Goal: Find contact information: Find contact information

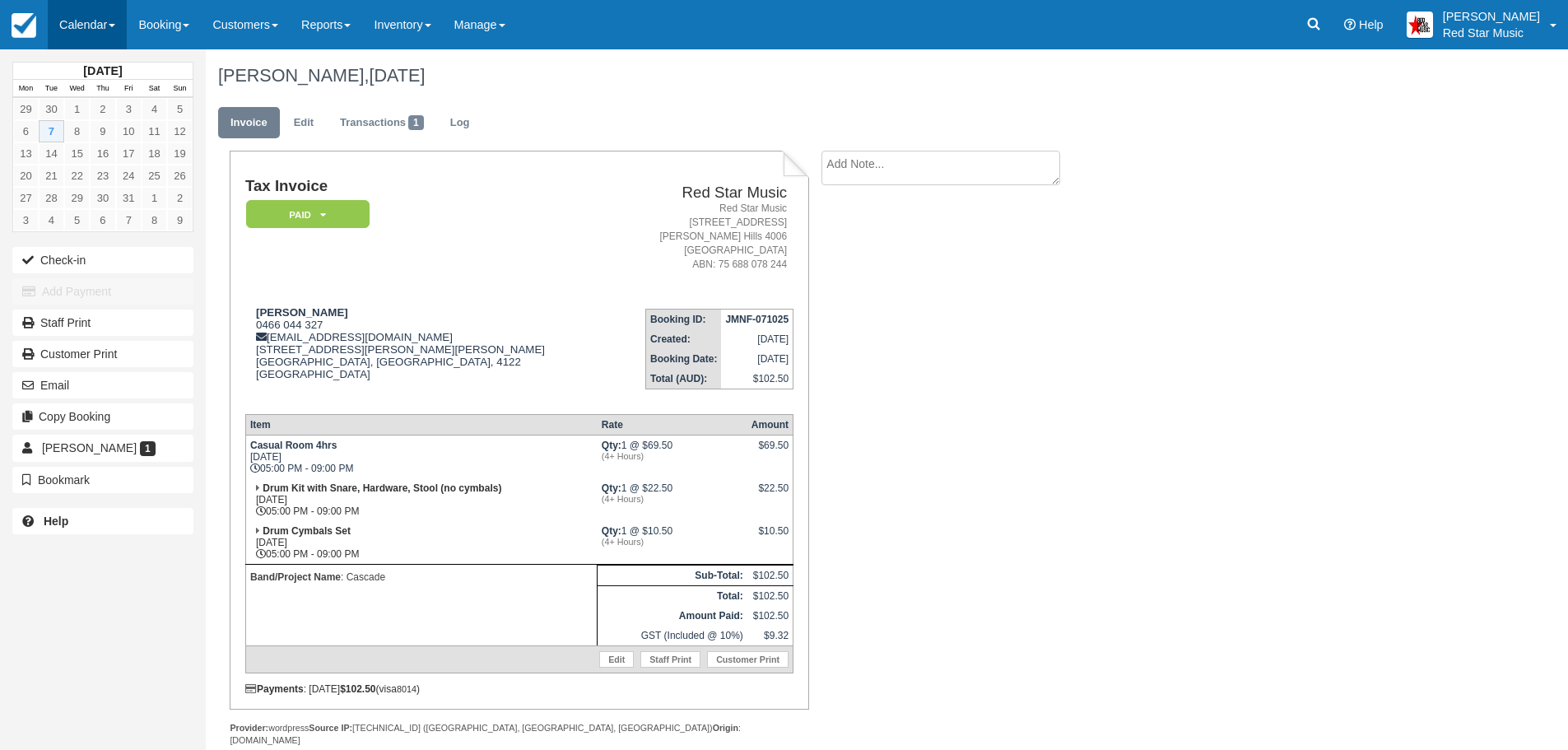
click at [98, 19] on link "Calendar" at bounding box center [87, 24] width 79 height 50
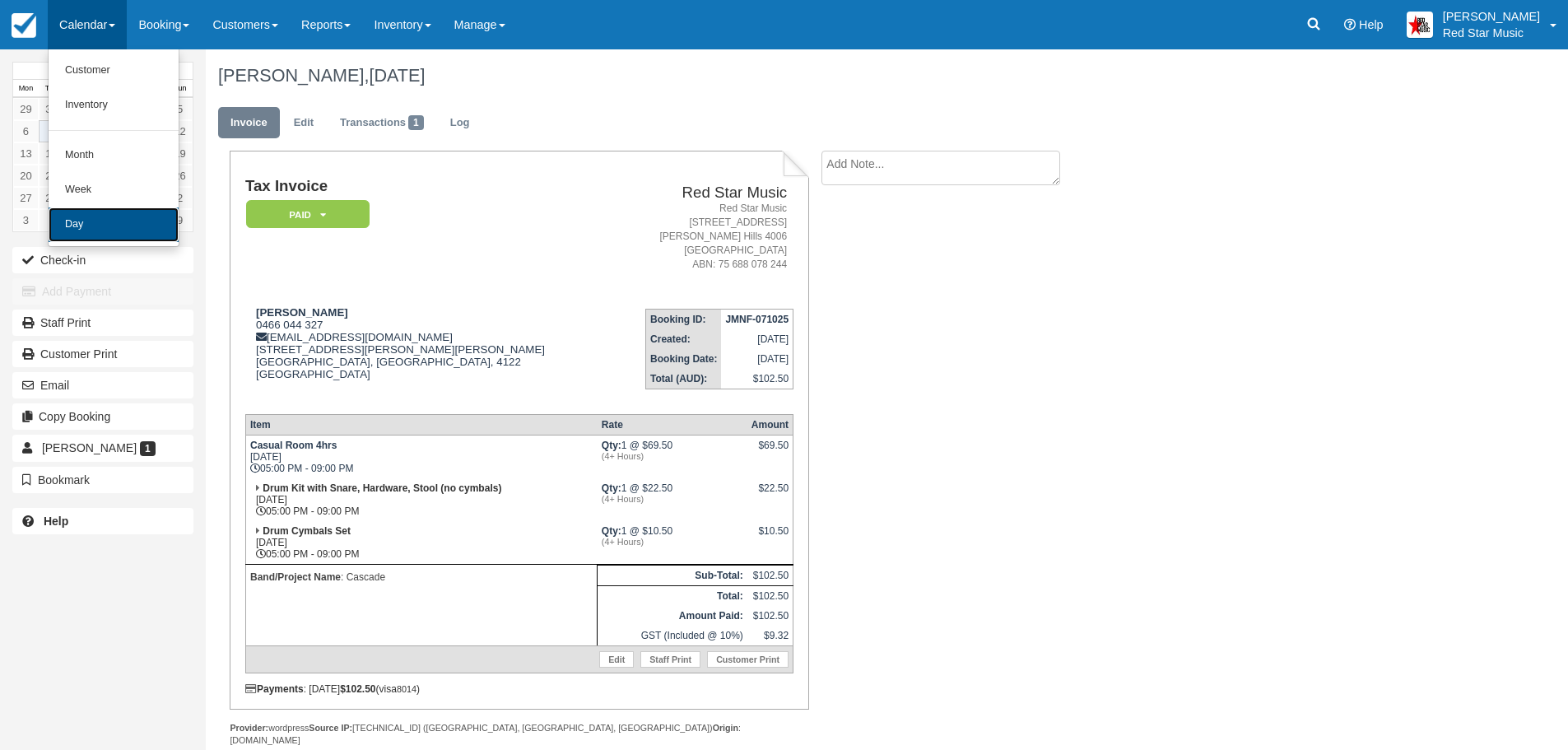
click at [107, 215] on link "Day" at bounding box center [114, 224] width 130 height 34
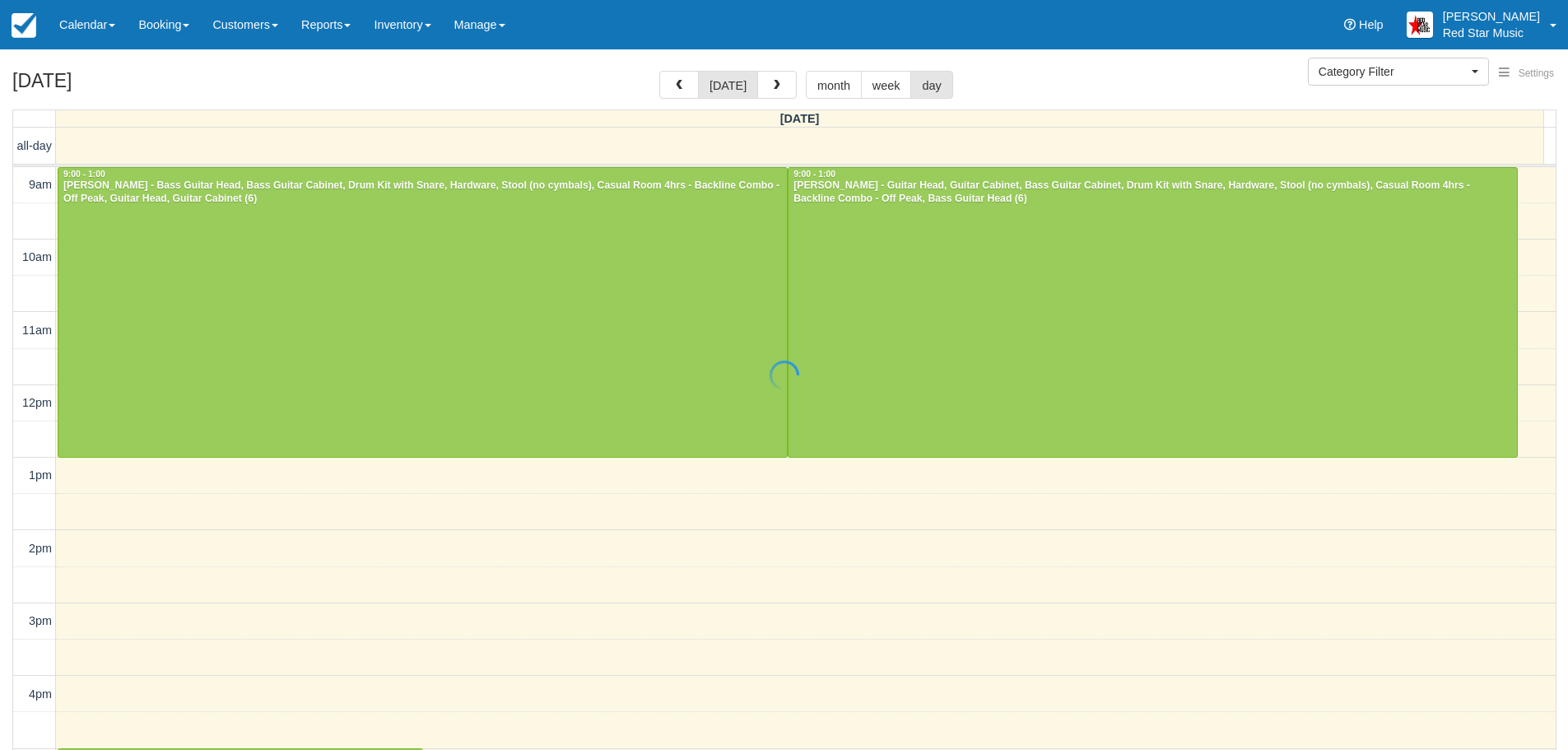
select select
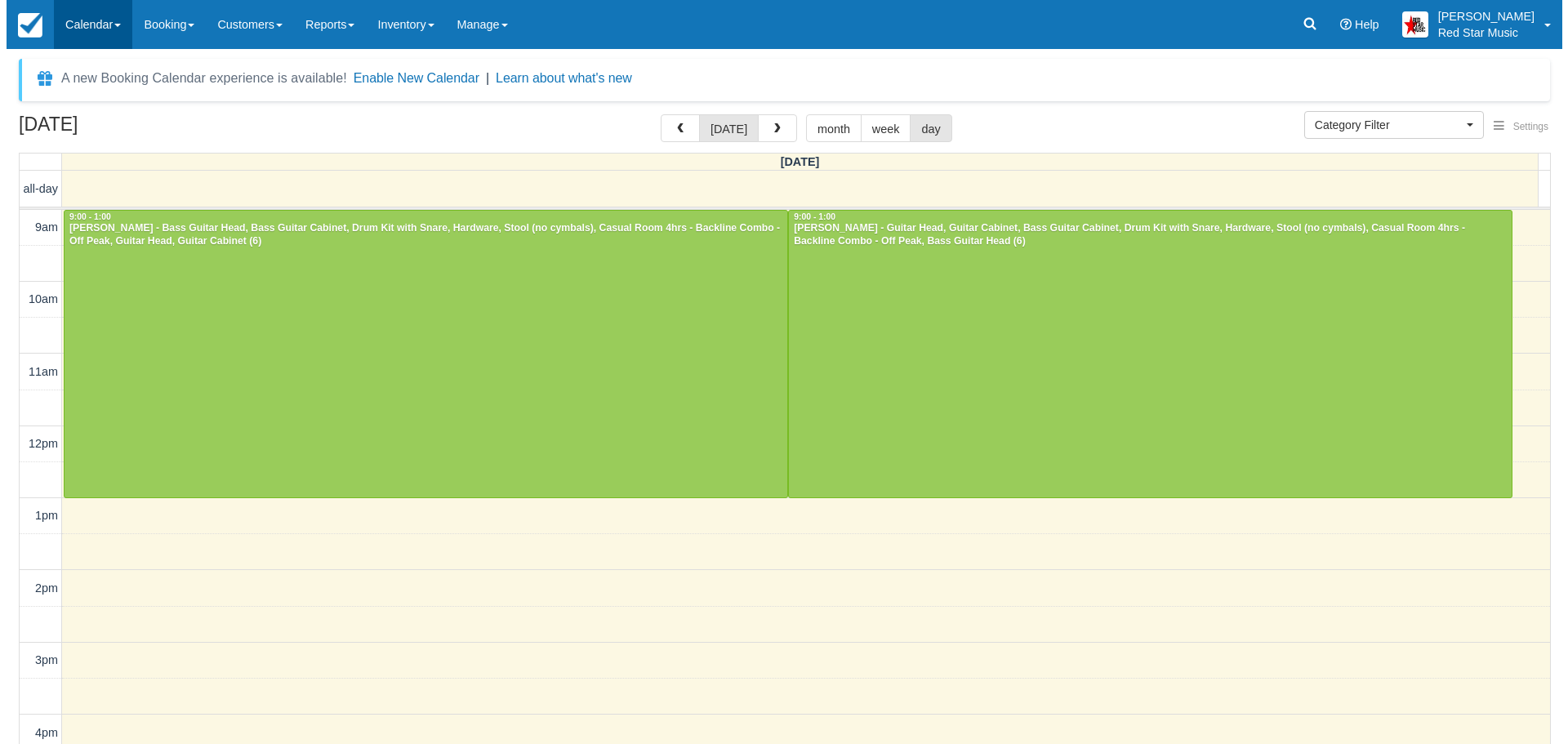
scroll to position [3, 0]
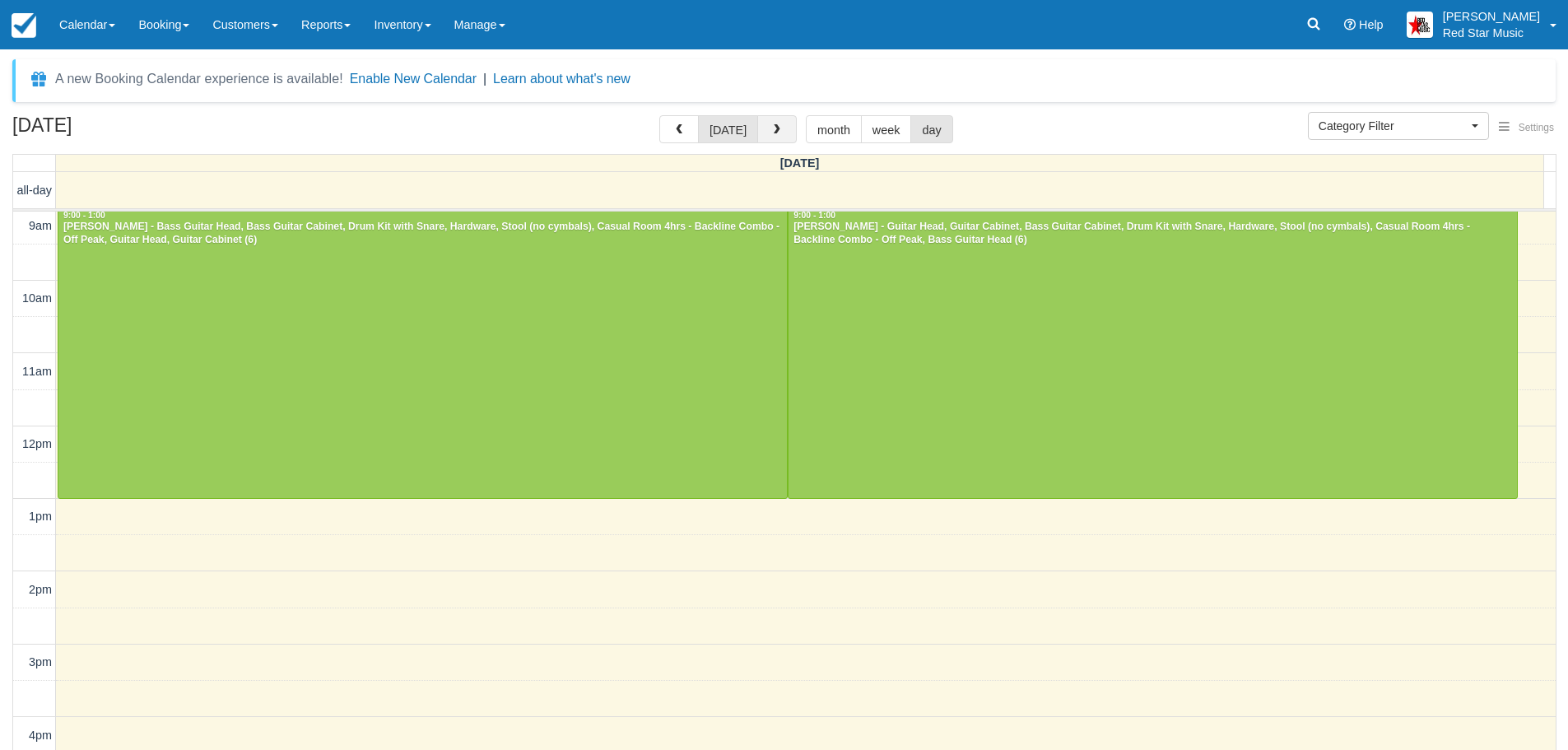
click at [779, 124] on button "button" at bounding box center [777, 129] width 40 height 28
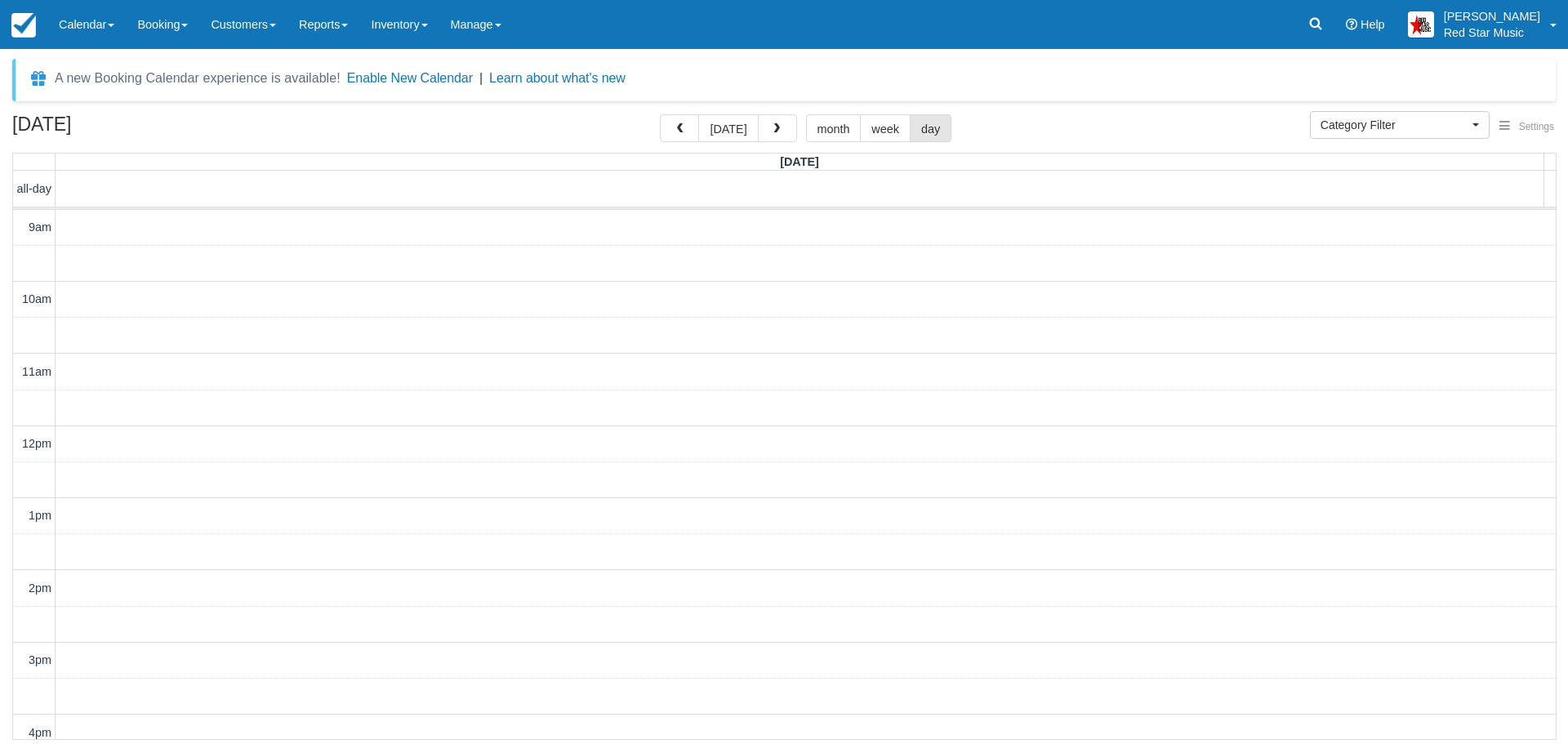
scroll to position [408, 0]
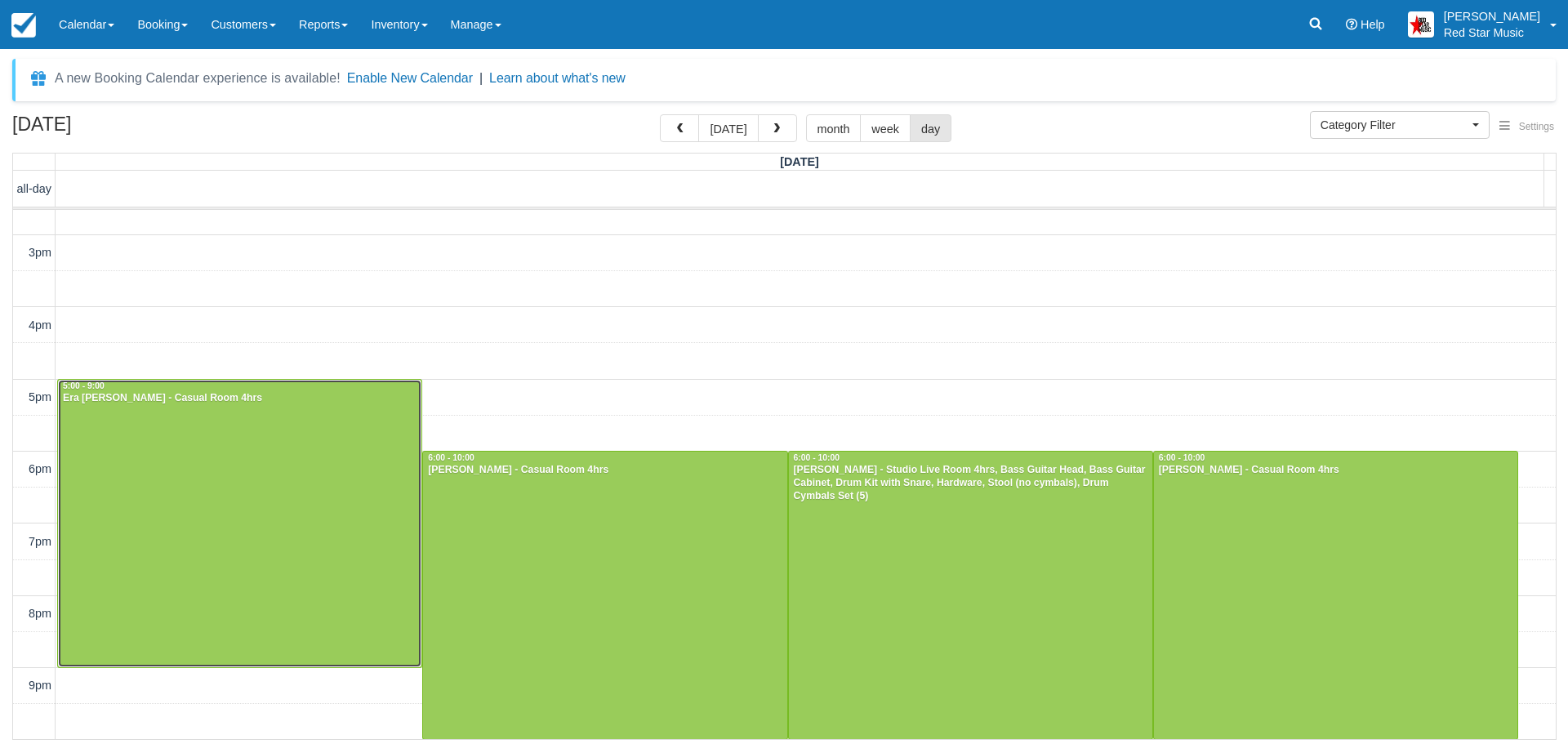
click at [256, 462] on div at bounding box center [240, 523] width 364 height 288
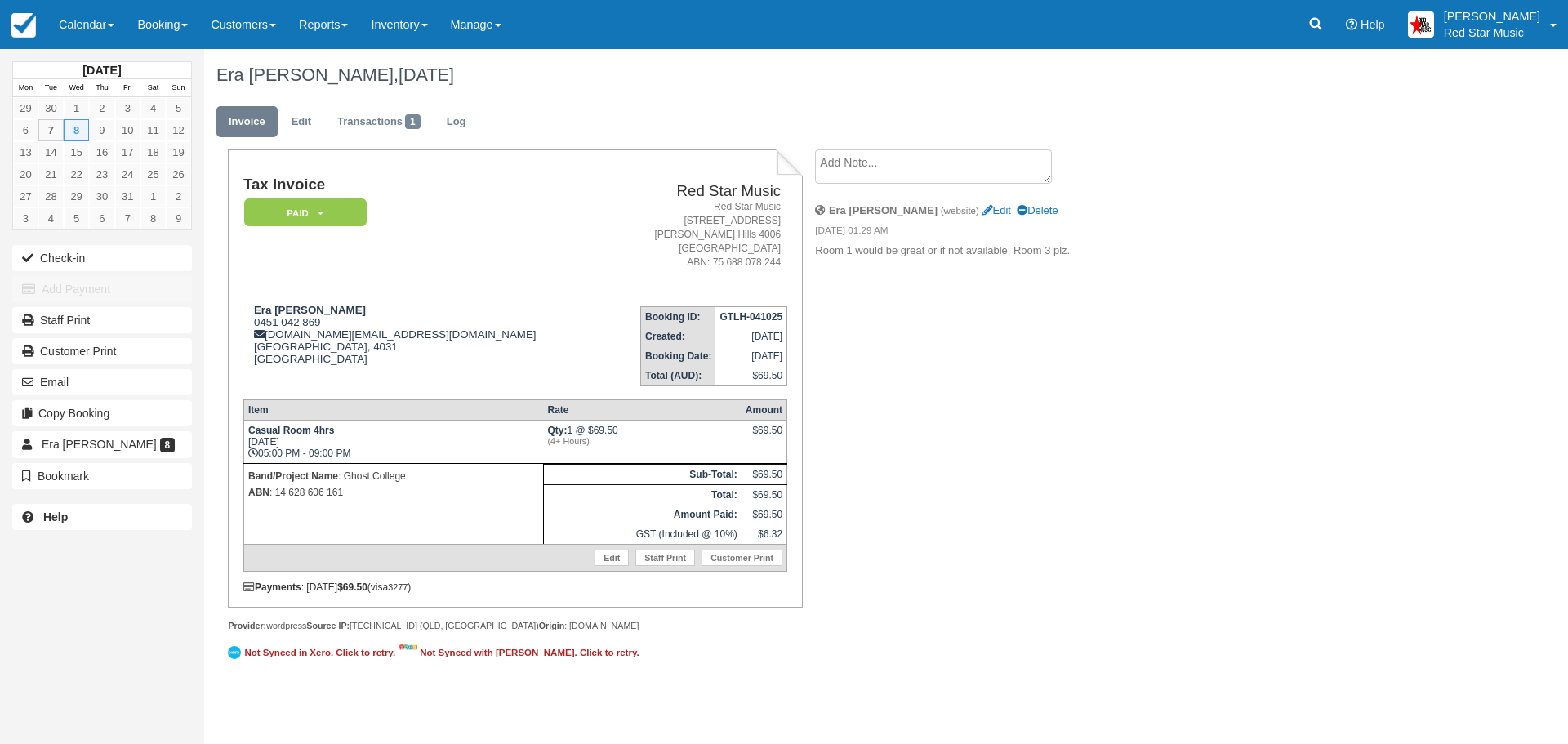
click at [887, 172] on textarea at bounding box center [933, 166] width 237 height 34
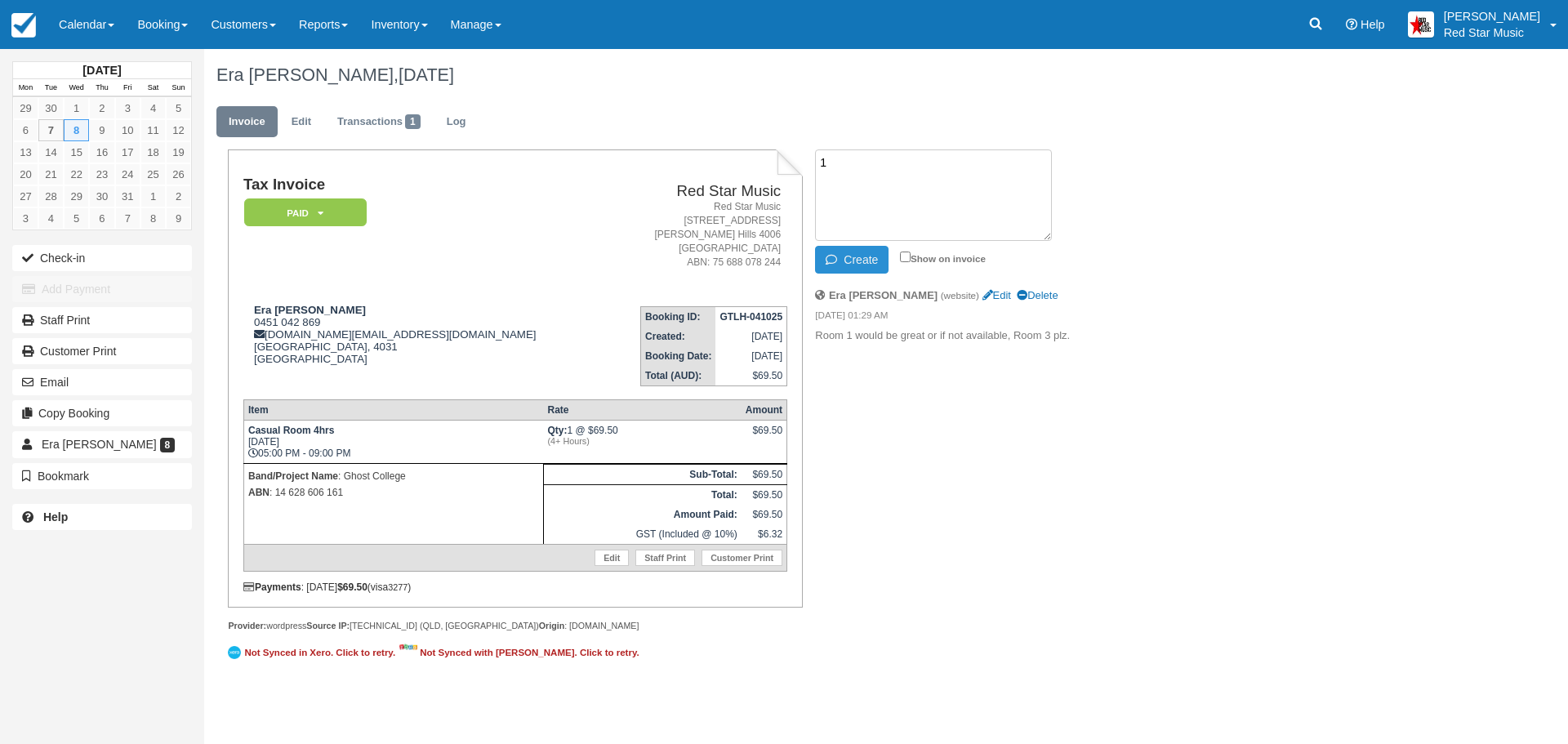
type textarea "1"
click at [847, 256] on button "Create" at bounding box center [852, 259] width 73 height 28
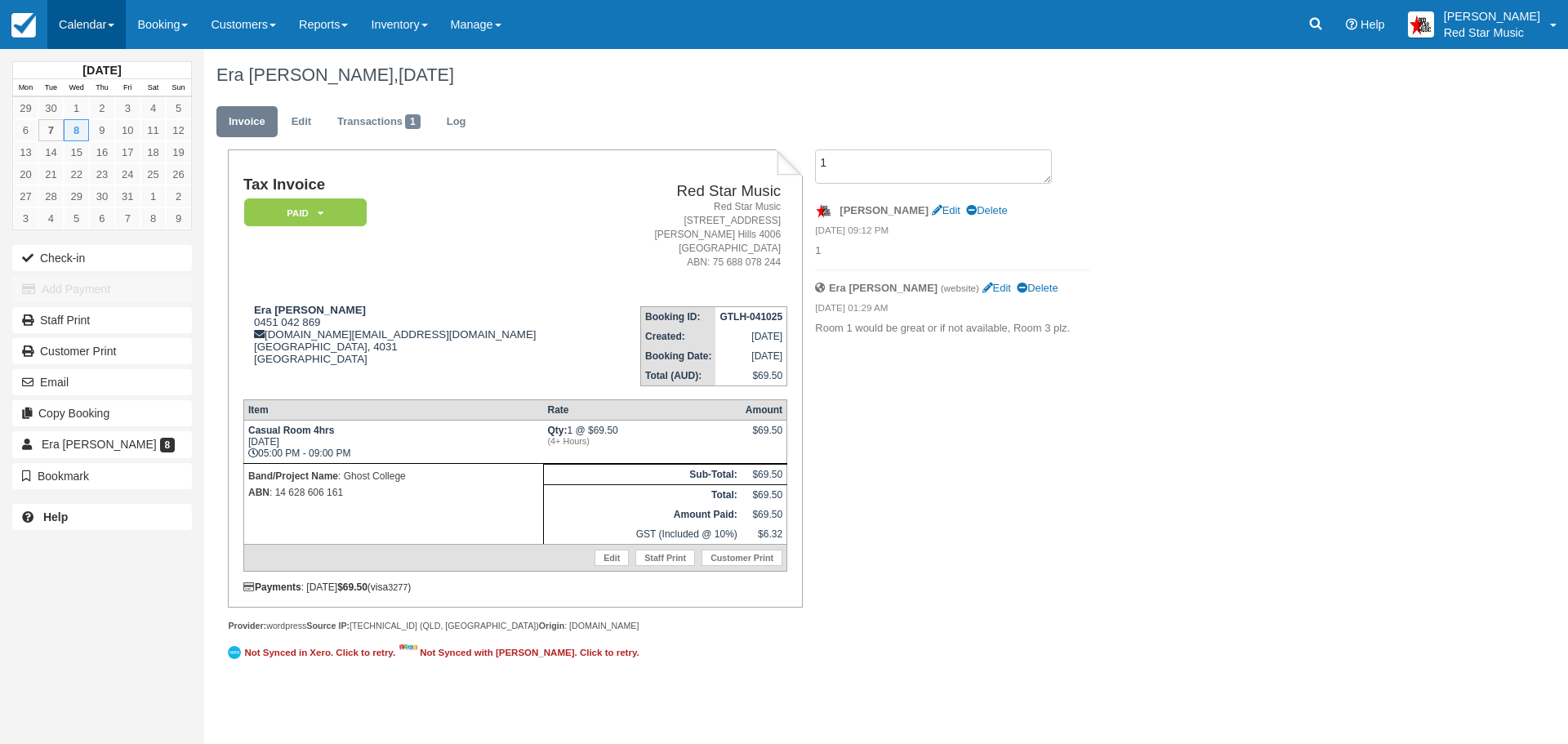
click at [78, 22] on link "Calendar" at bounding box center [87, 24] width 78 height 49
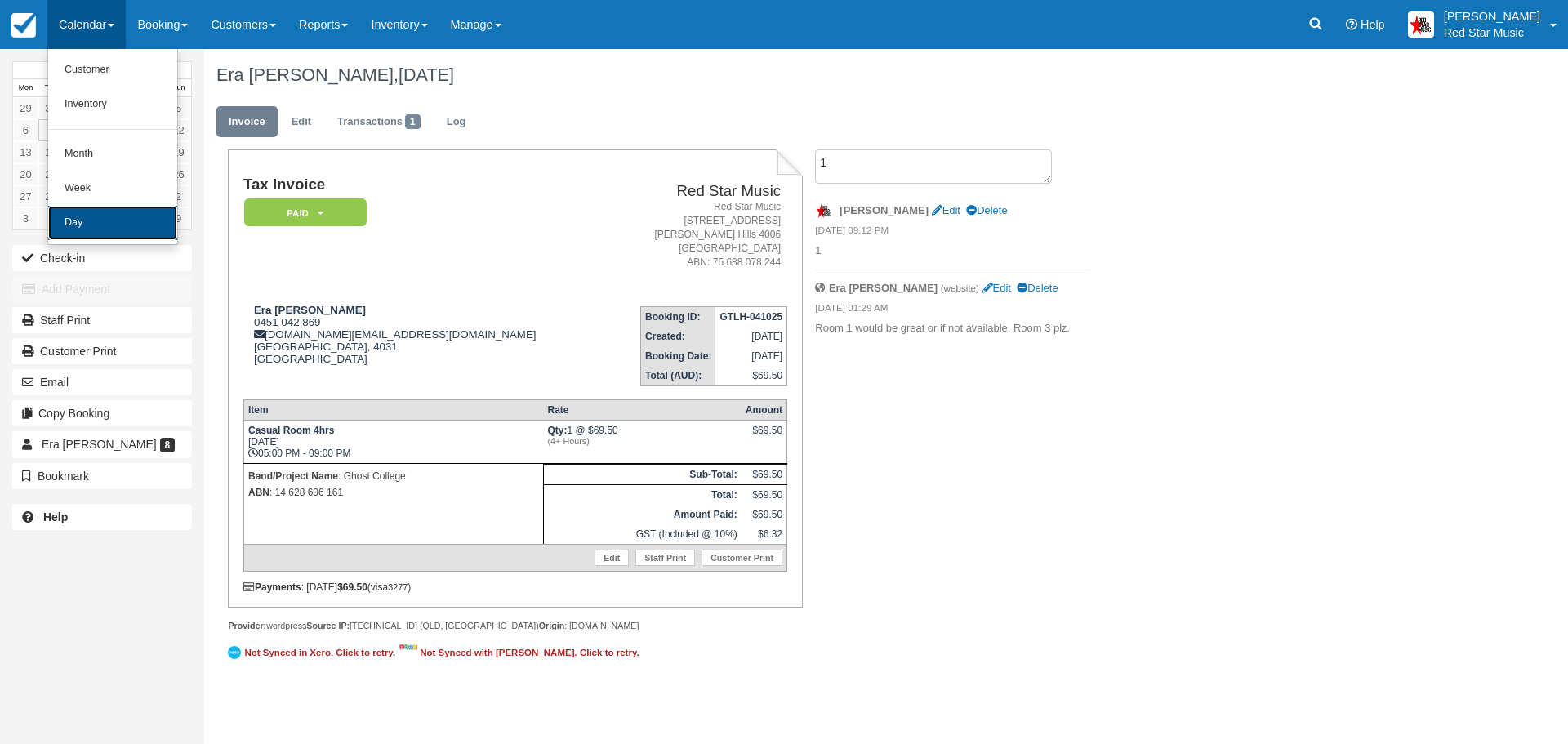
click at [80, 219] on link "Day" at bounding box center [113, 223] width 129 height 34
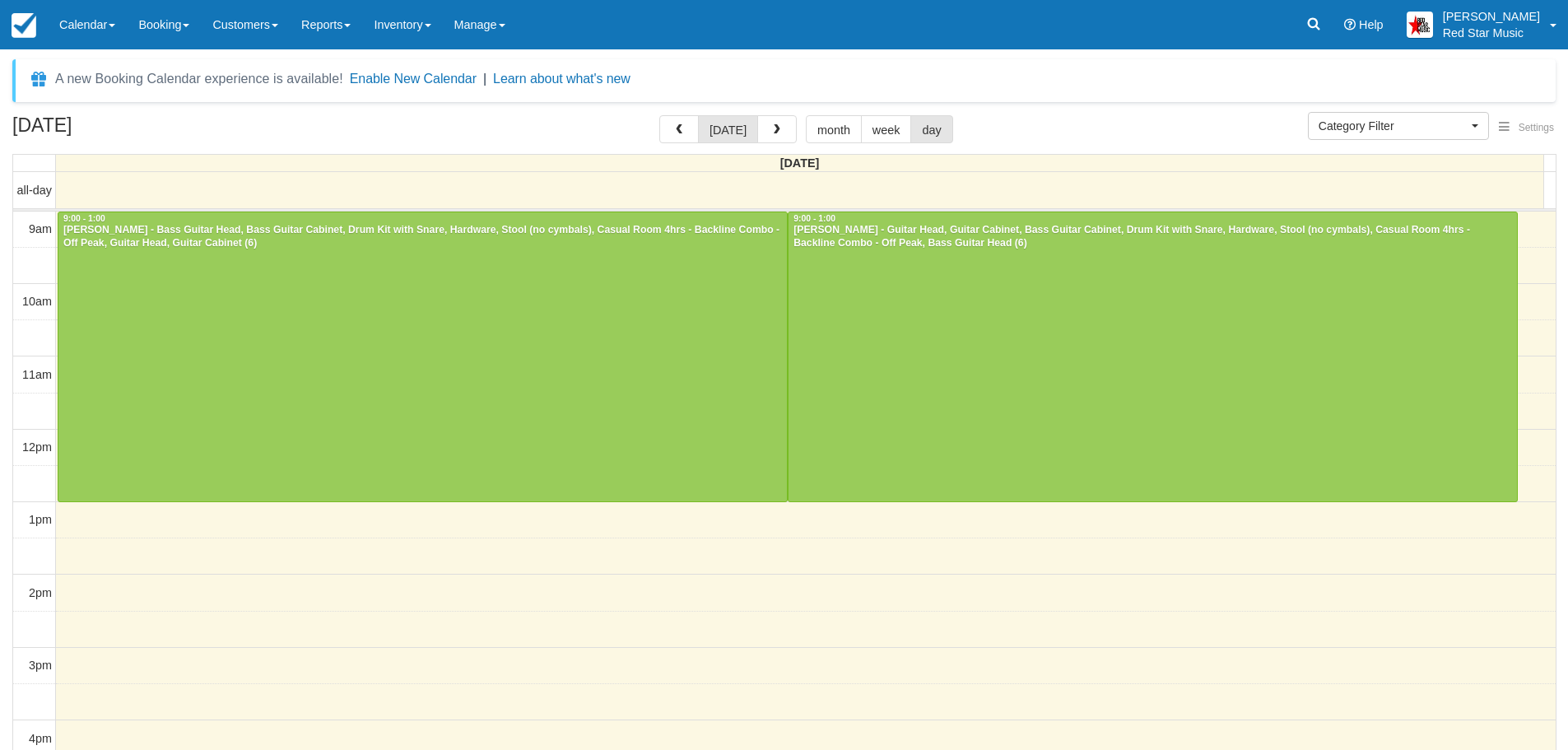
select select
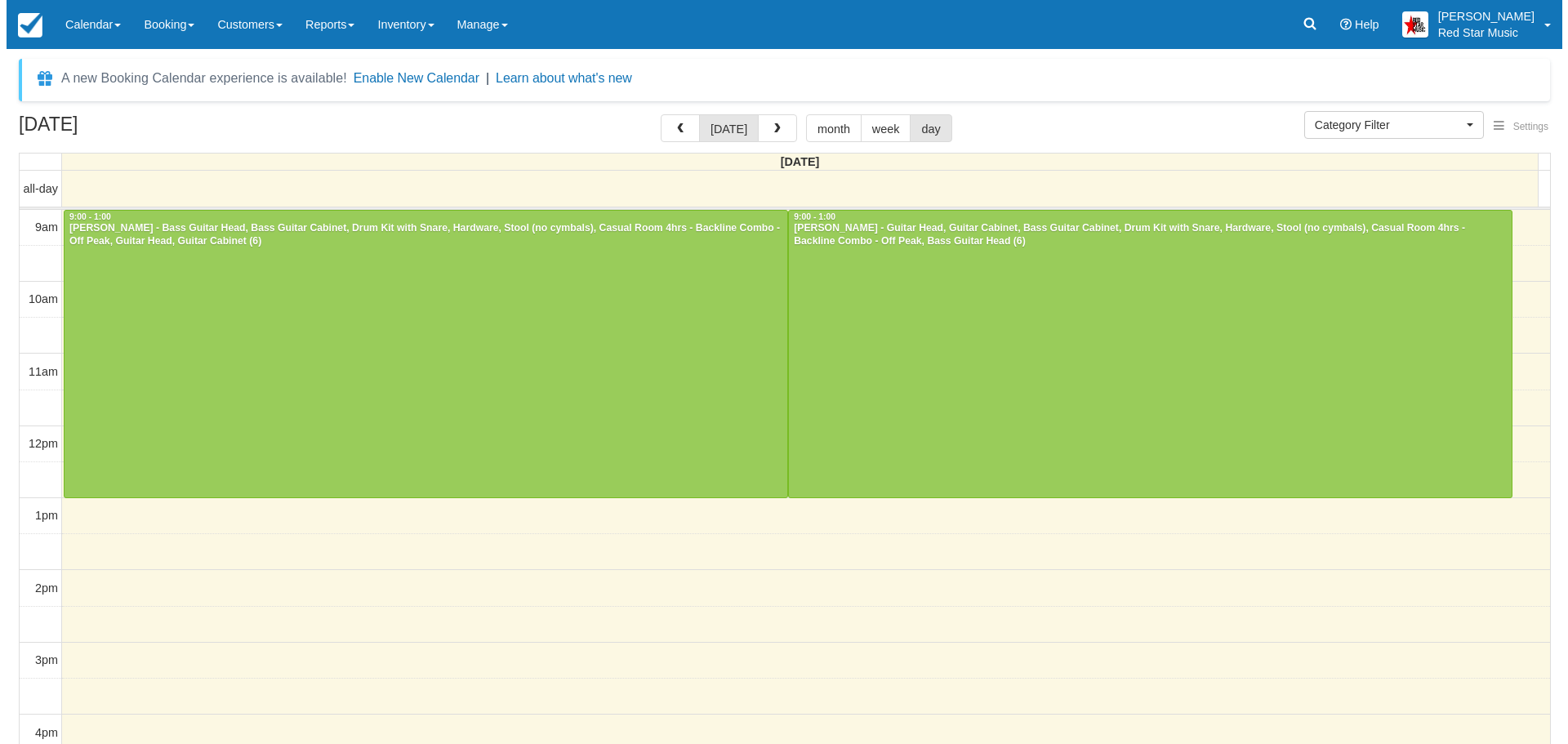
scroll to position [3, 0]
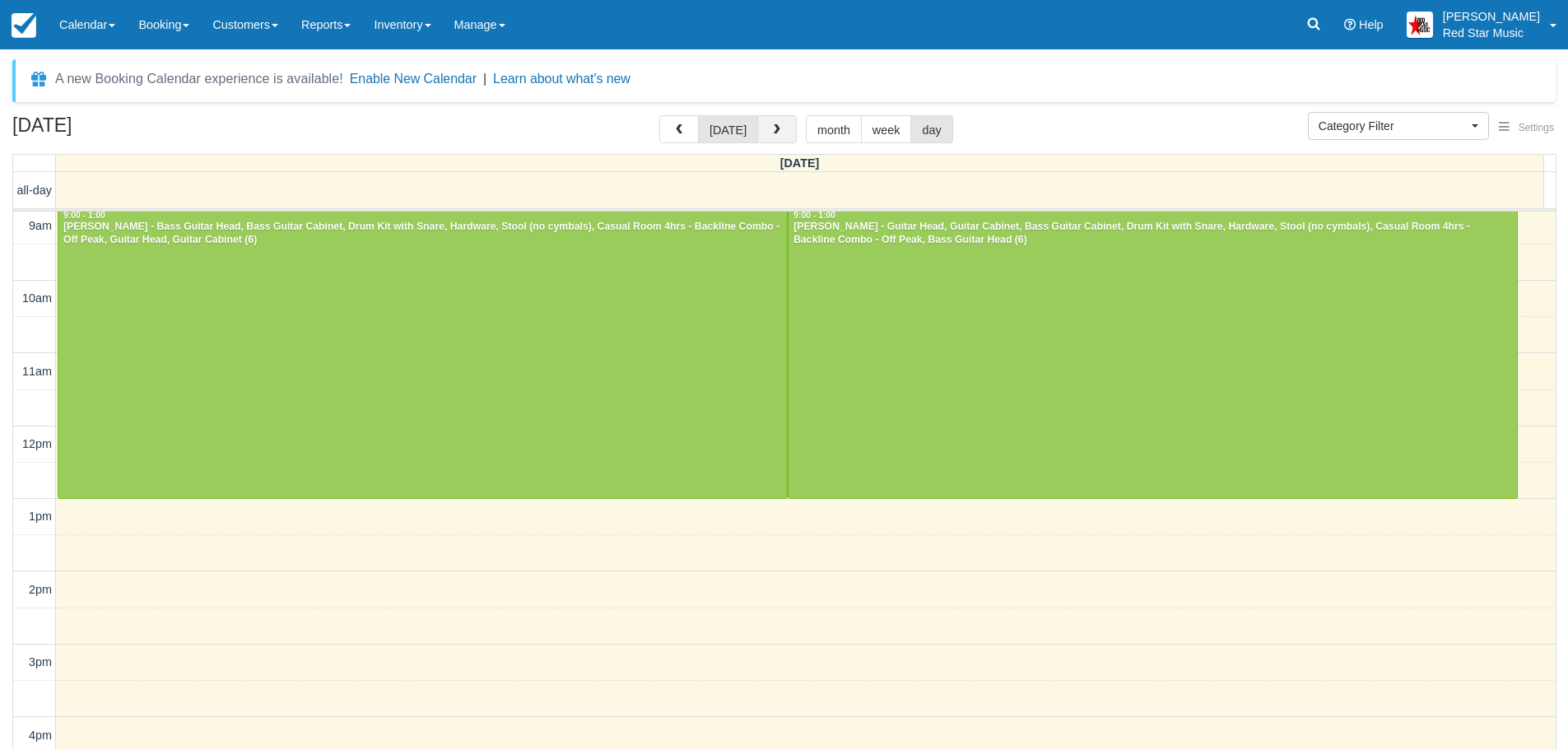
click at [768, 119] on button "button" at bounding box center [777, 129] width 40 height 28
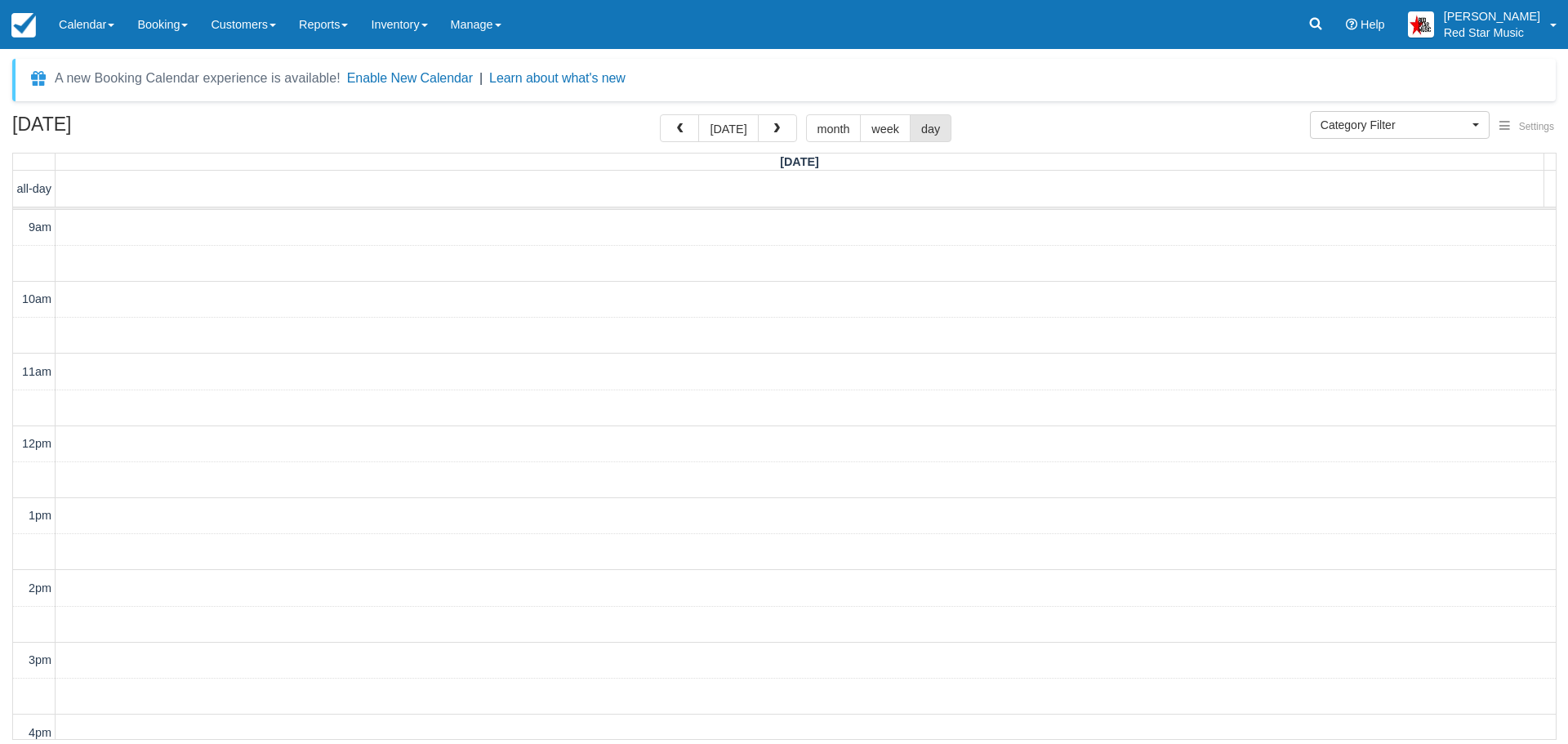
scroll to position [409, 0]
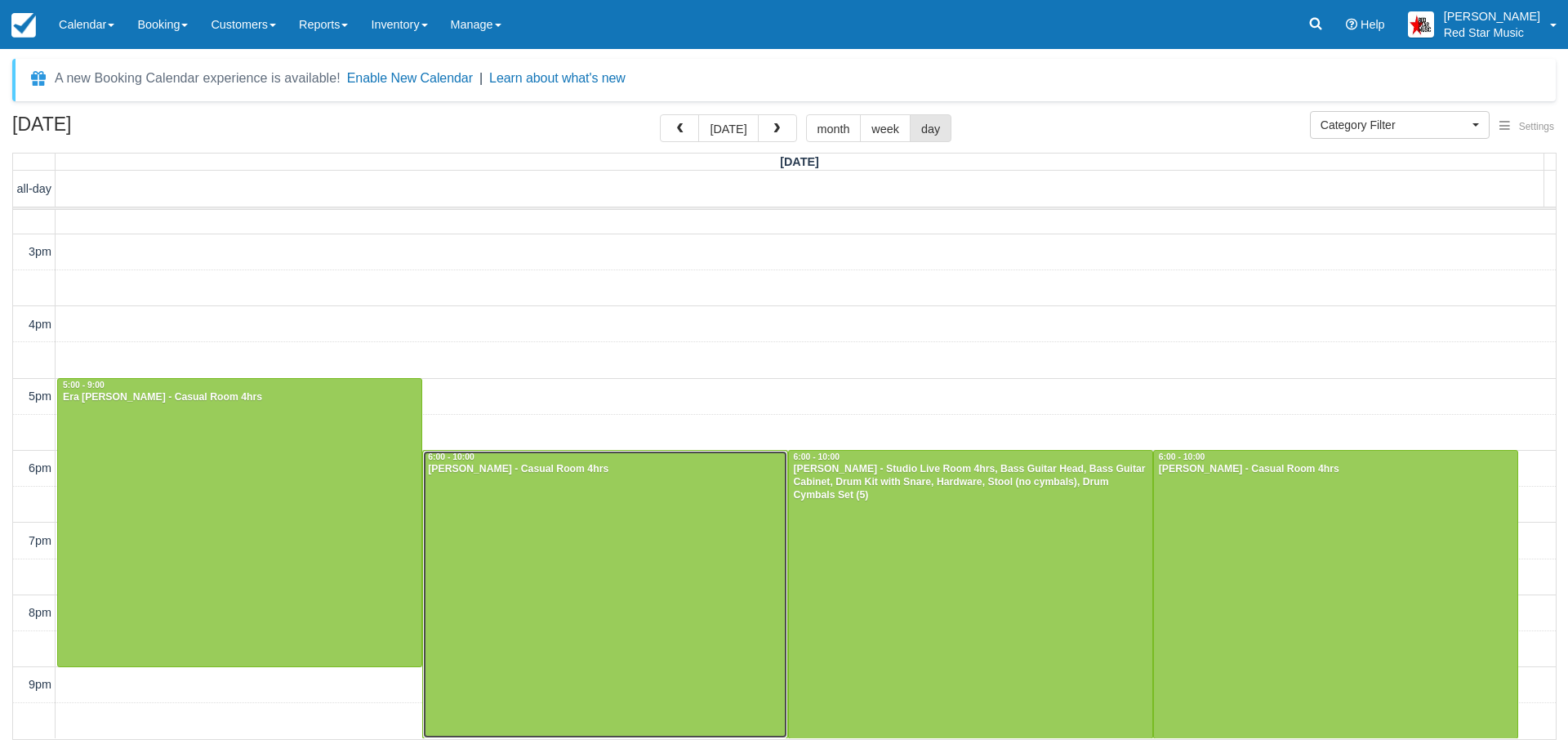
click at [602, 544] on div at bounding box center [605, 594] width 364 height 287
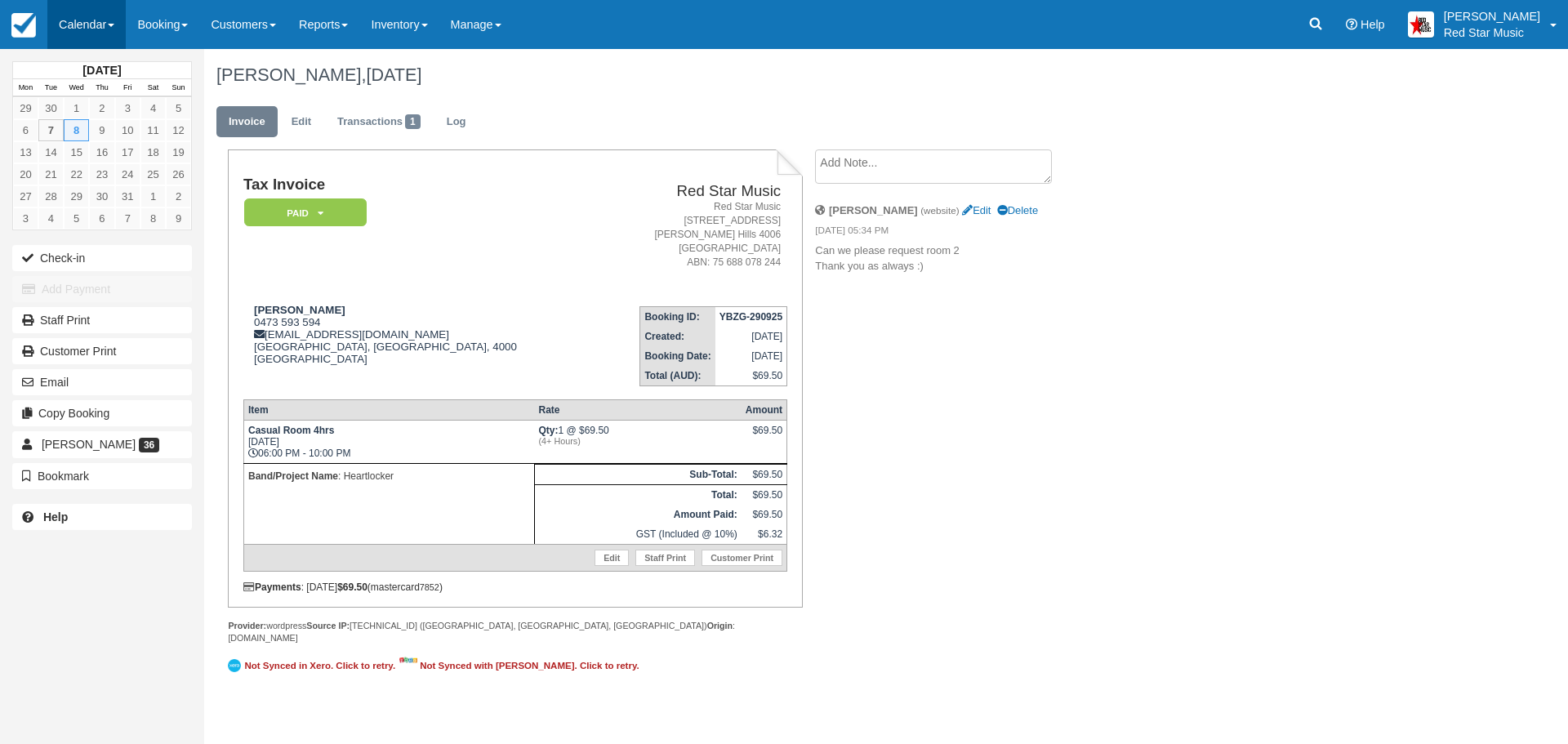
click at [78, 18] on link "Calendar" at bounding box center [87, 24] width 78 height 49
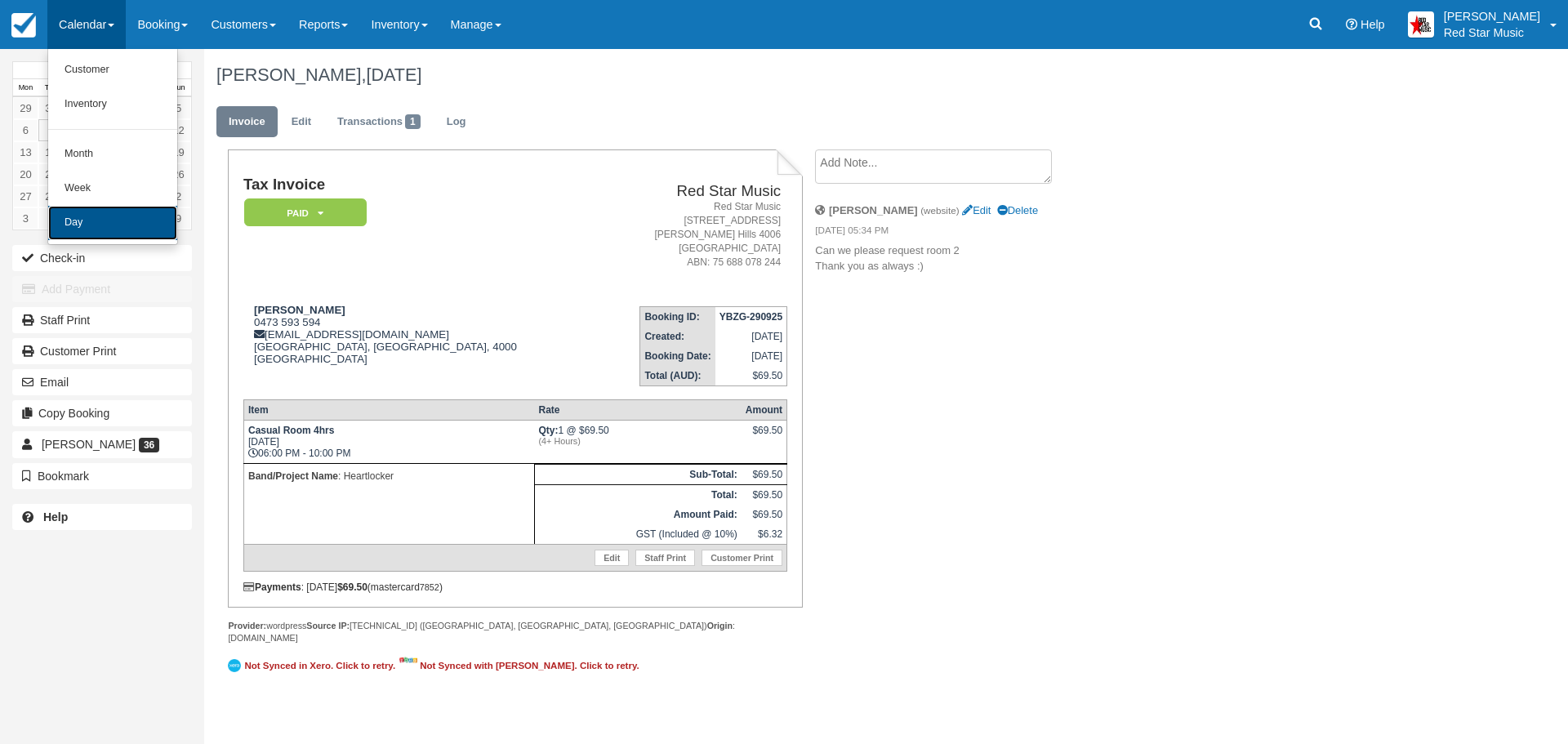
click at [95, 218] on link "Day" at bounding box center [113, 223] width 129 height 34
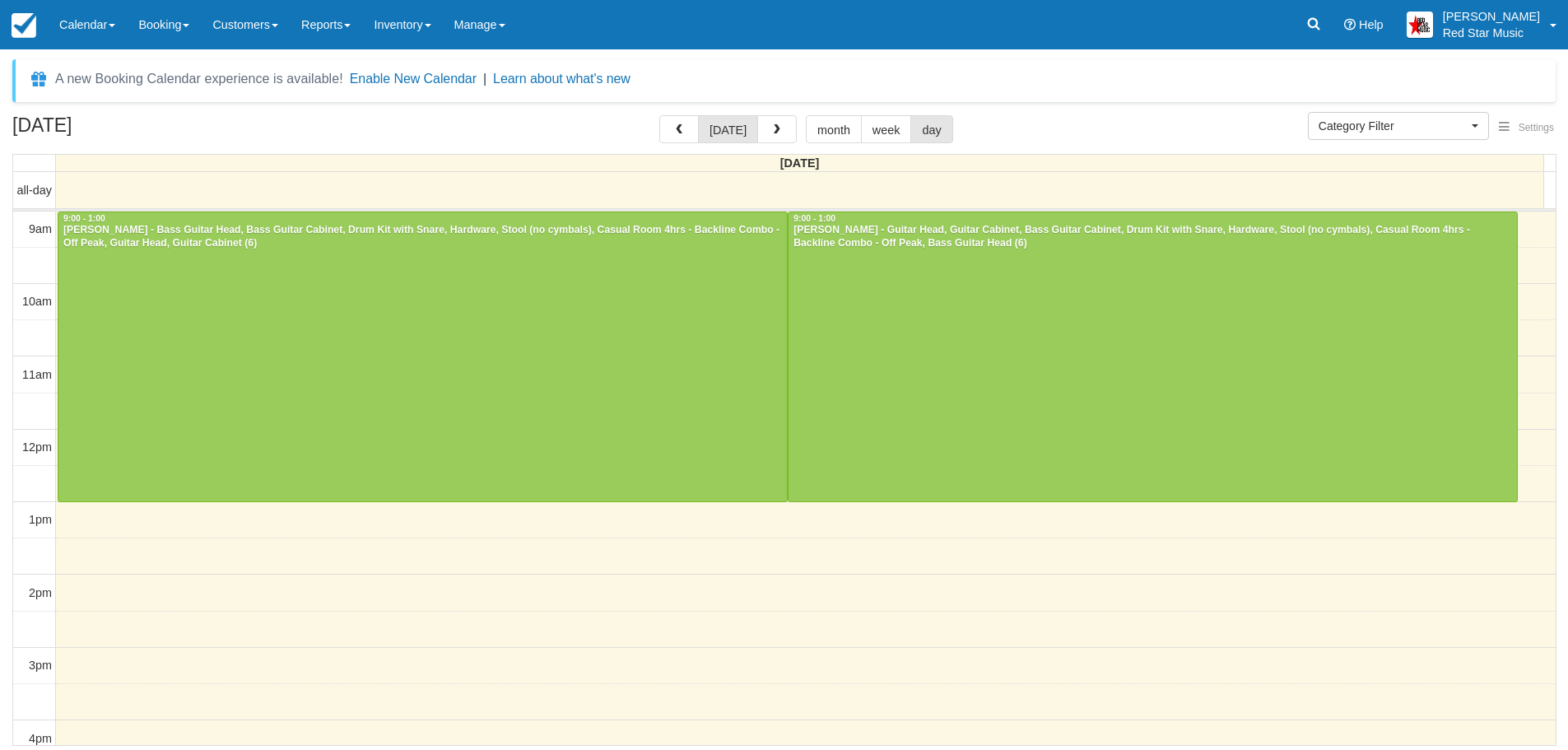
select select
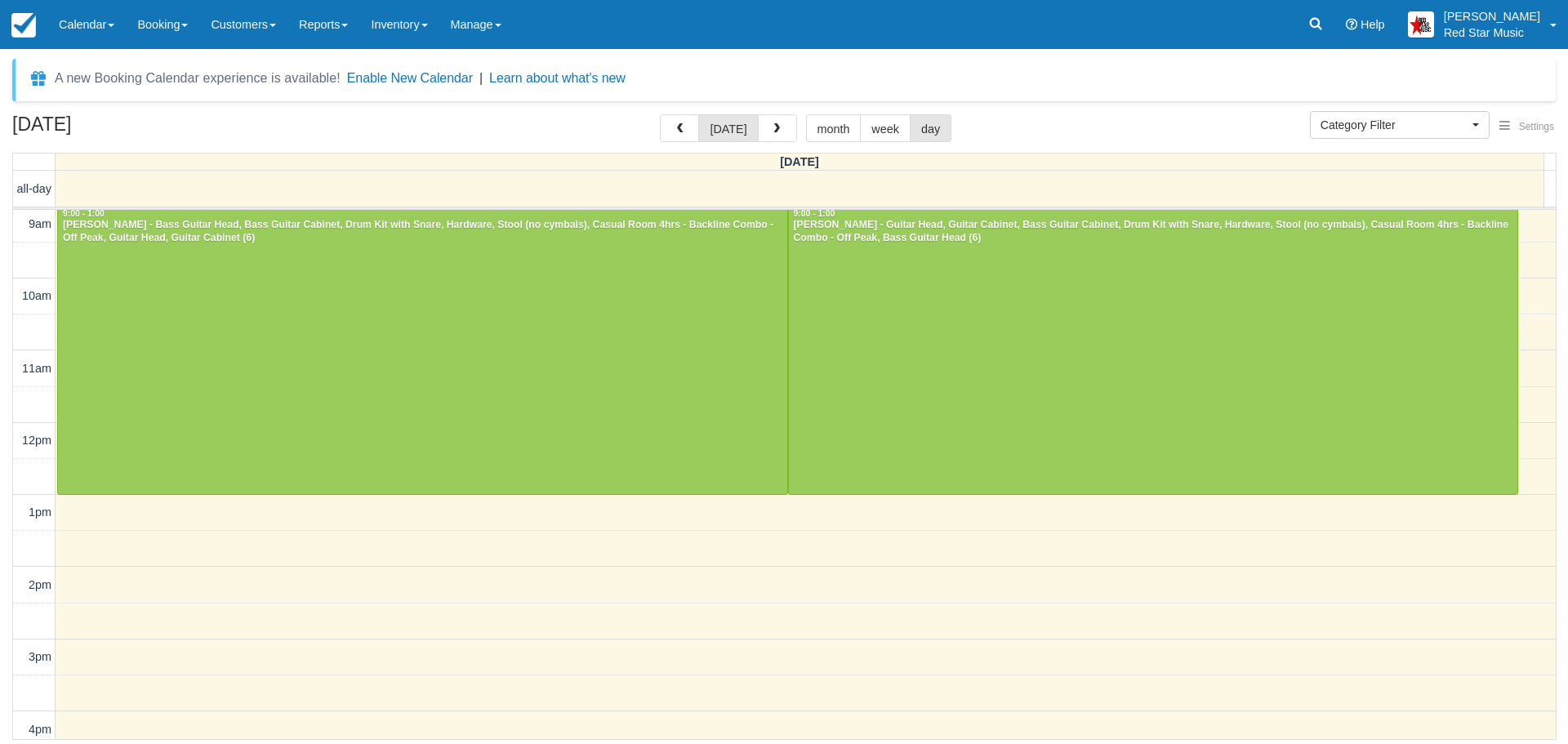
scroll to position [552, 0]
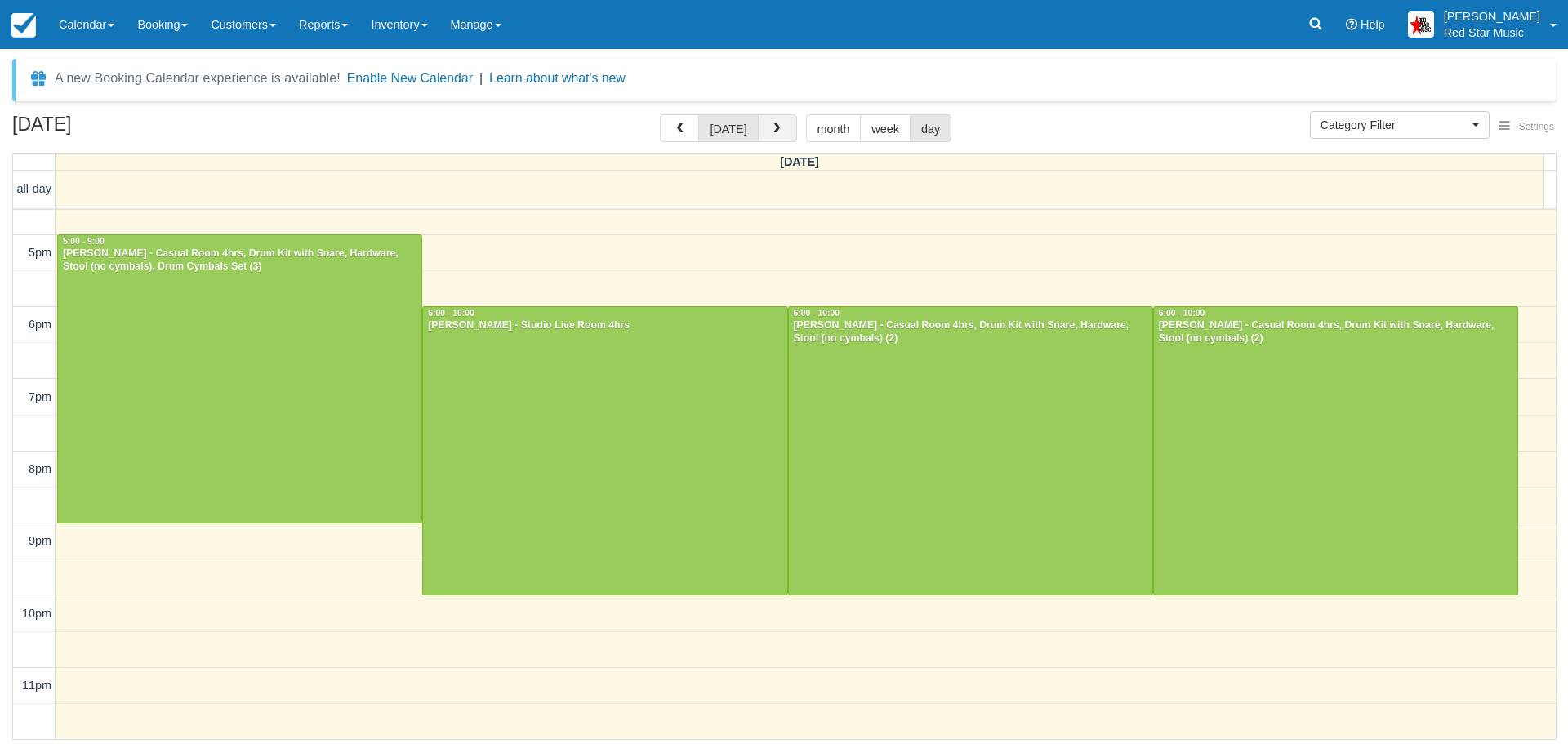
click at [771, 121] on button "button" at bounding box center [777, 128] width 39 height 28
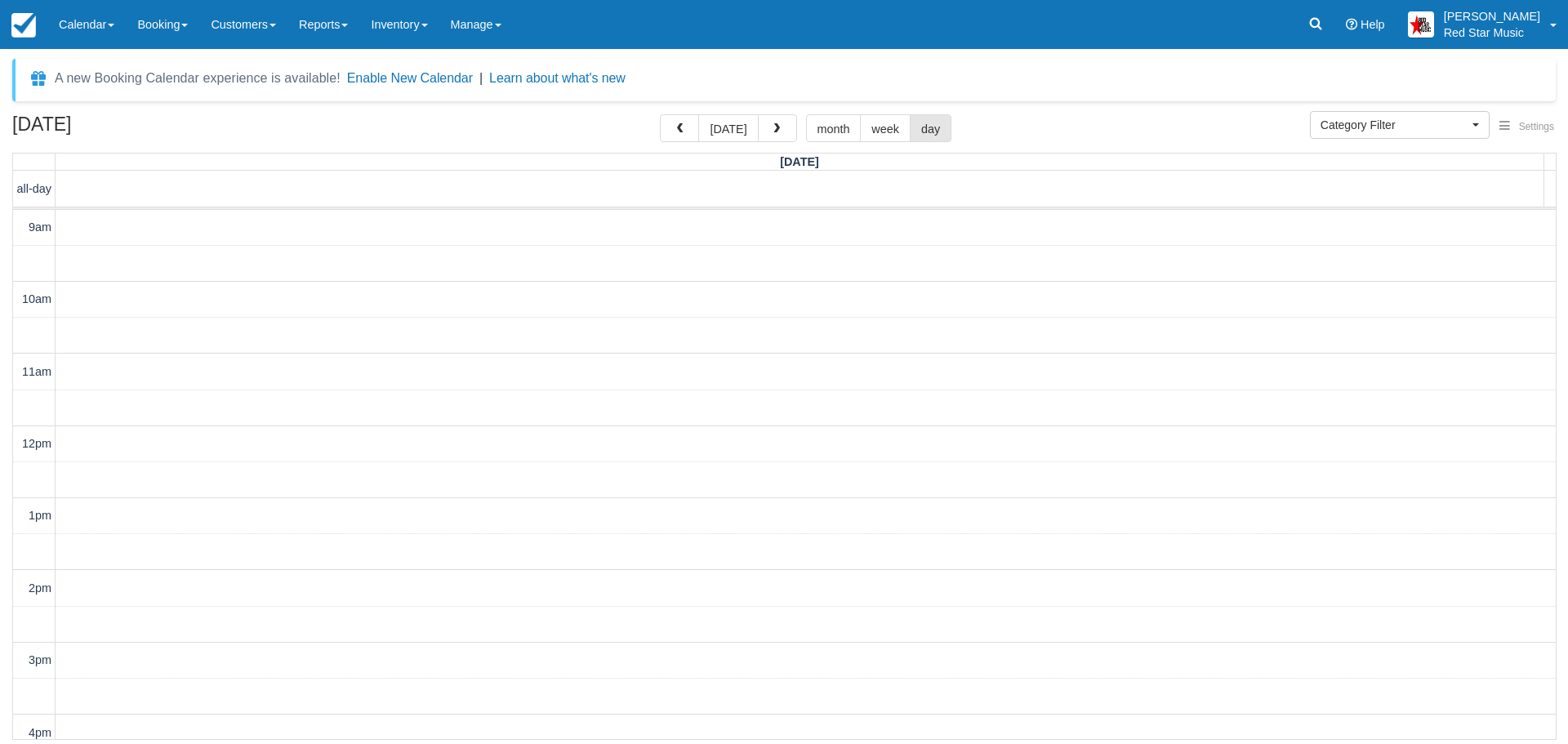
scroll to position [409, 0]
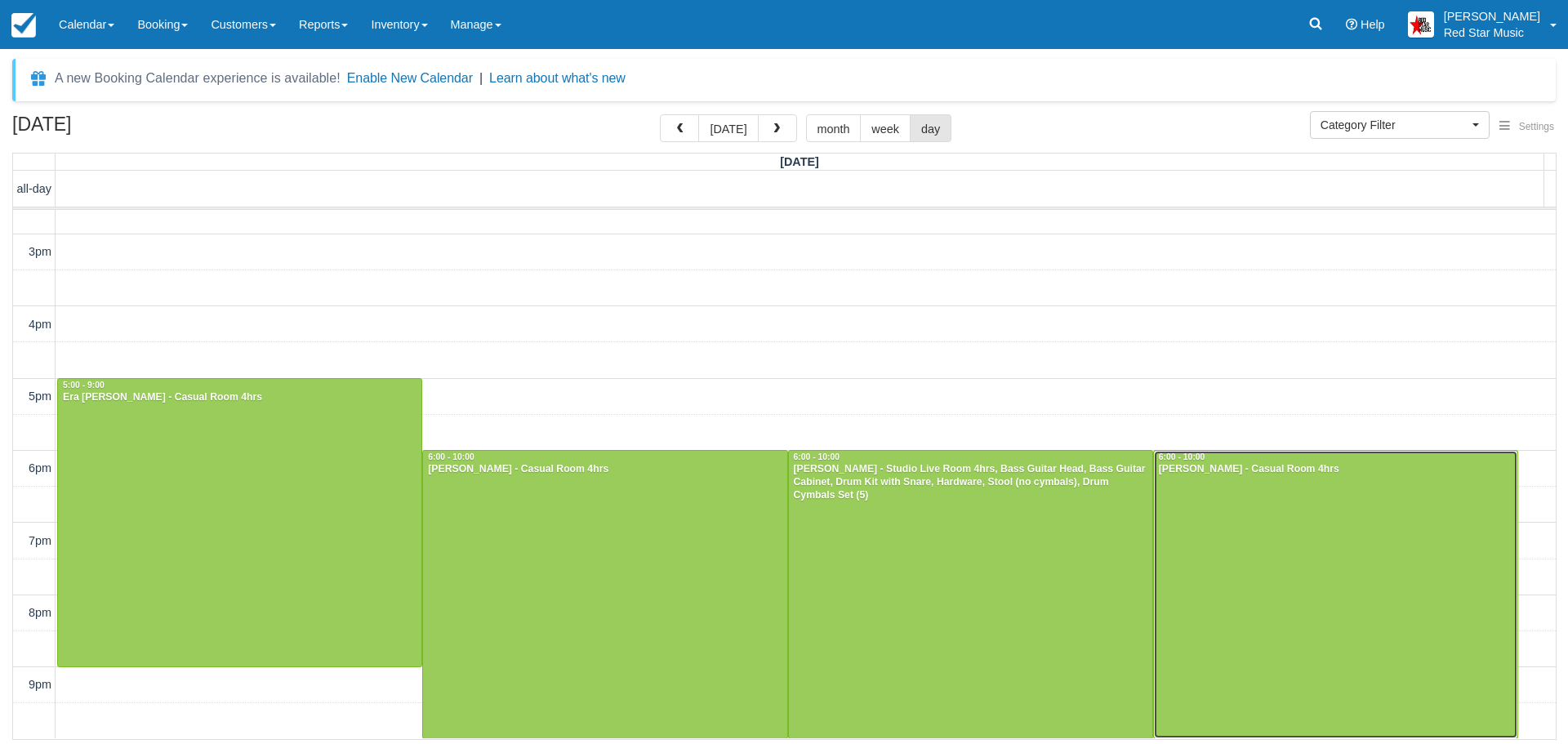
click at [1292, 522] on div at bounding box center [1335, 594] width 364 height 287
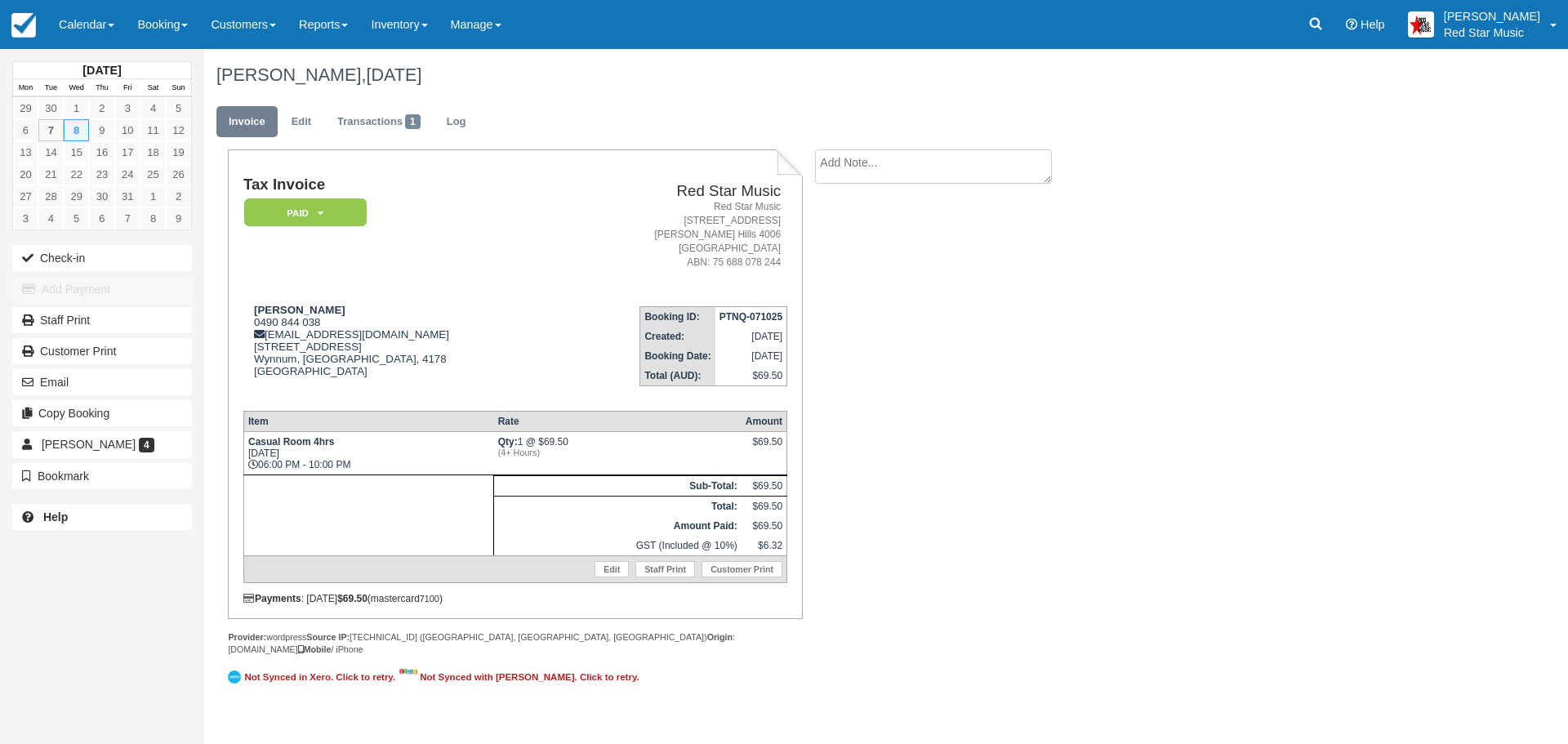
click at [850, 168] on textarea at bounding box center [933, 166] width 237 height 34
type textarea "4"
click at [856, 253] on button "Create" at bounding box center [852, 259] width 73 height 28
click at [86, 16] on link "Calendar" at bounding box center [87, 24] width 78 height 49
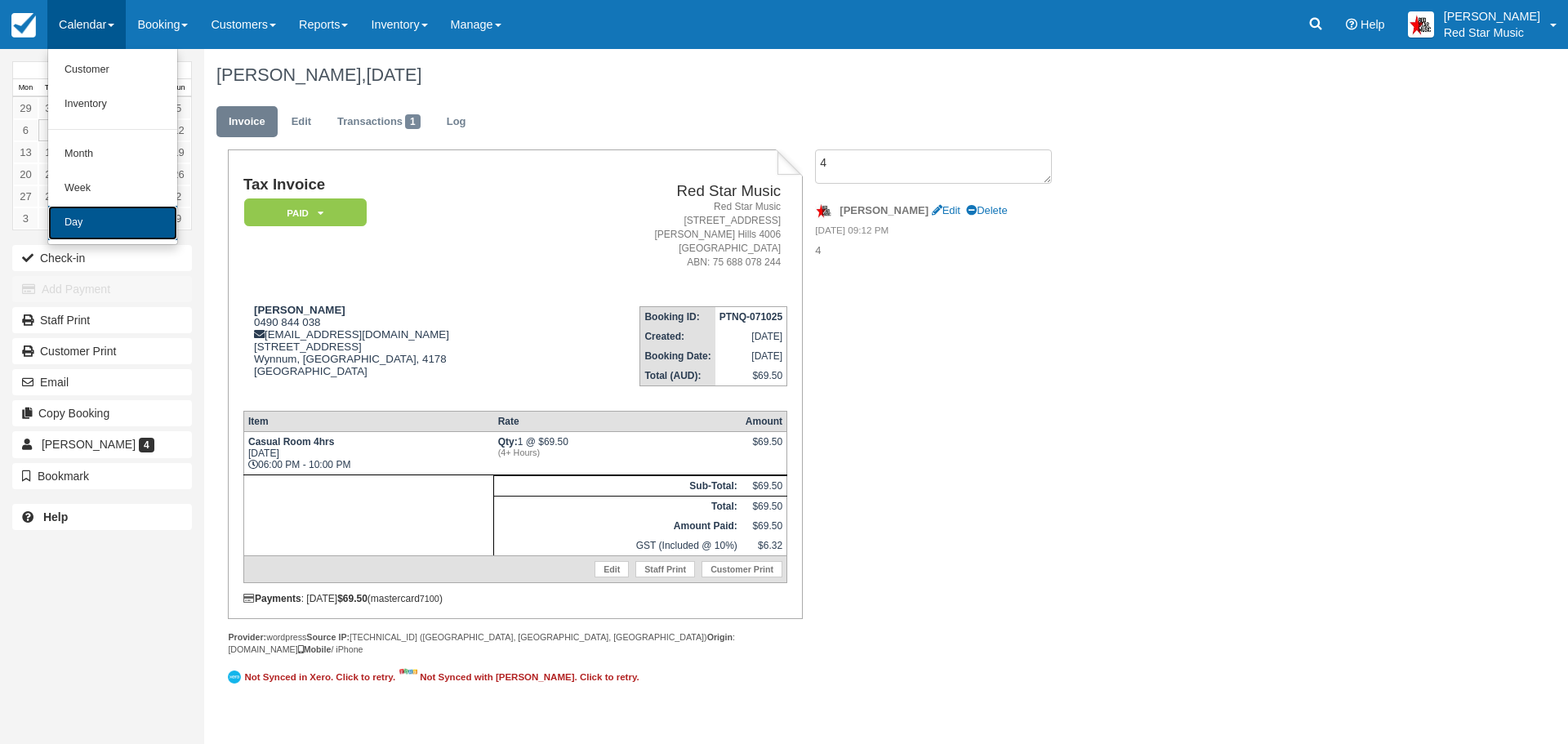
click at [84, 218] on link "Day" at bounding box center [113, 223] width 129 height 34
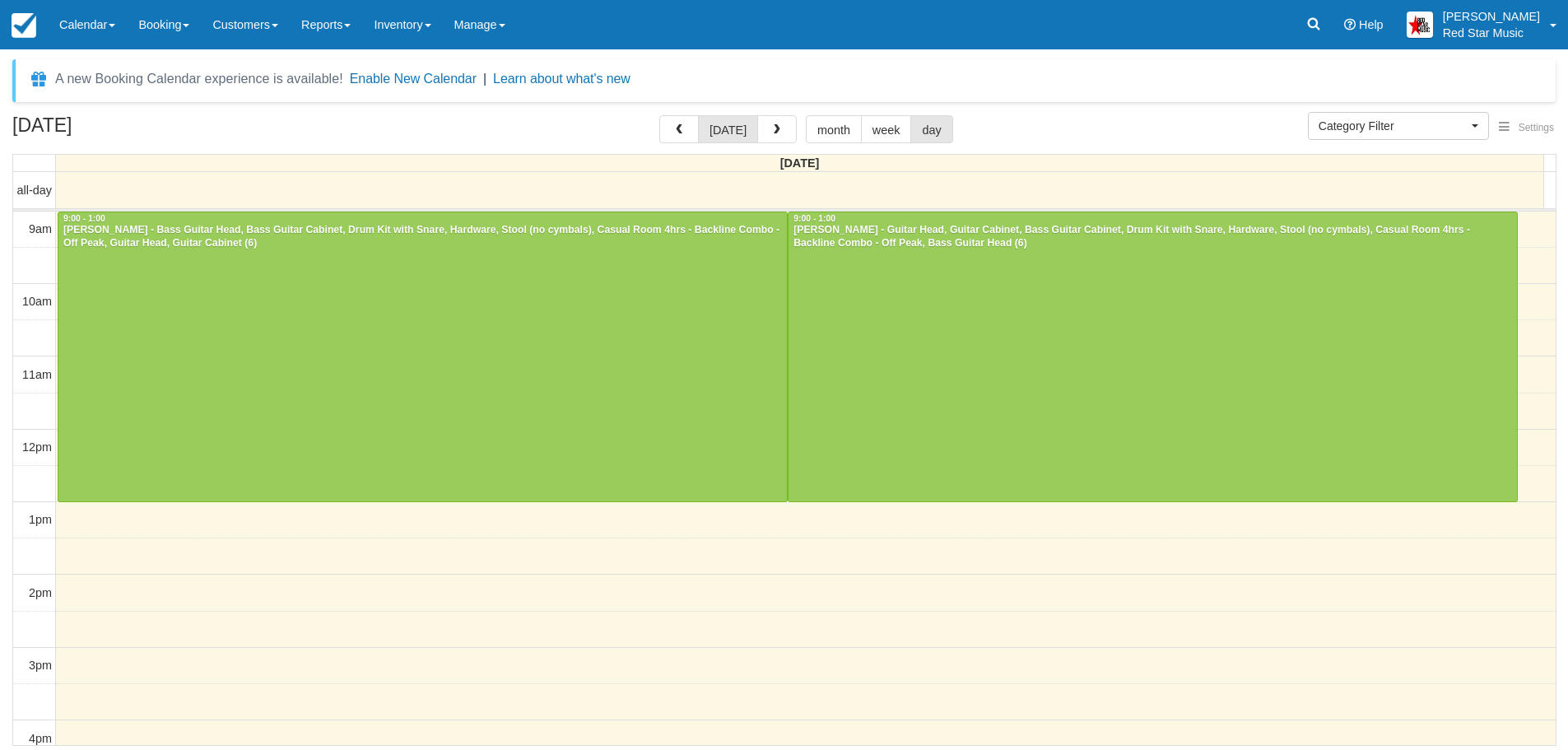
select select
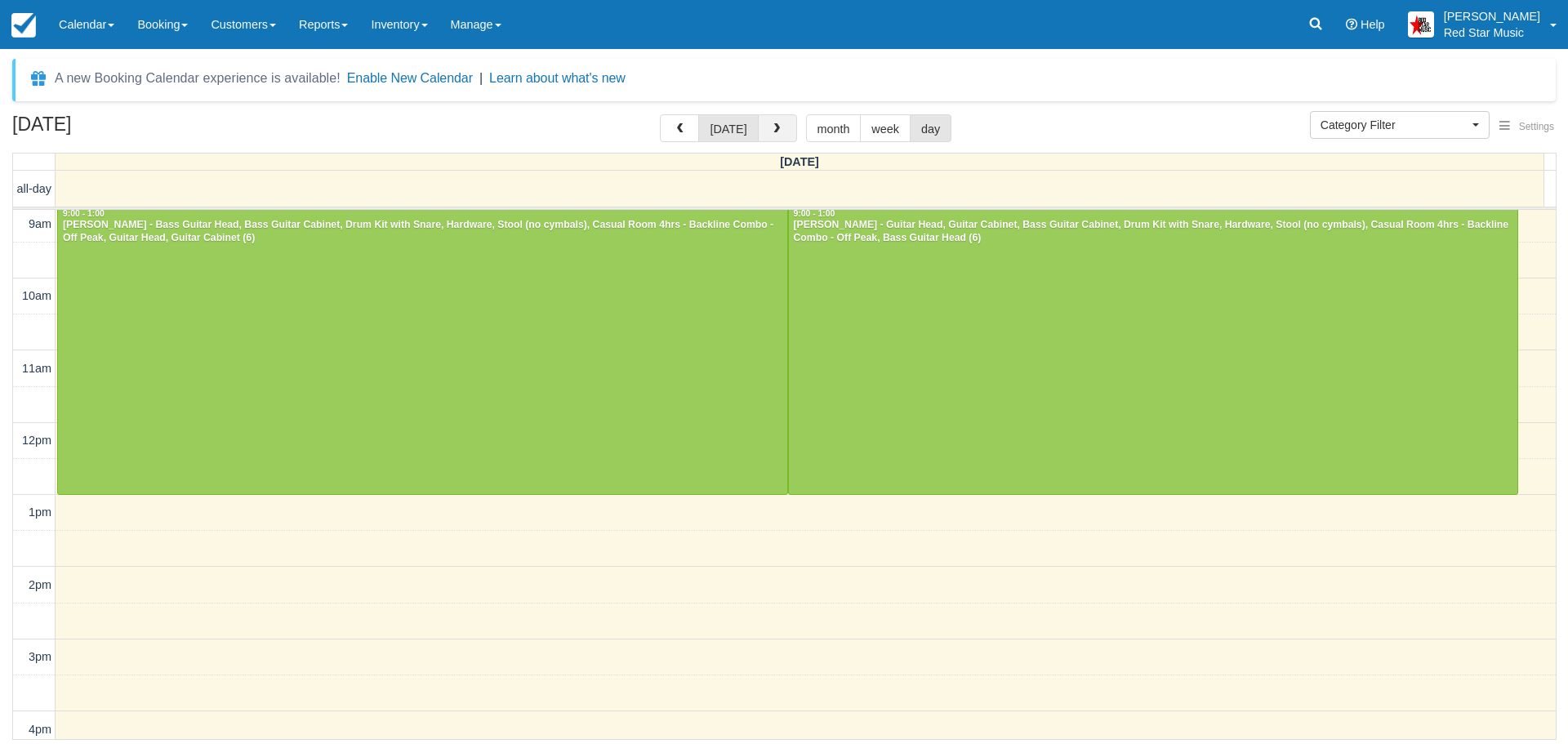
click at [776, 125] on span "button" at bounding box center [776, 129] width 12 height 12
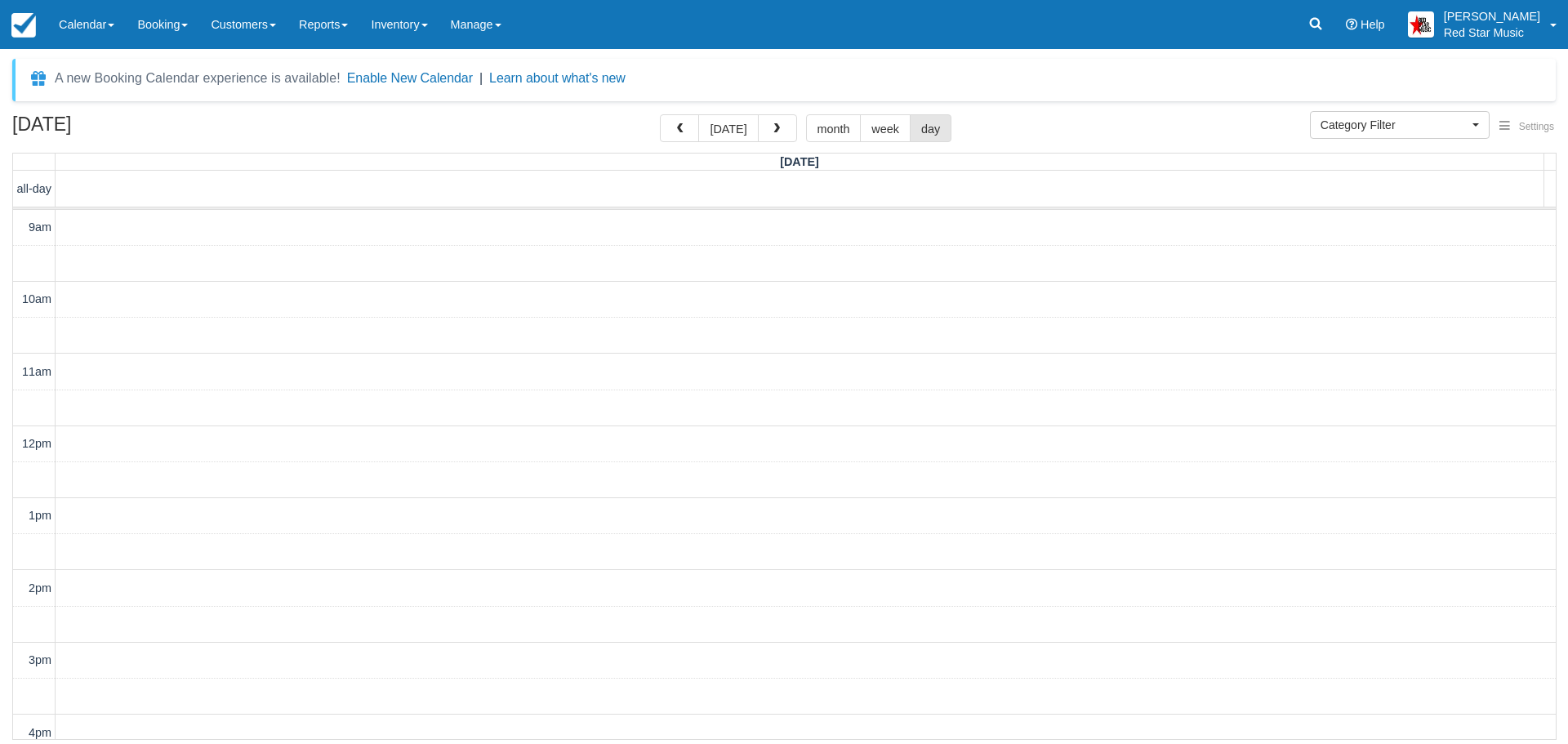
scroll to position [409, 0]
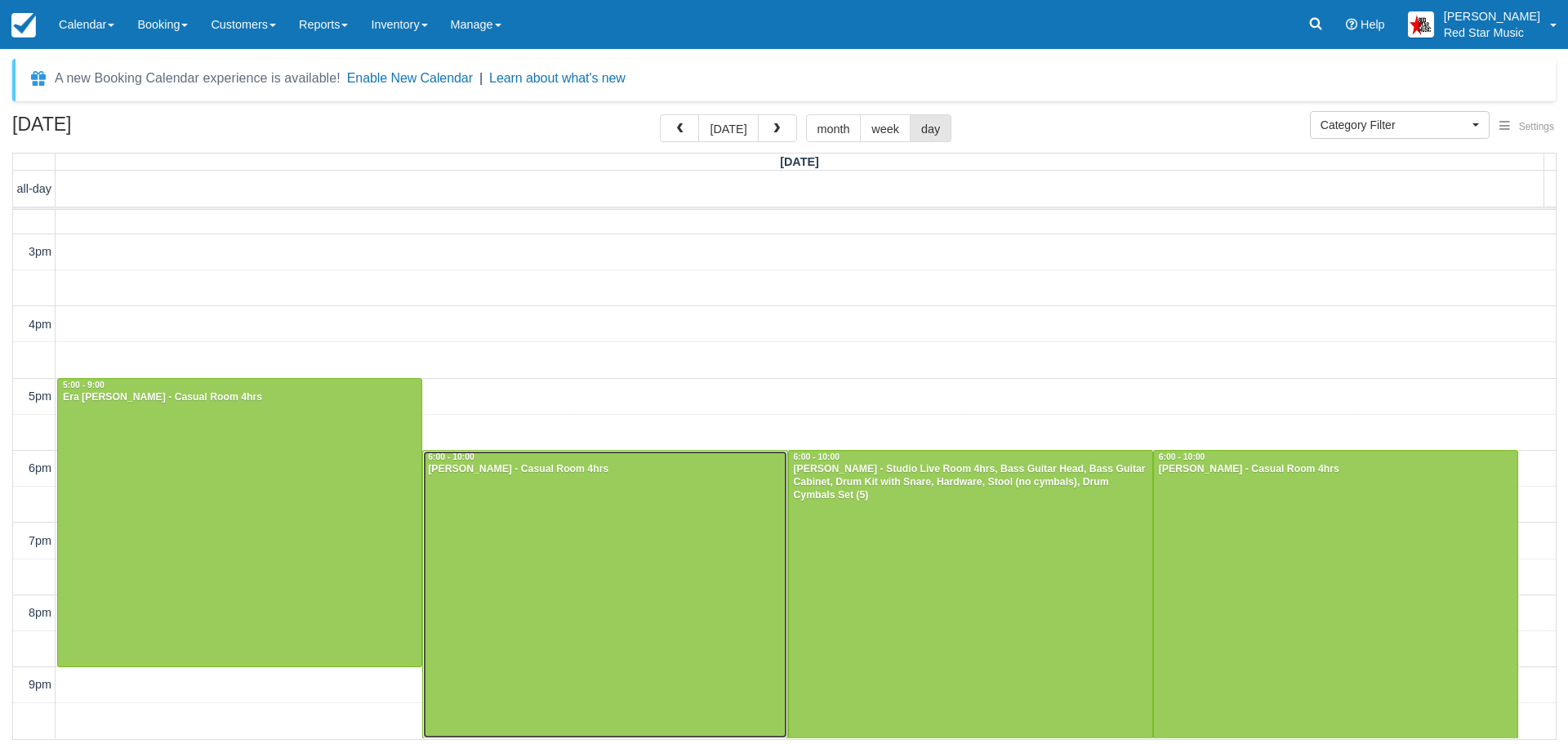
click at [573, 560] on div at bounding box center [605, 594] width 364 height 287
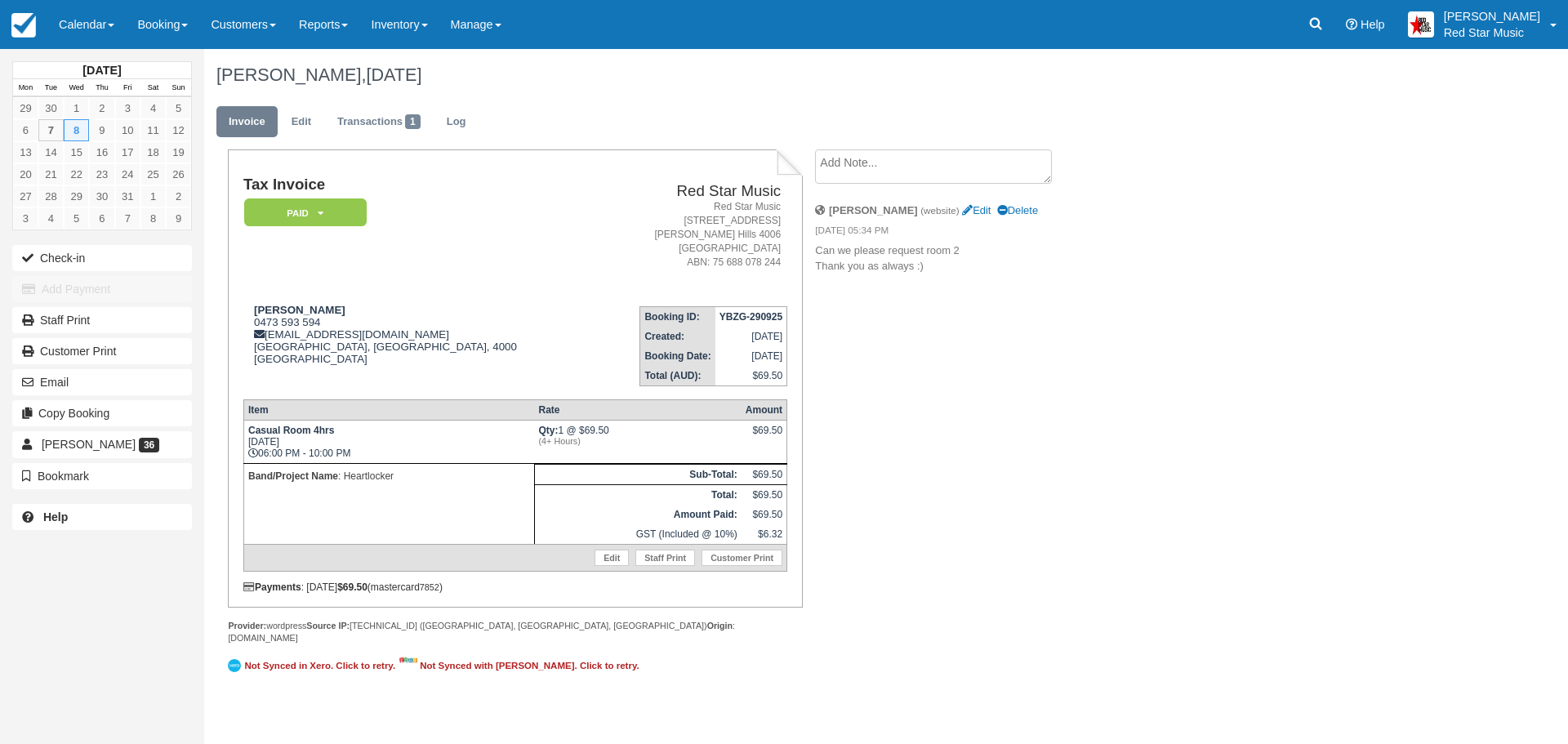
click at [851, 163] on textarea at bounding box center [933, 166] width 237 height 34
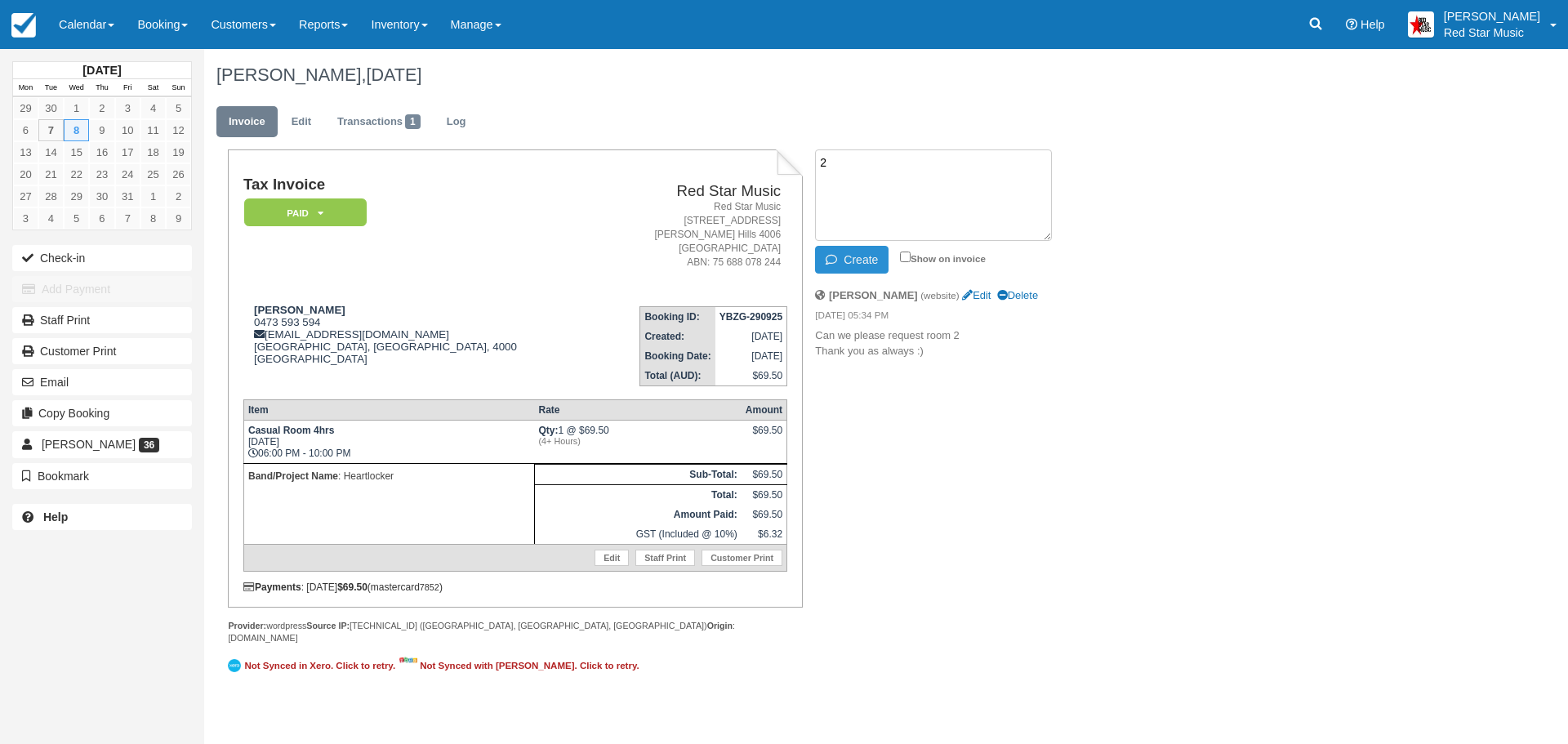
type textarea "2"
click at [866, 250] on button "Create" at bounding box center [852, 259] width 73 height 28
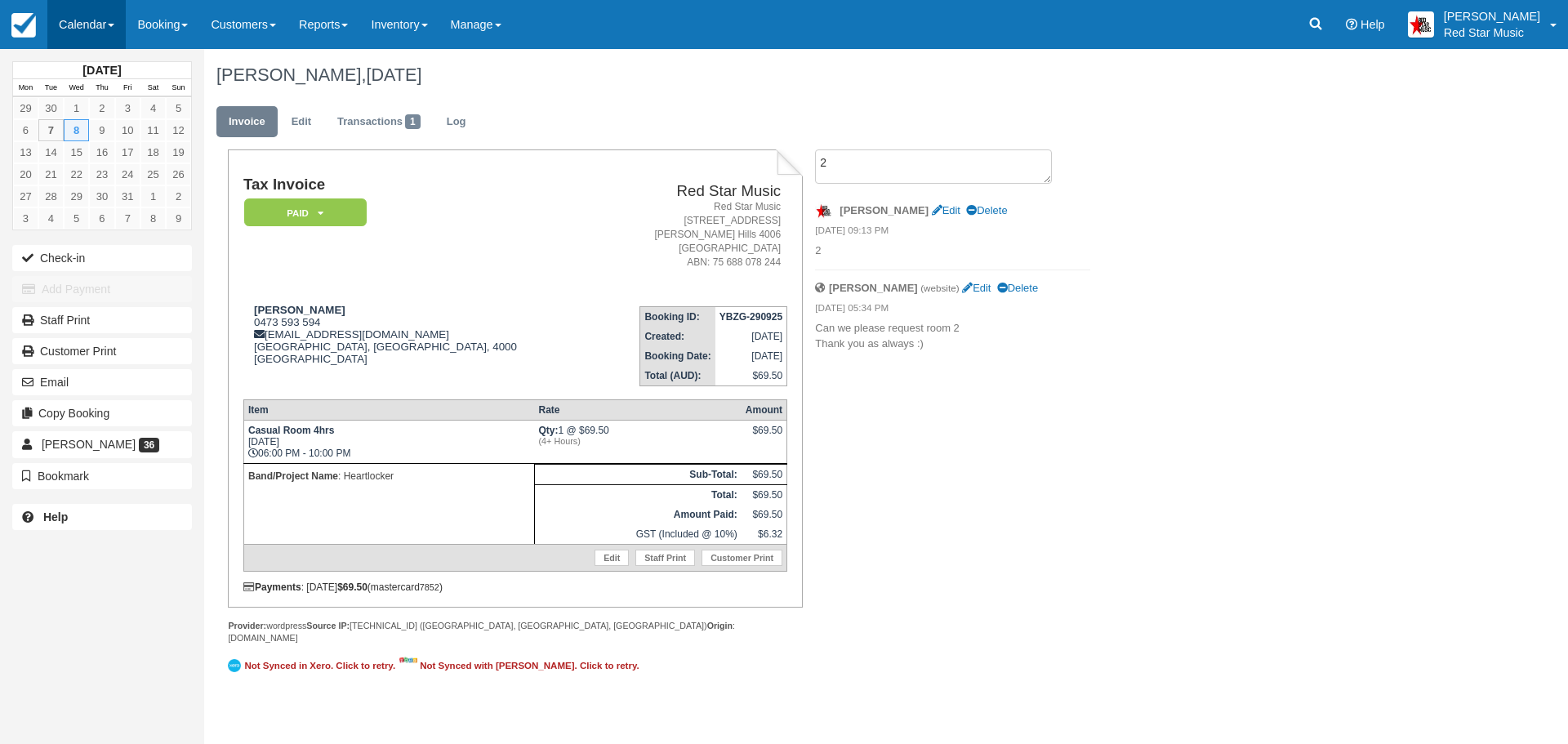
click at [73, 23] on link "Calendar" at bounding box center [87, 24] width 78 height 49
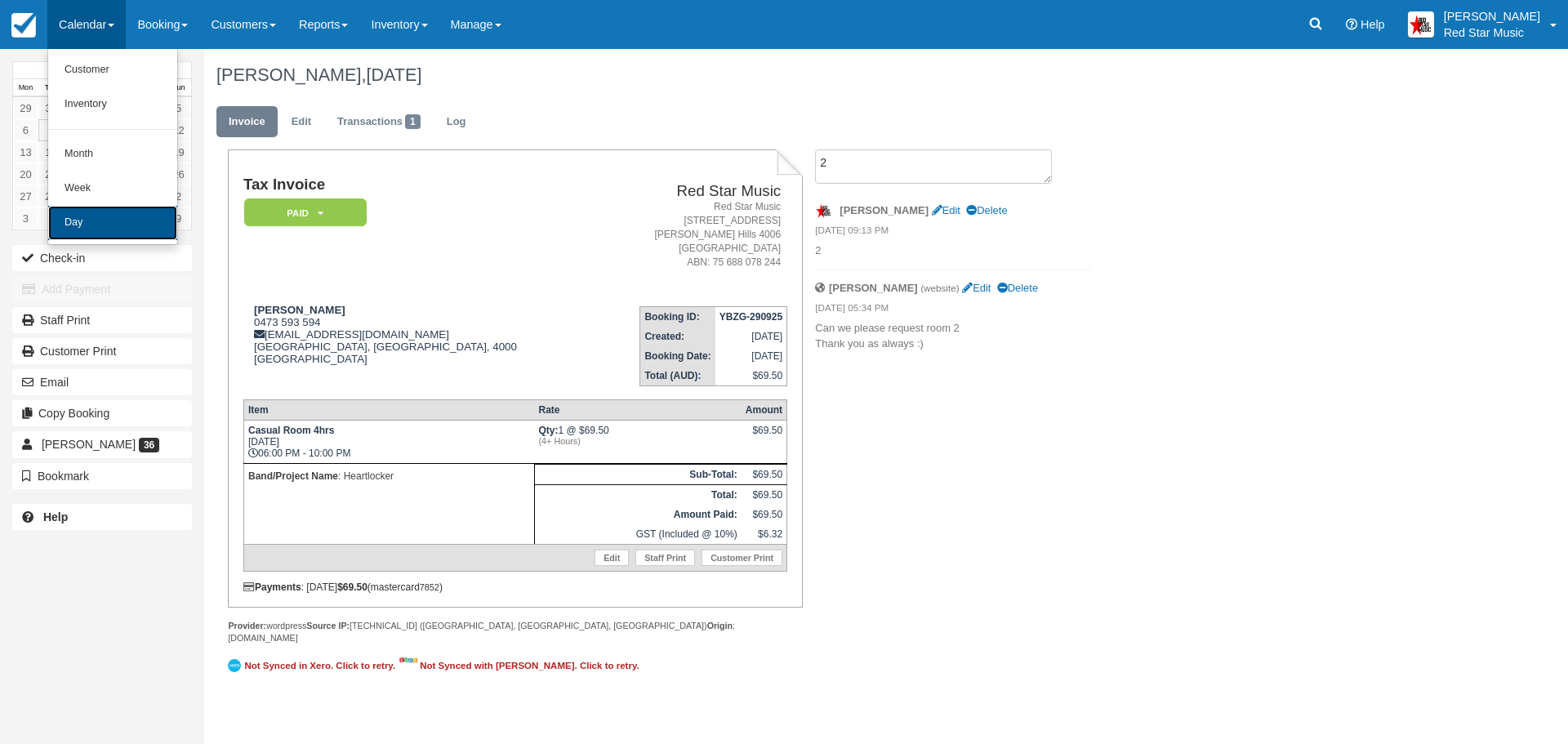
click at [93, 225] on link "Day" at bounding box center [113, 223] width 129 height 34
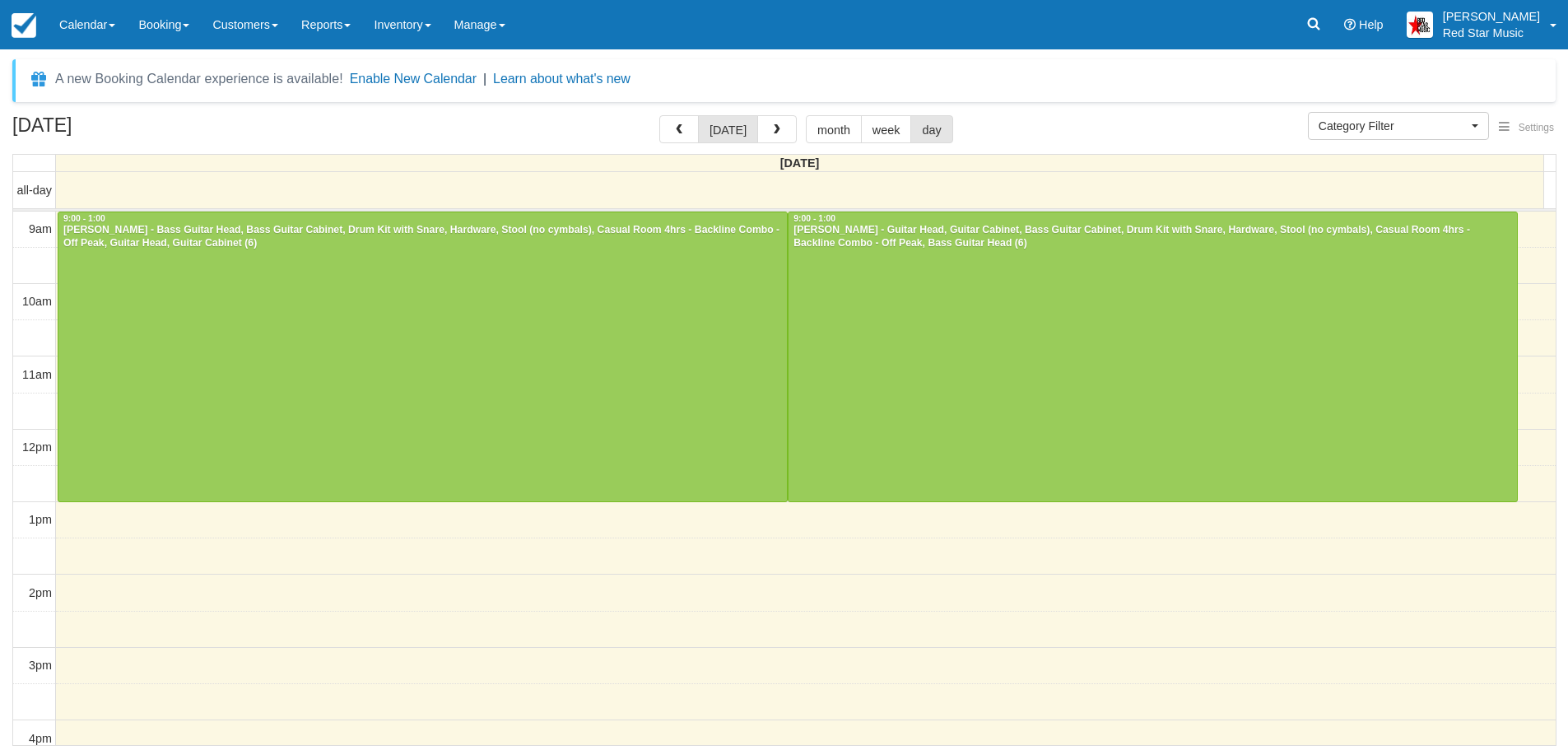
select select
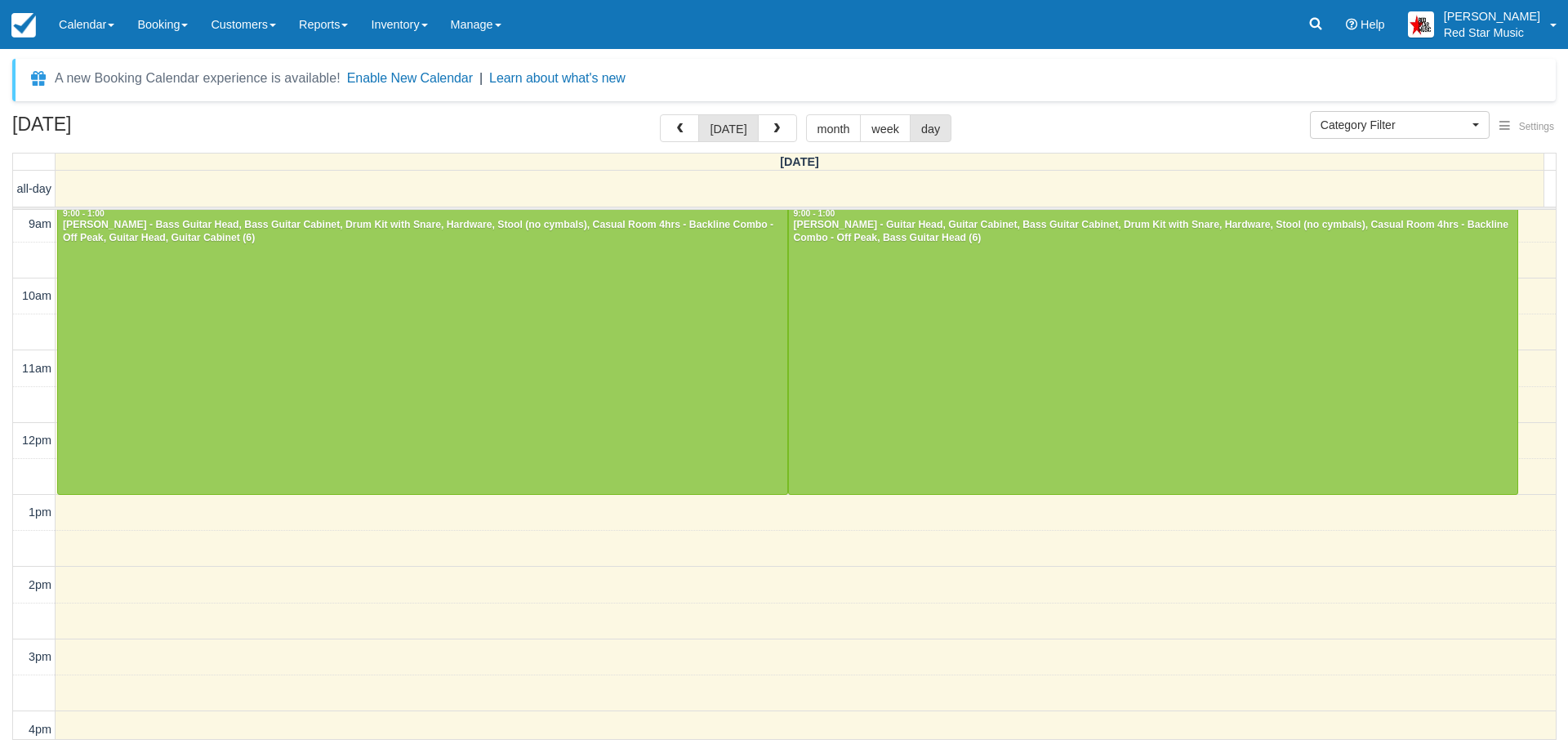
scroll to position [466, 0]
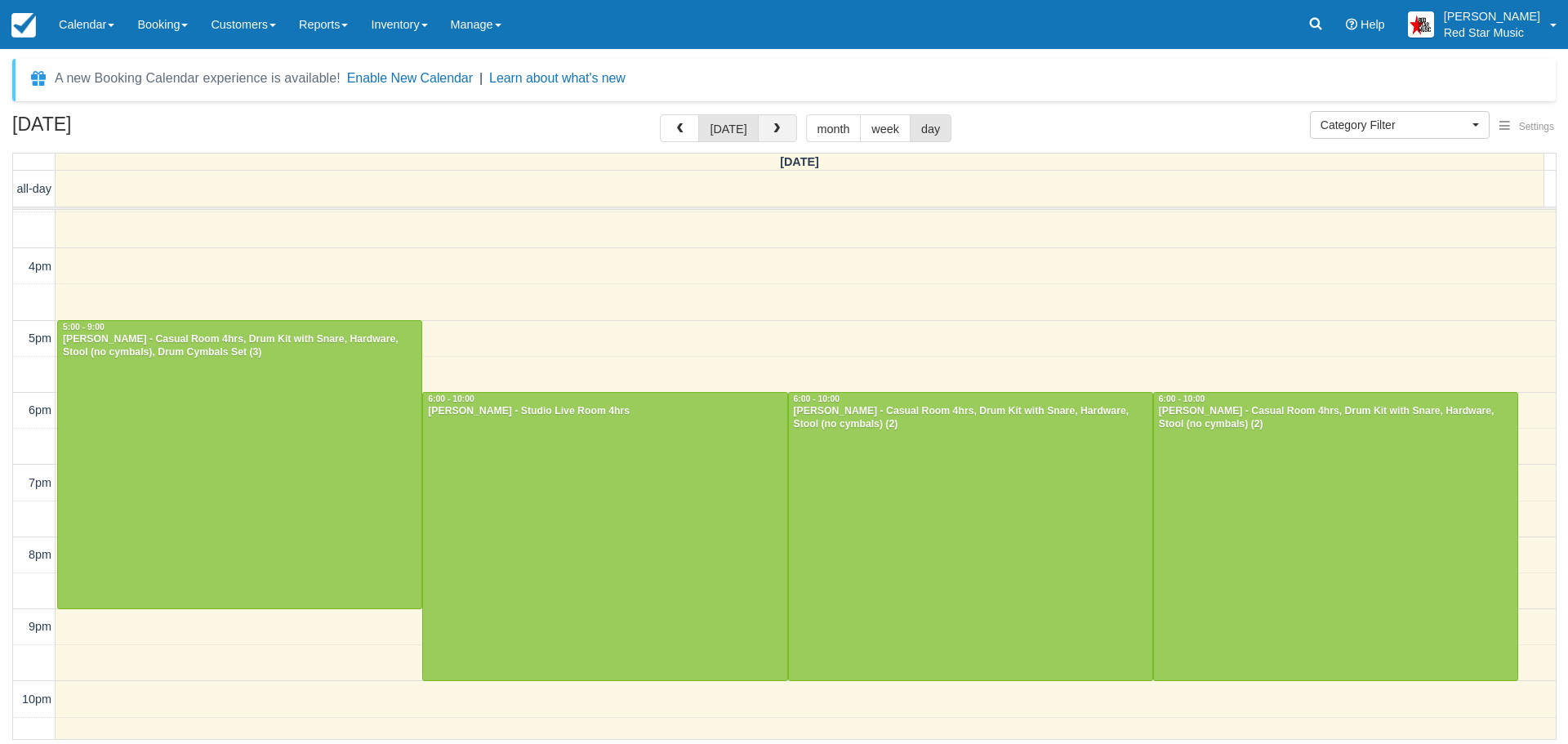
click at [776, 117] on button "button" at bounding box center [777, 128] width 39 height 28
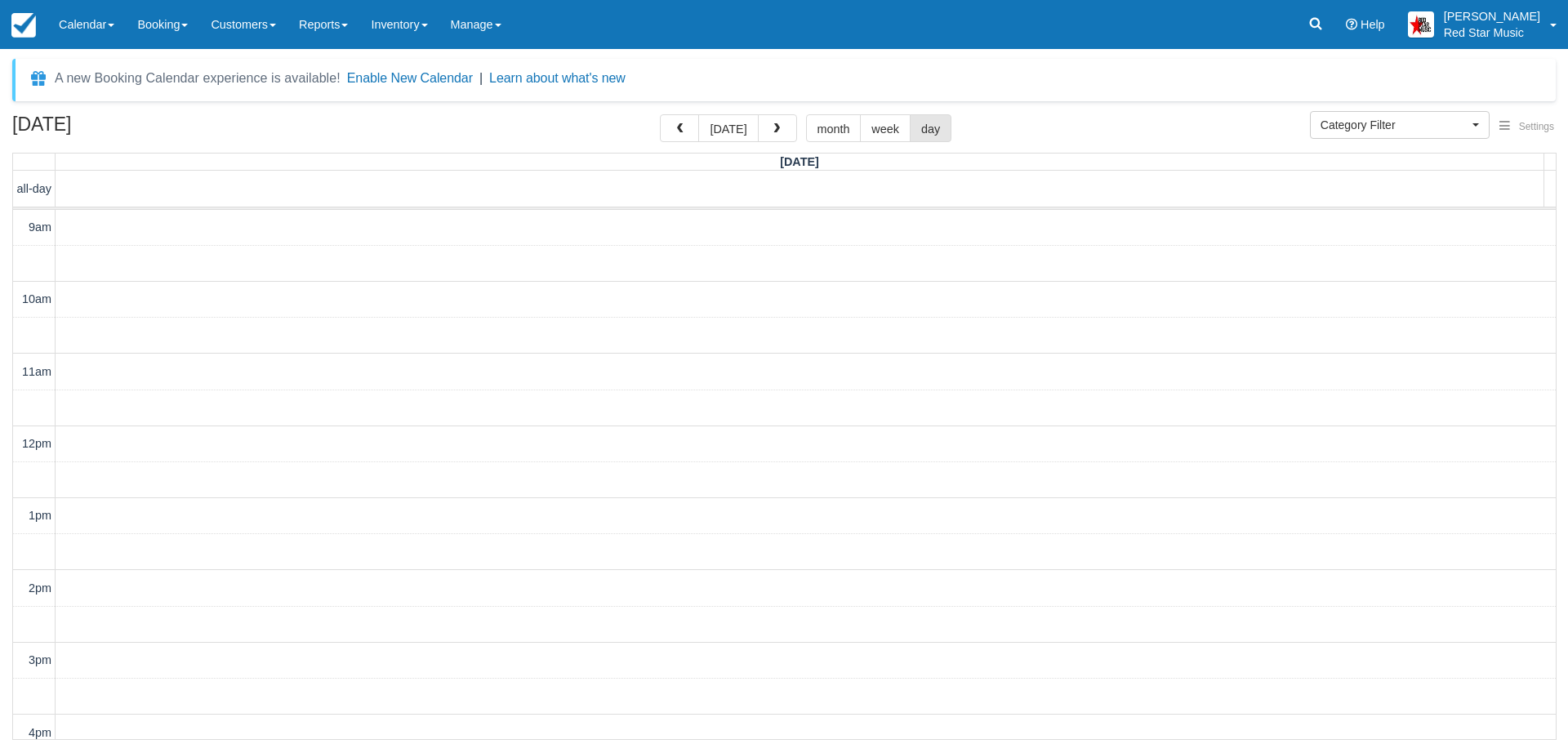
scroll to position [409, 0]
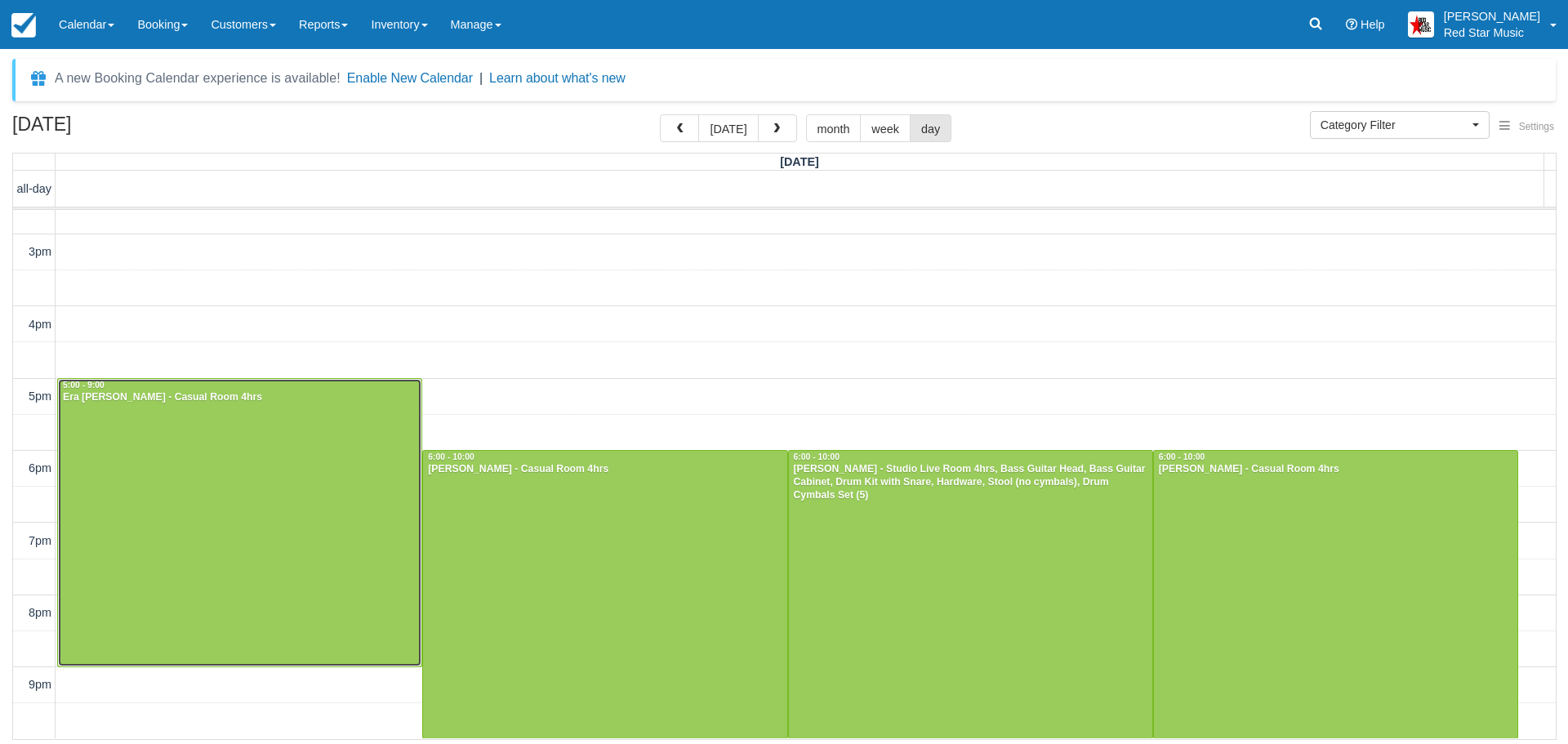
click at [306, 459] on div at bounding box center [240, 522] width 364 height 288
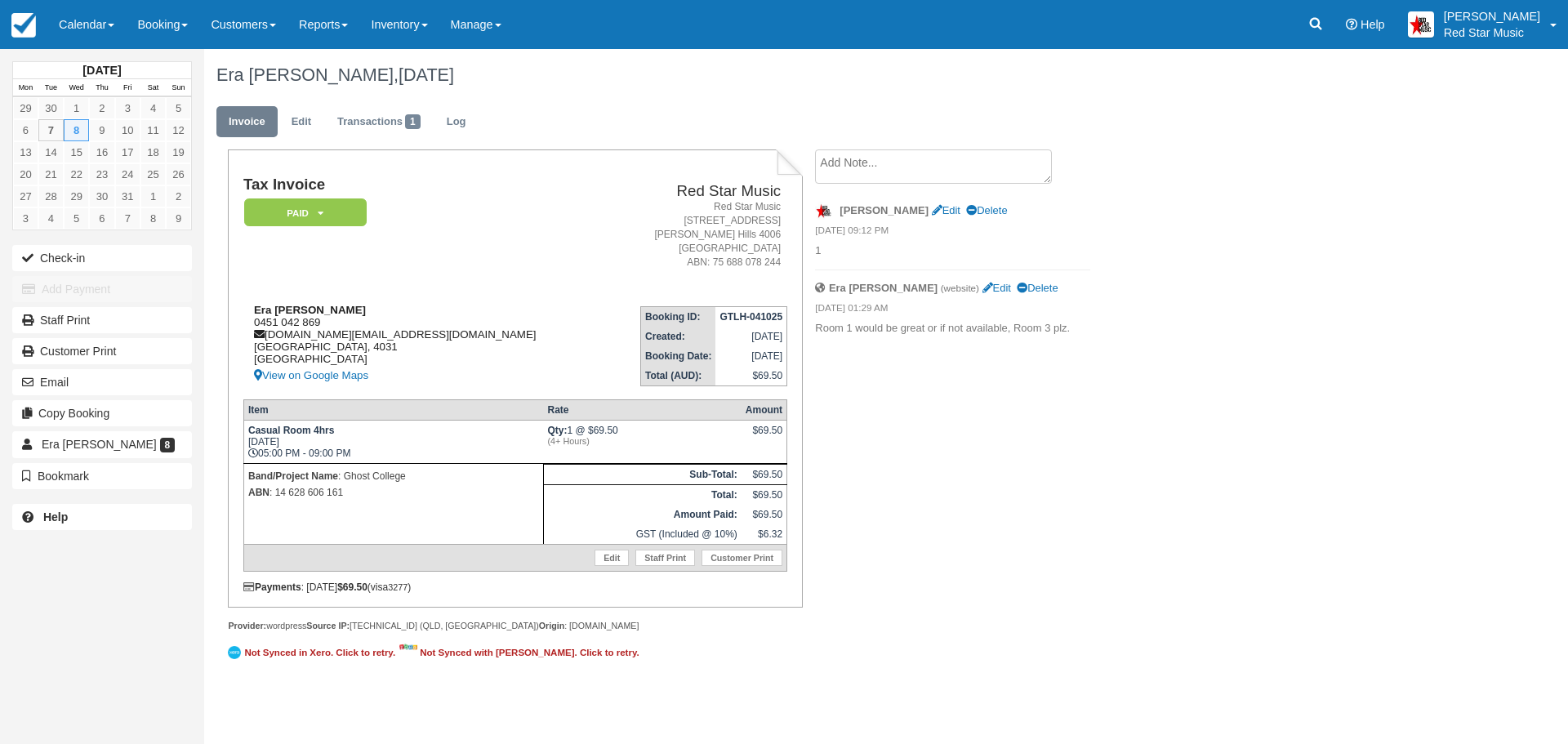
click at [264, 319] on div "Era Brightwell 0451 042 869 ghostcollege.au@gmail.com Queensland, 4031 Australi…" at bounding box center [425, 344] width 362 height 82
copy div "0451 042 869"
click at [72, 15] on link "Calendar" at bounding box center [87, 24] width 78 height 49
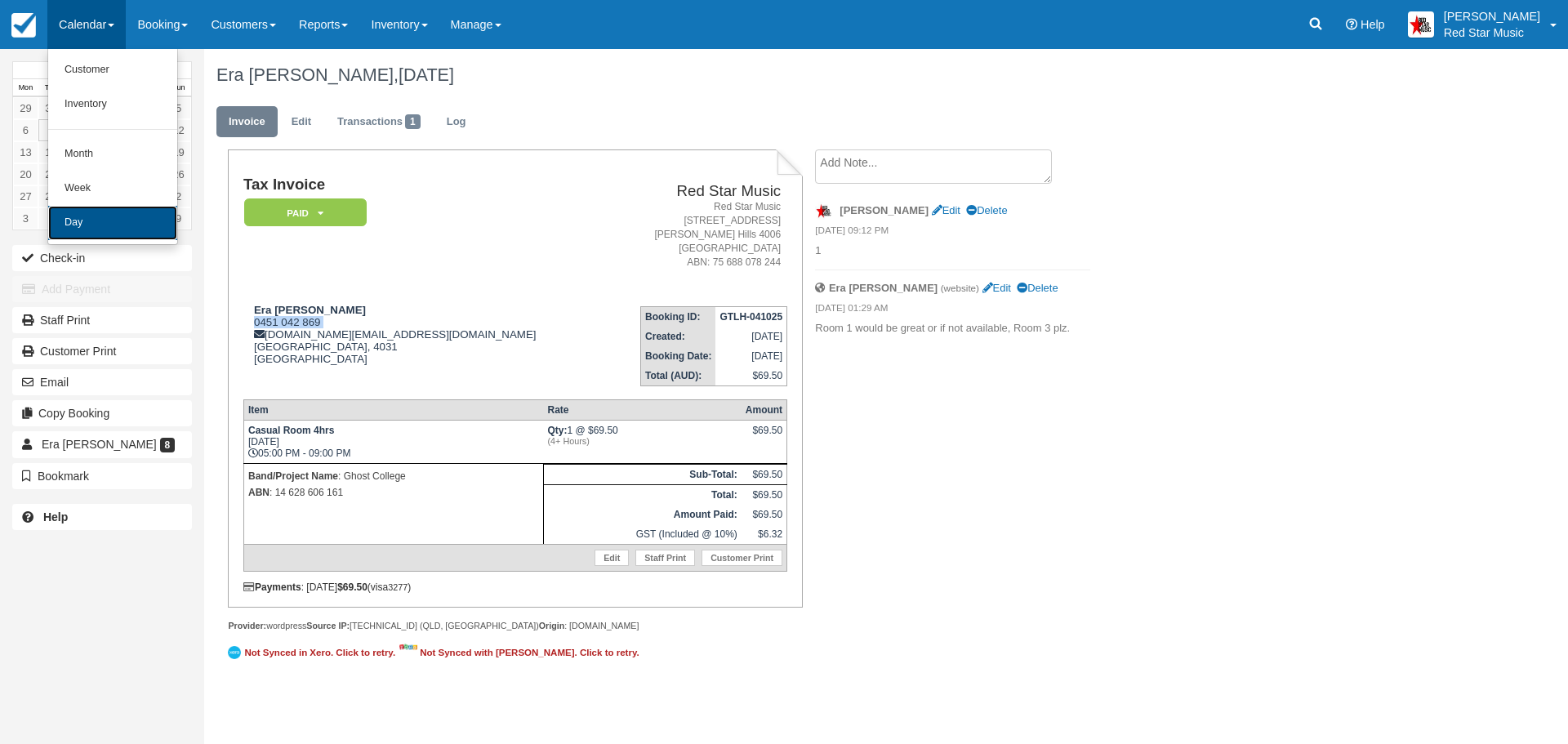
click at [95, 215] on link "Day" at bounding box center [113, 223] width 129 height 34
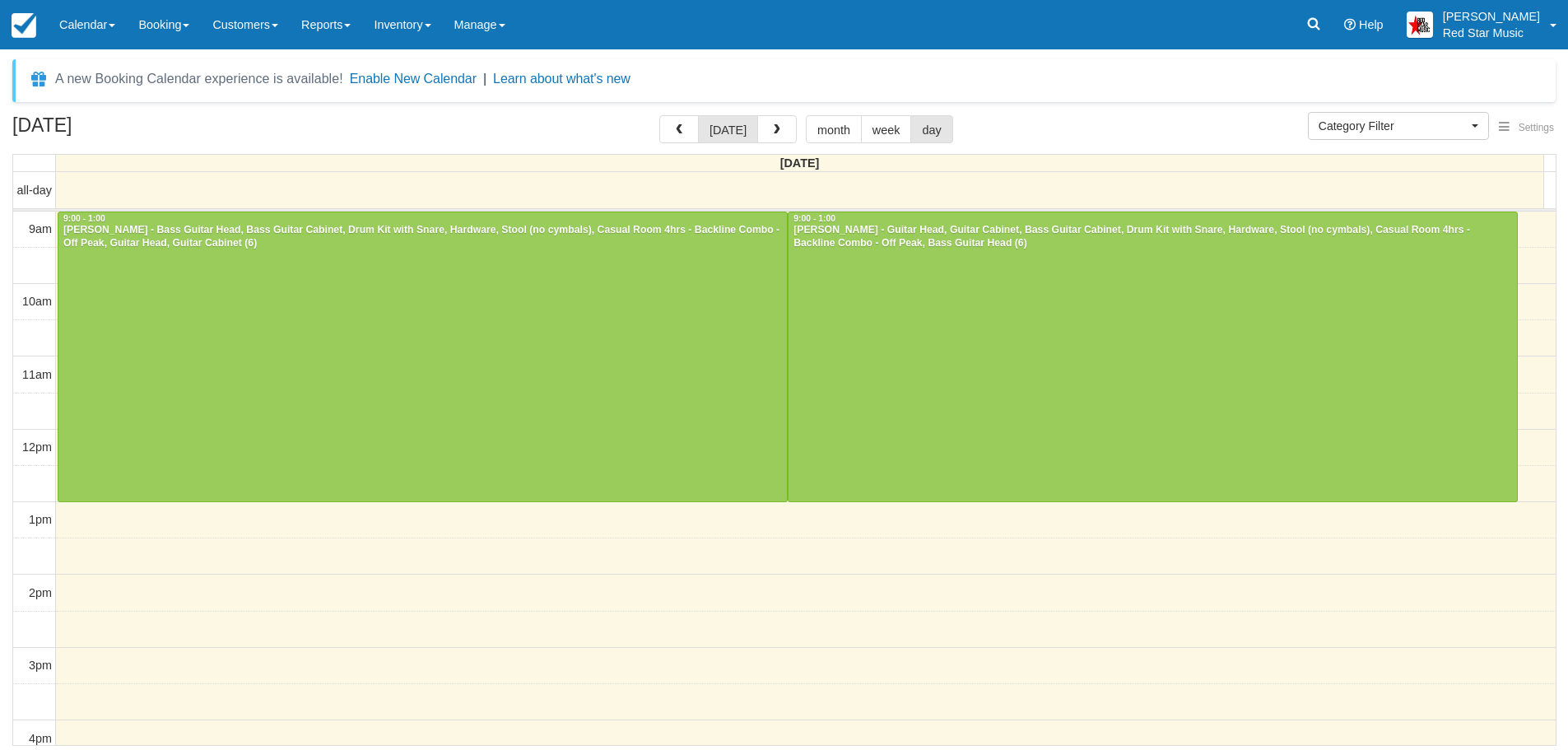
select select
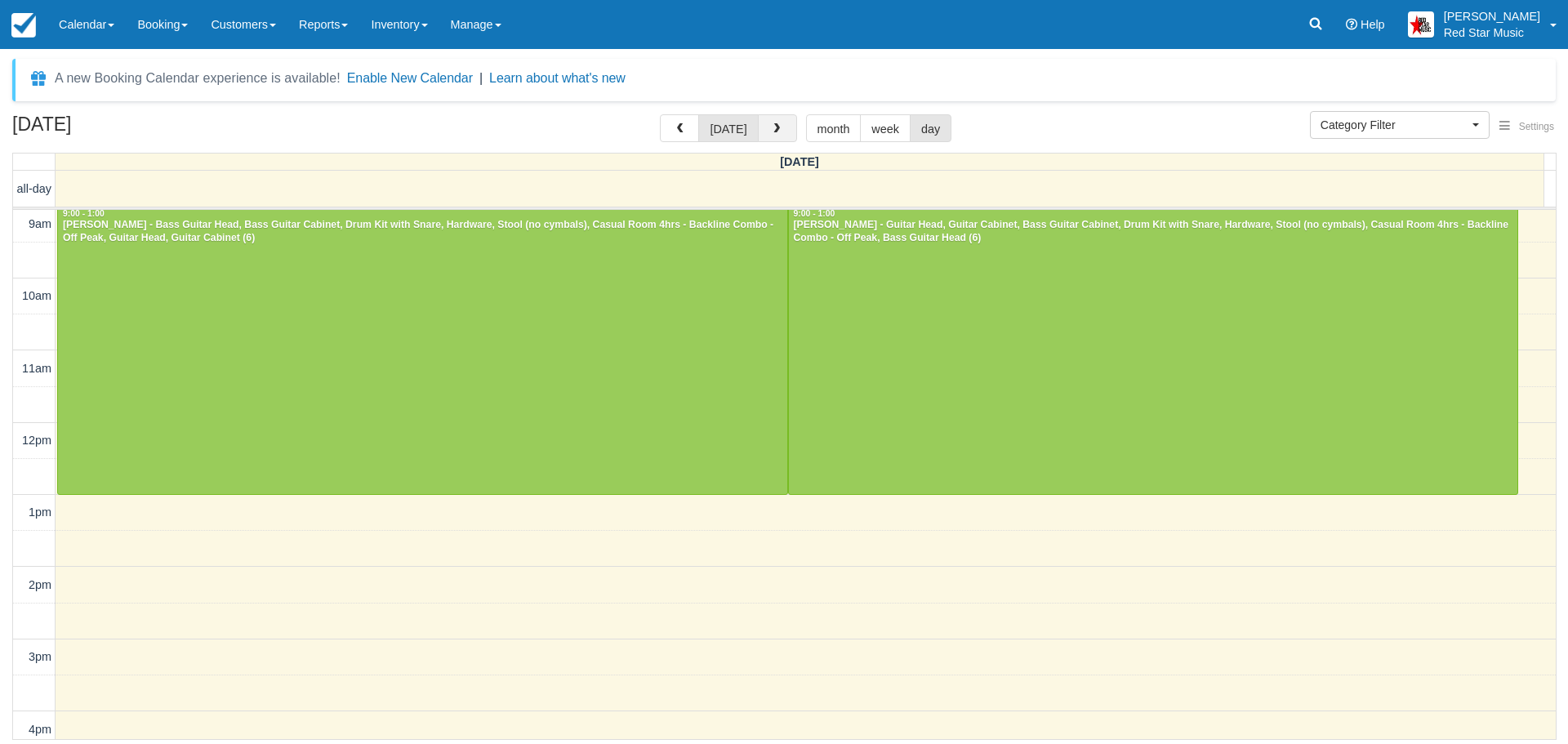
click at [766, 123] on button "button" at bounding box center [777, 128] width 39 height 28
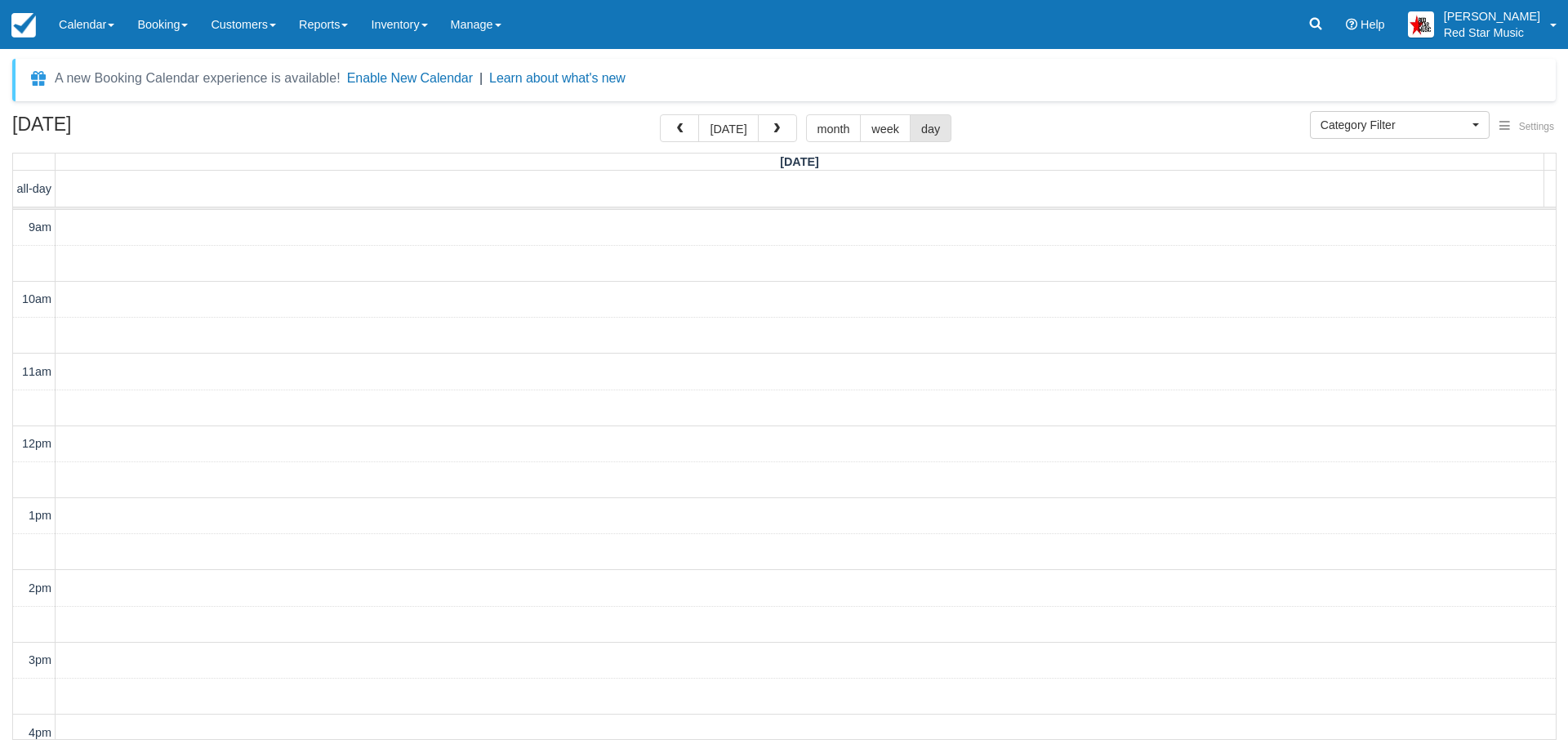
scroll to position [409, 0]
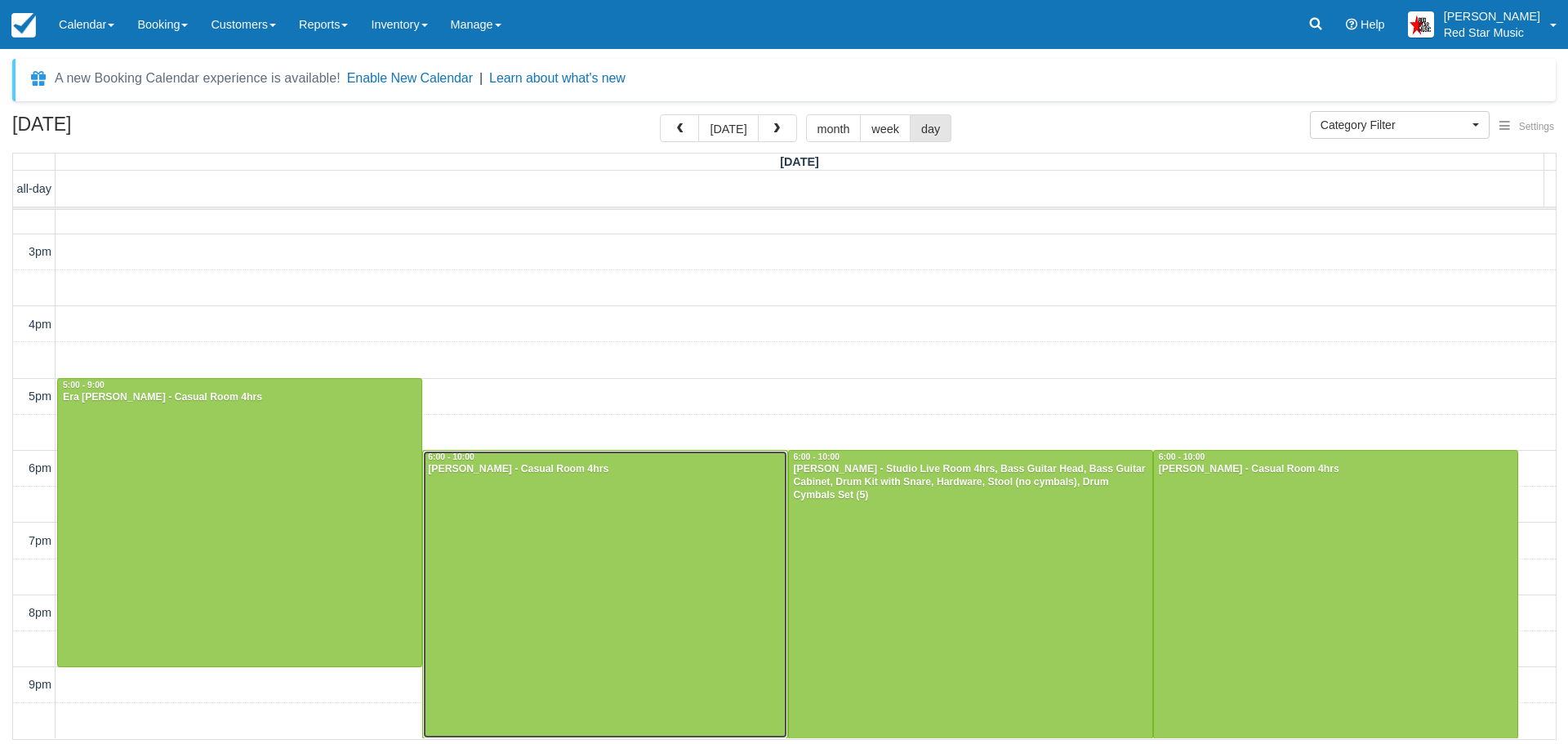
click at [569, 521] on div at bounding box center [605, 594] width 364 height 287
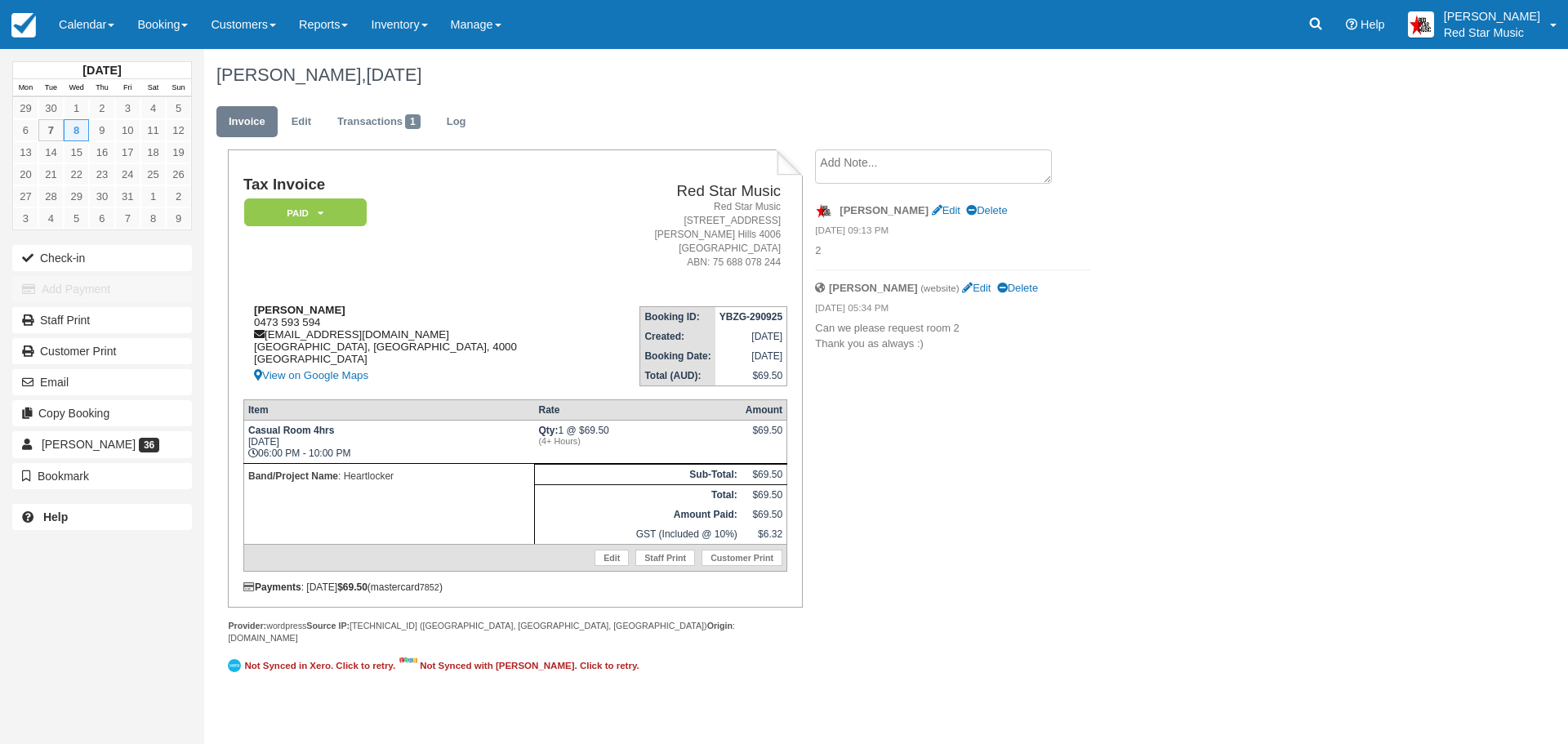
click at [266, 320] on div "[PERSON_NAME] 0473 593 594 [EMAIL_ADDRESS][DOMAIN_NAME] [GEOGRAPHIC_DATA] View …" at bounding box center [420, 344] width 354 height 82
click at [266, 320] on div "Mitch Early 0473 593 594 heartlockermusic@gmail.com Brisbane, Queensland, 4000 …" at bounding box center [420, 344] width 354 height 82
copy div "0473 593 594"
drag, startPoint x: 96, startPoint y: 24, endPoint x: 98, endPoint y: 38, distance: 14.1
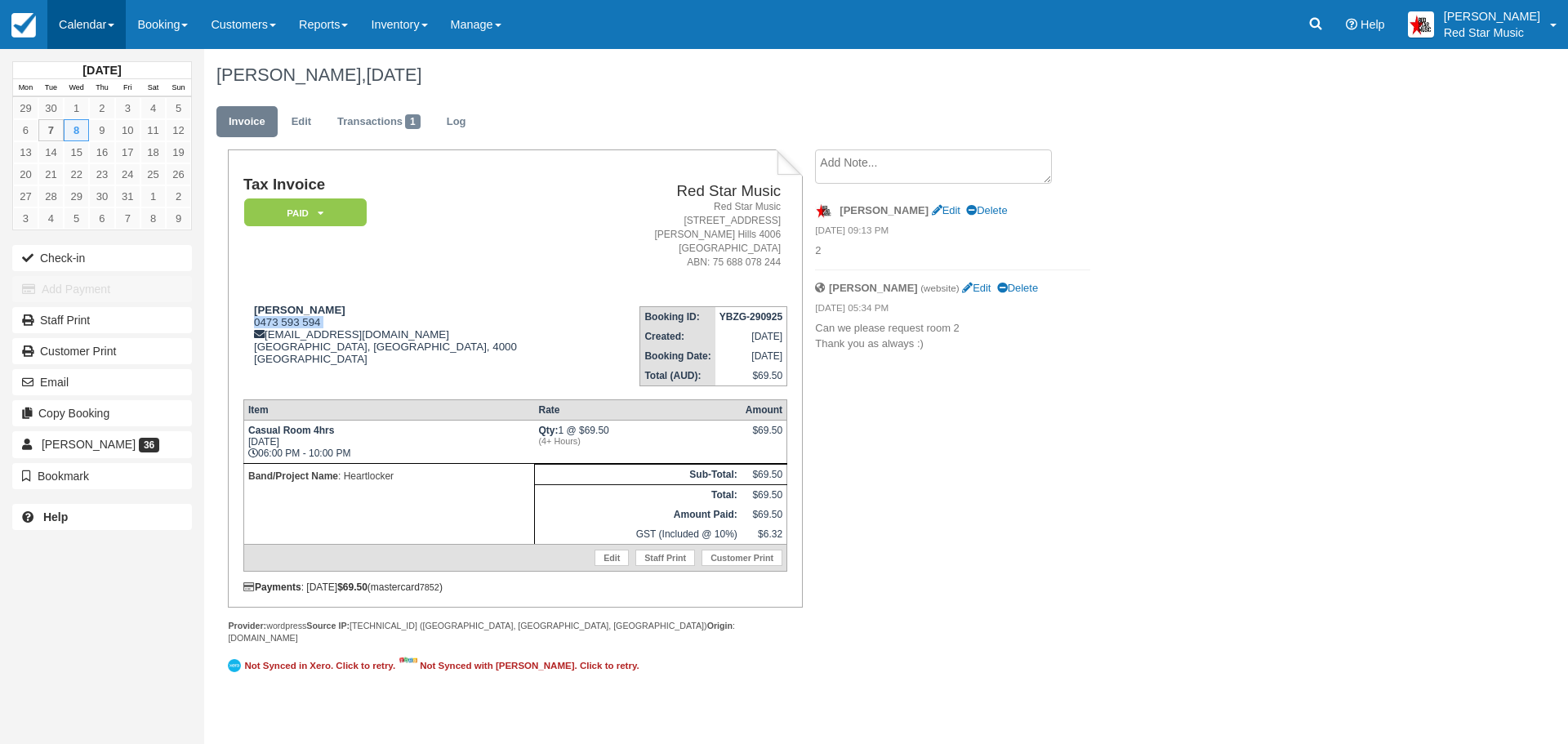
click at [96, 26] on link "Calendar" at bounding box center [87, 24] width 78 height 49
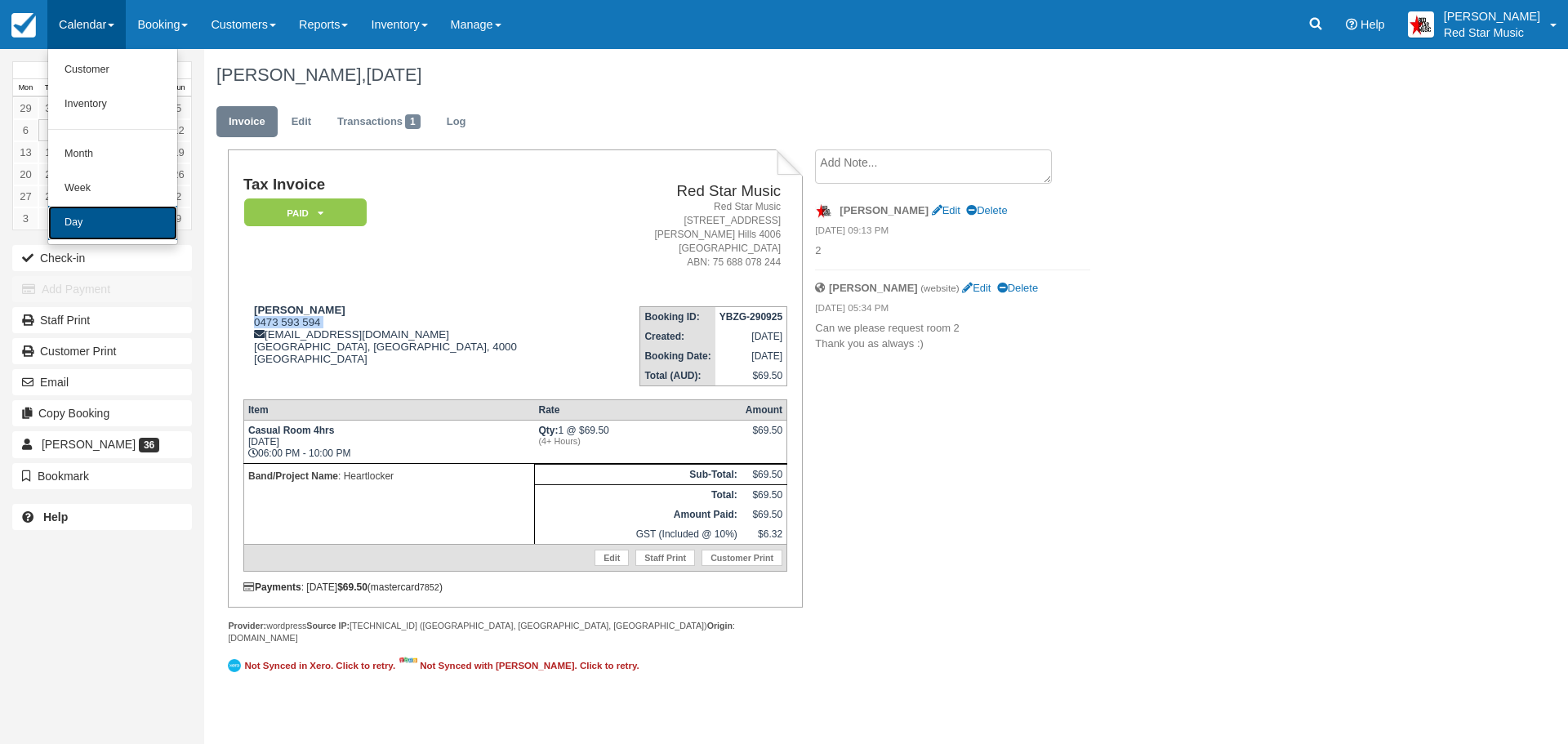
click at [109, 215] on link "Day" at bounding box center [113, 223] width 129 height 34
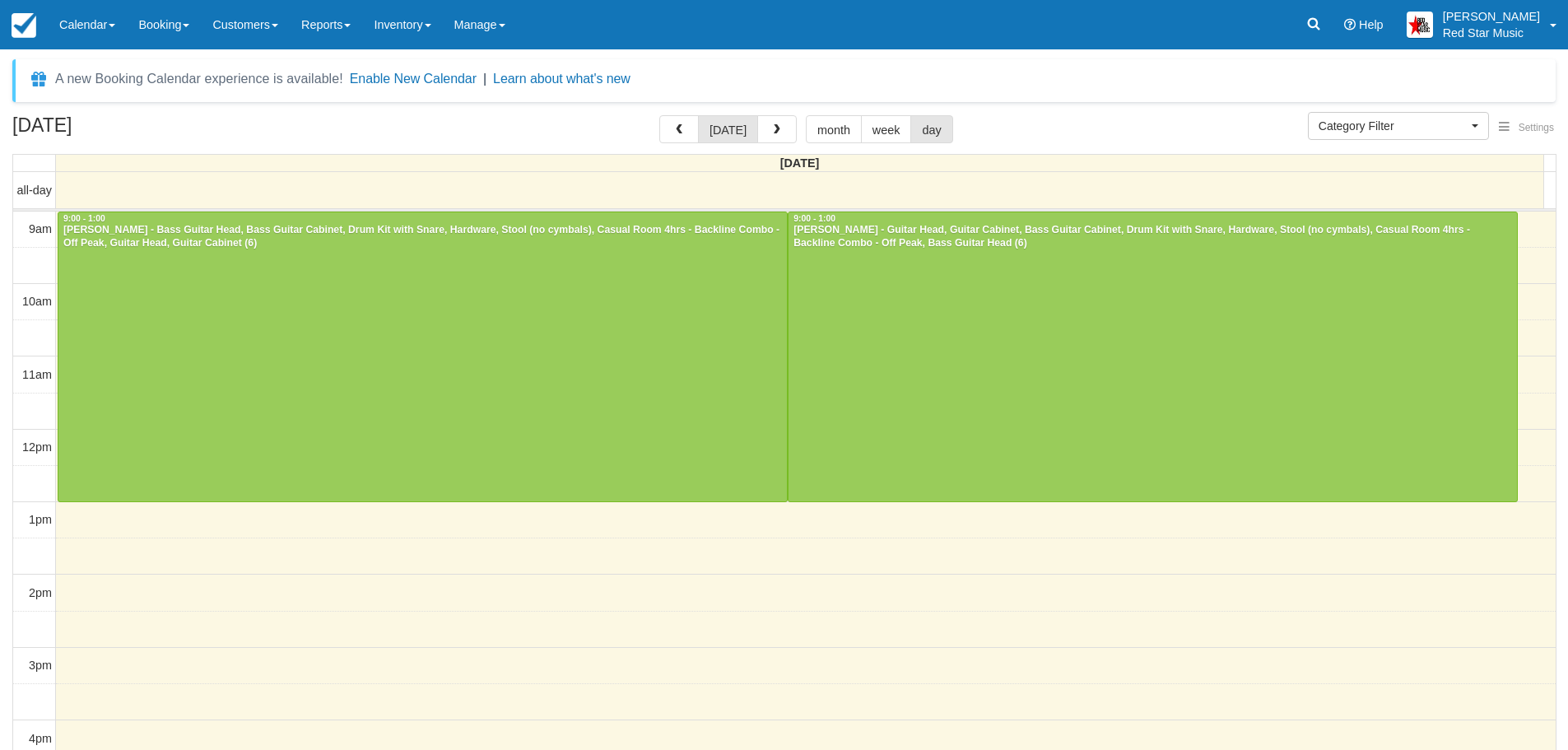
select select
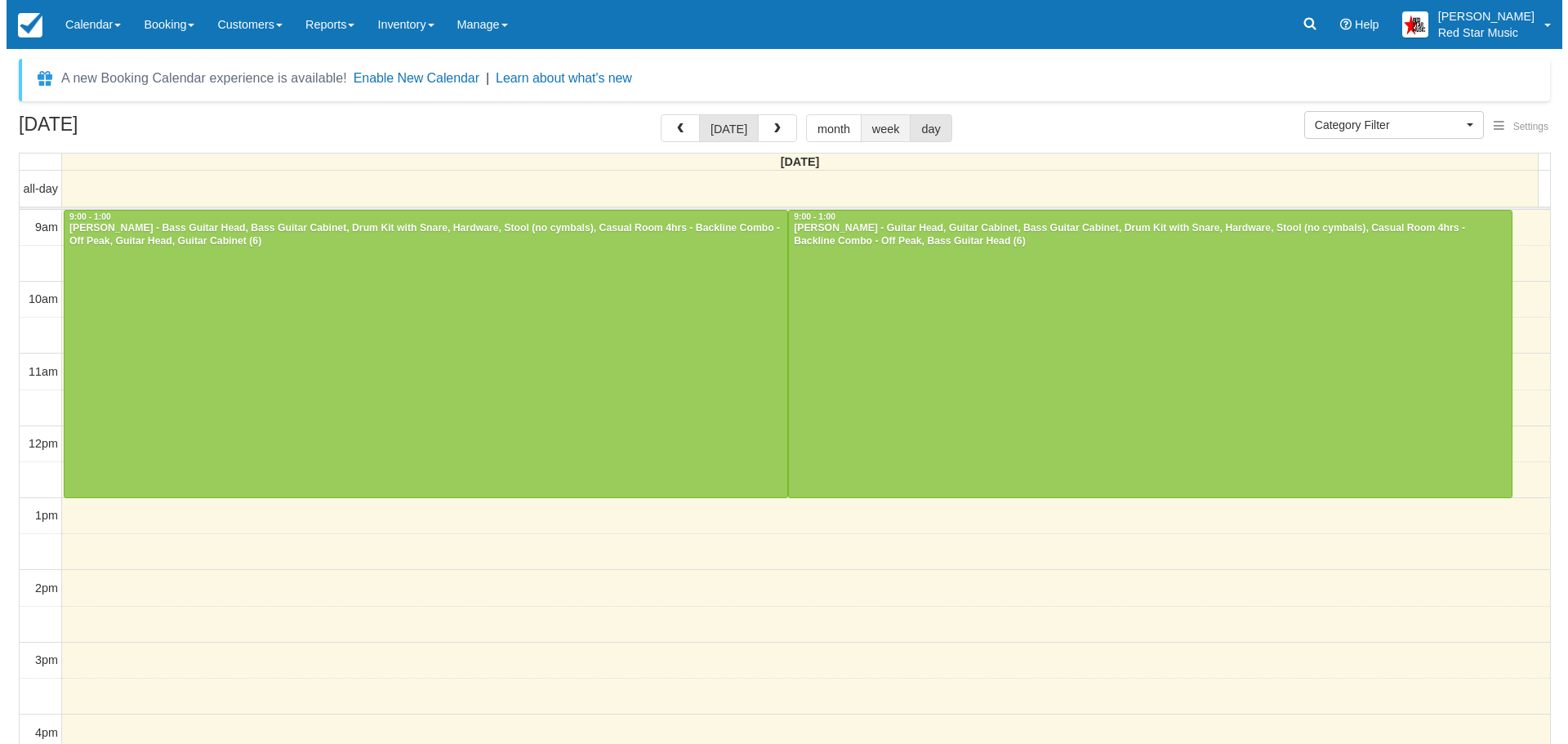
scroll to position [3, 0]
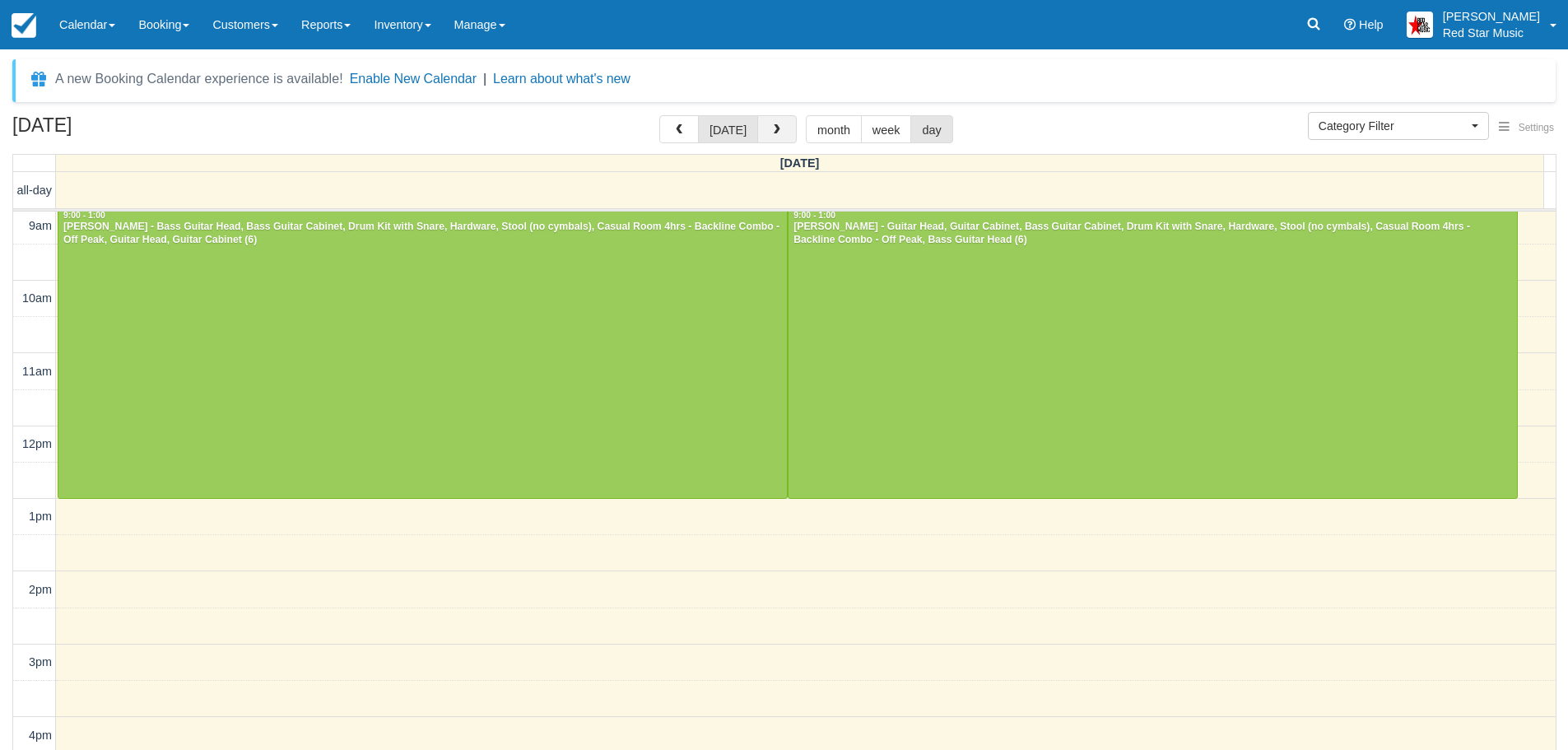
click at [780, 122] on button "button" at bounding box center [777, 129] width 40 height 28
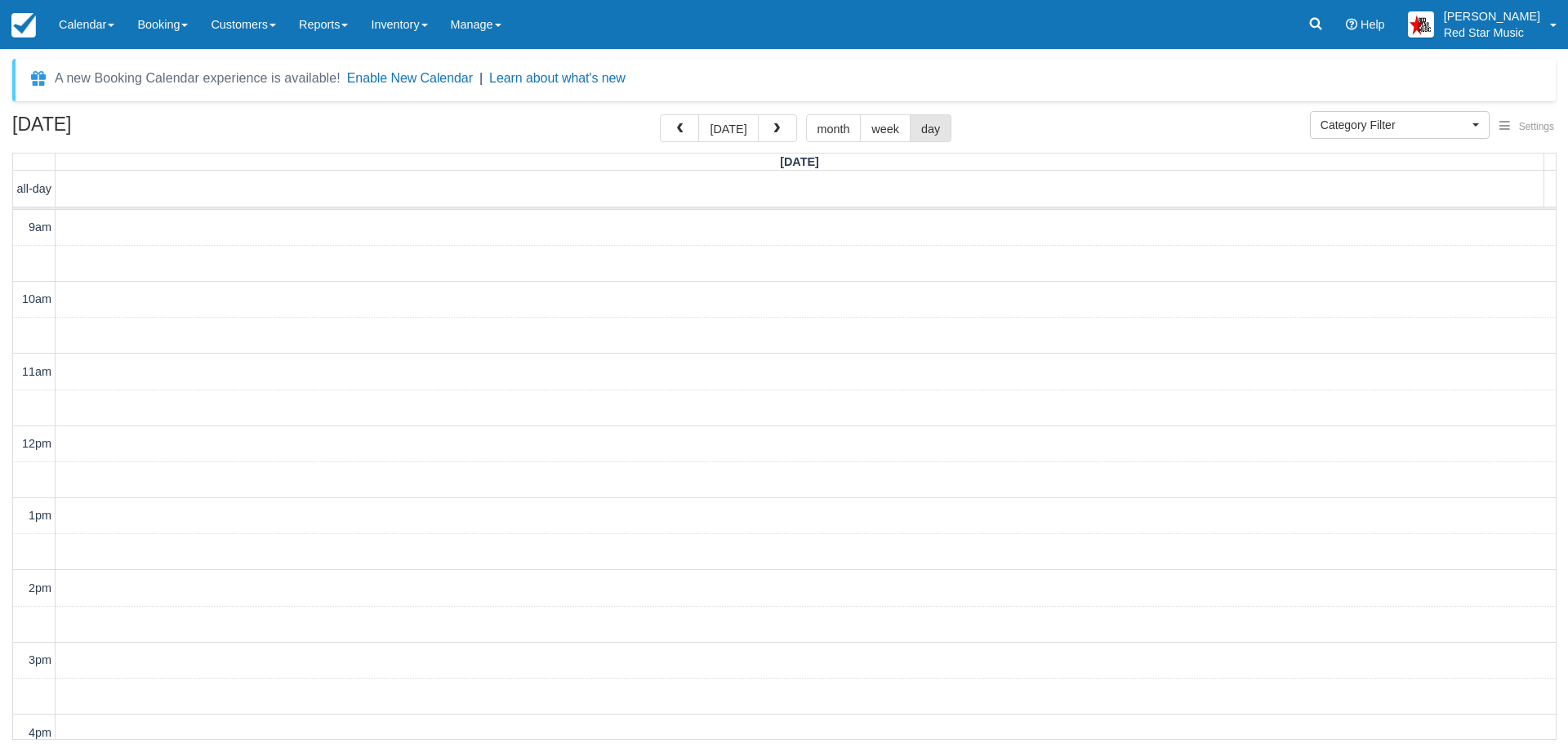
scroll to position [409, 0]
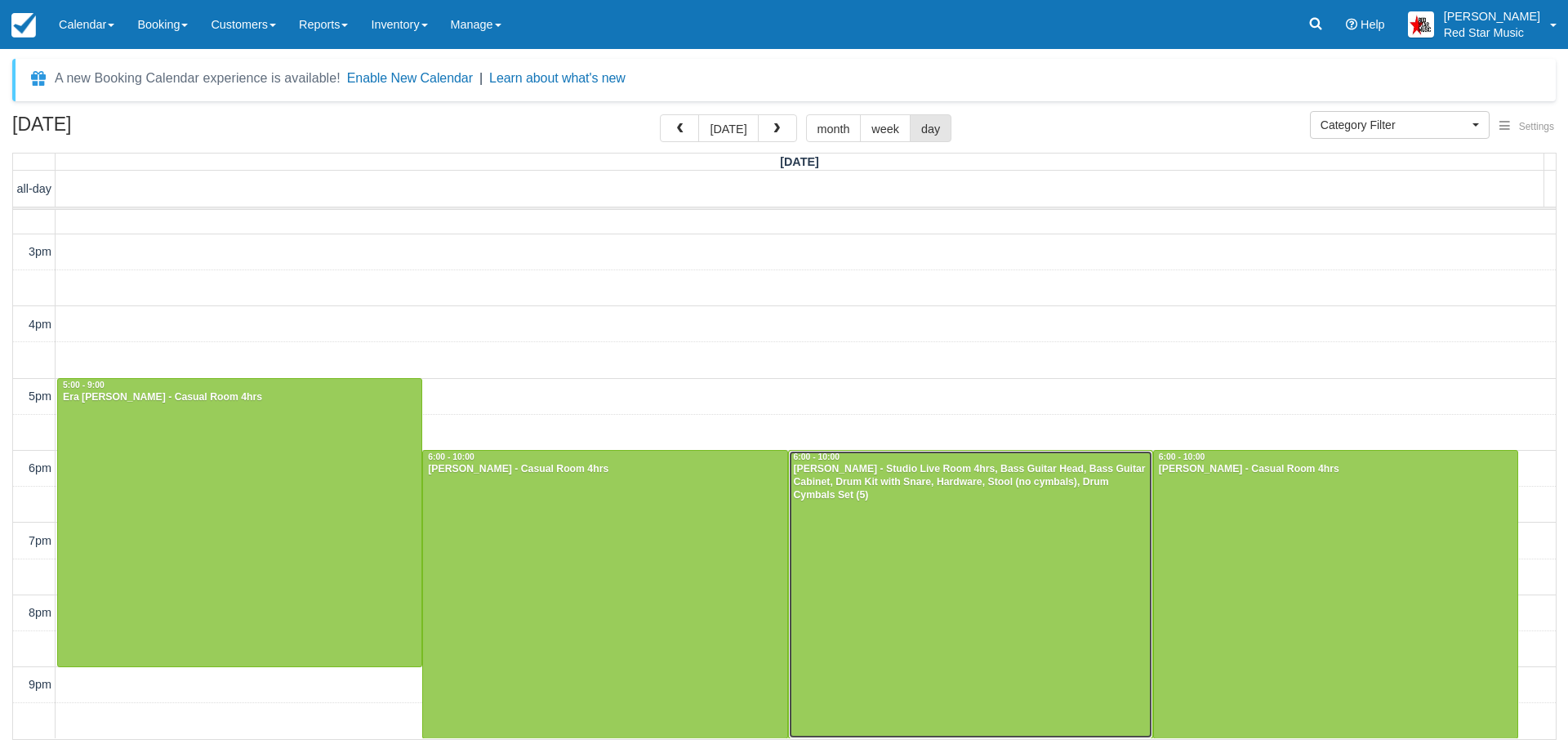
click at [900, 497] on div "Sarah Nicol - Studio Live Room 4hrs, Bass Guitar Head, Bass Guitar Cabinet, Dru…" at bounding box center [971, 482] width 355 height 39
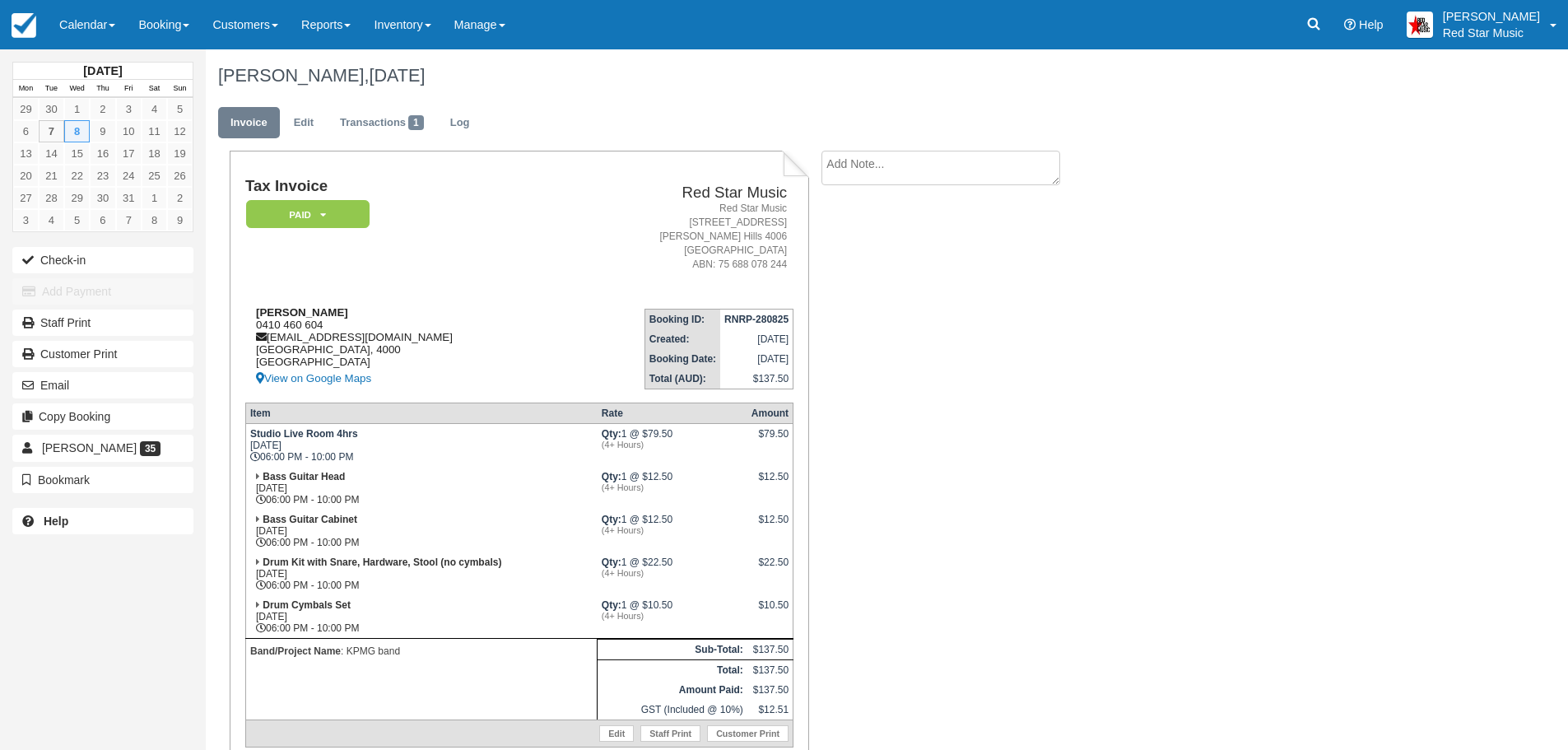
click at [265, 320] on div "[PERSON_NAME] 0410 460 604 [EMAIL_ADDRESS][DOMAIN_NAME] [GEOGRAPHIC_DATA] View …" at bounding box center [404, 347] width 319 height 82
click at [265, 322] on div "[PERSON_NAME] 0410 460 604 [EMAIL_ADDRESS][DOMAIN_NAME] [GEOGRAPHIC_DATA] View …" at bounding box center [404, 347] width 319 height 82
copy div "0410 460 604"
drag, startPoint x: 76, startPoint y: 27, endPoint x: 80, endPoint y: 48, distance: 21.4
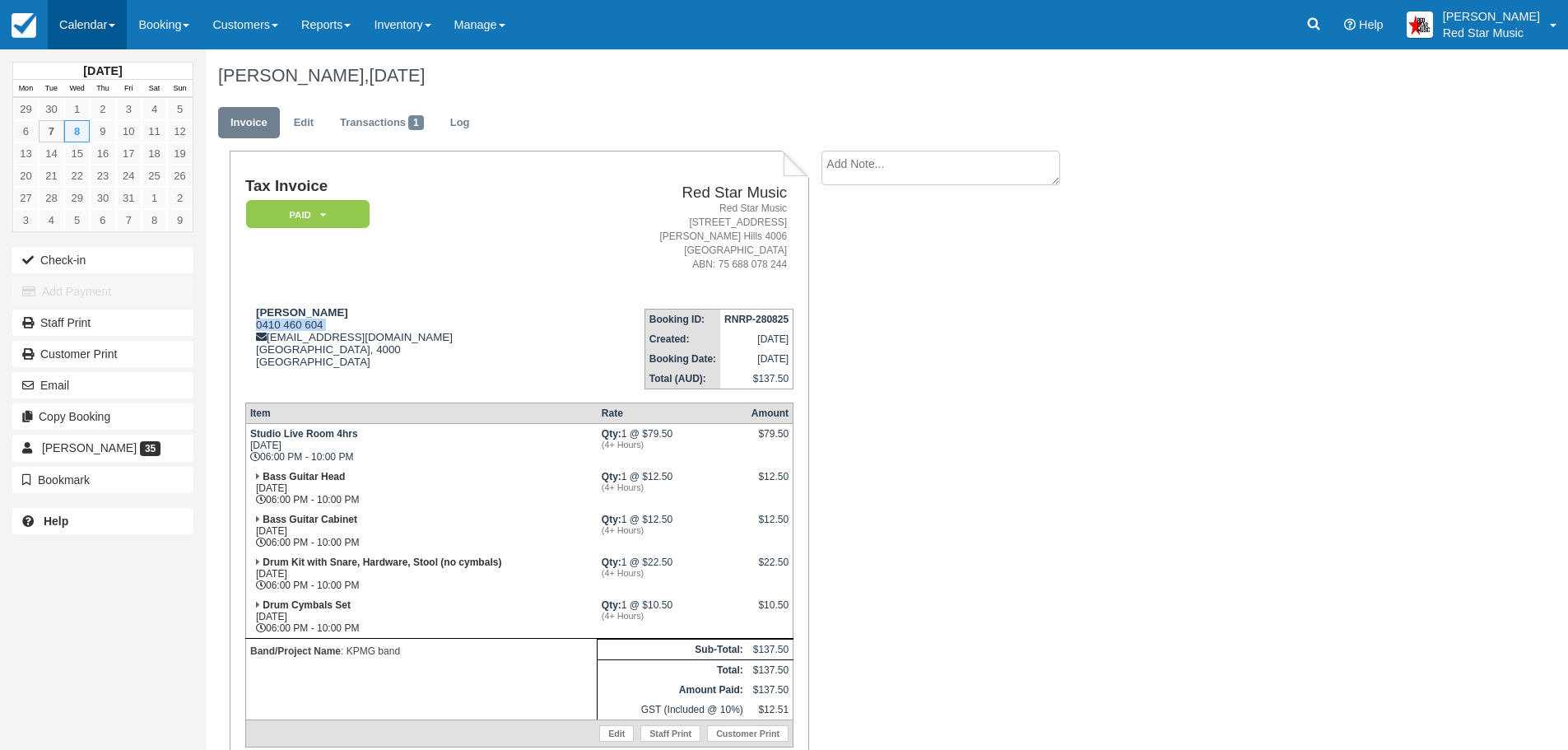
click at [76, 27] on link "Calendar" at bounding box center [87, 24] width 79 height 50
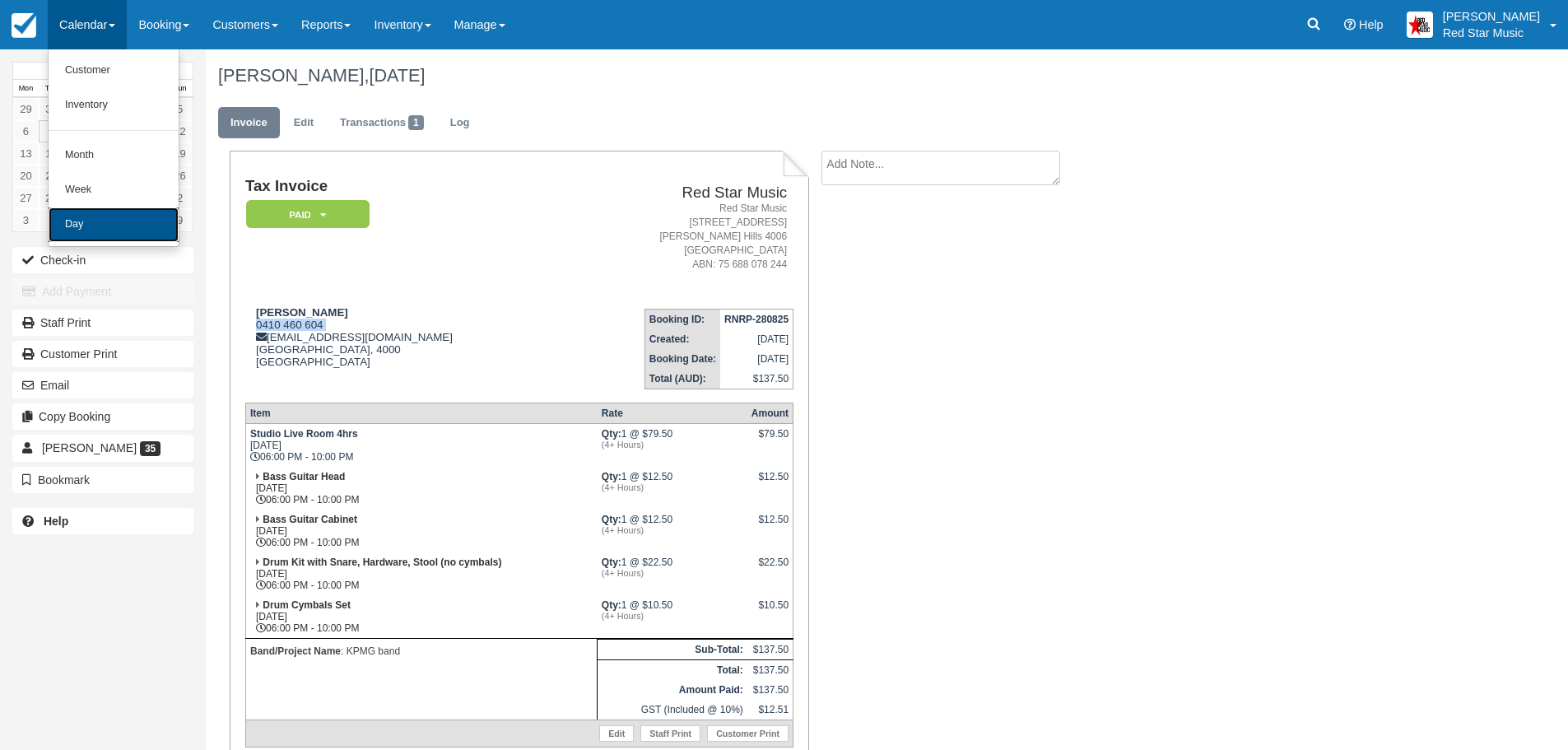
click at [86, 225] on link "Day" at bounding box center [114, 224] width 130 height 34
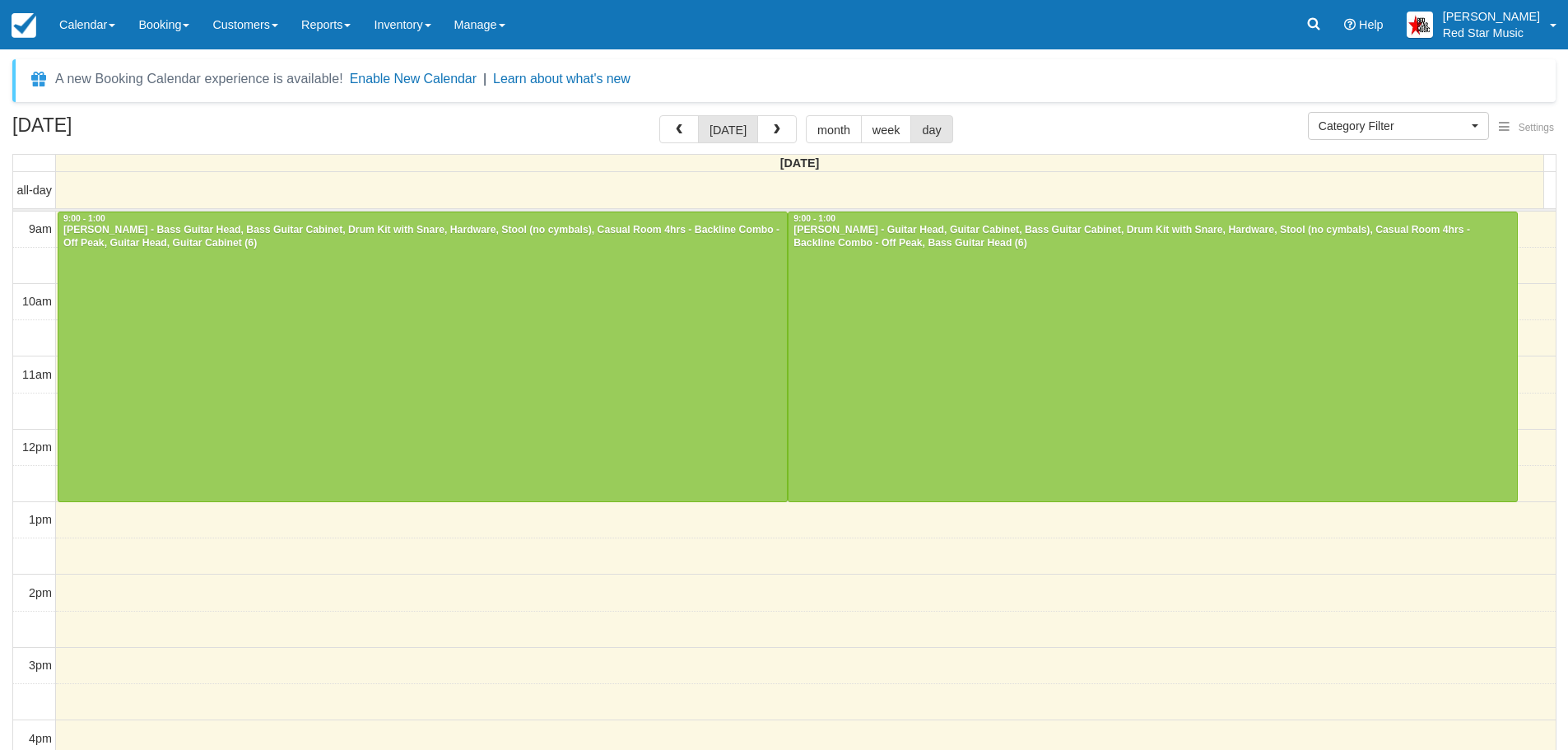
select select
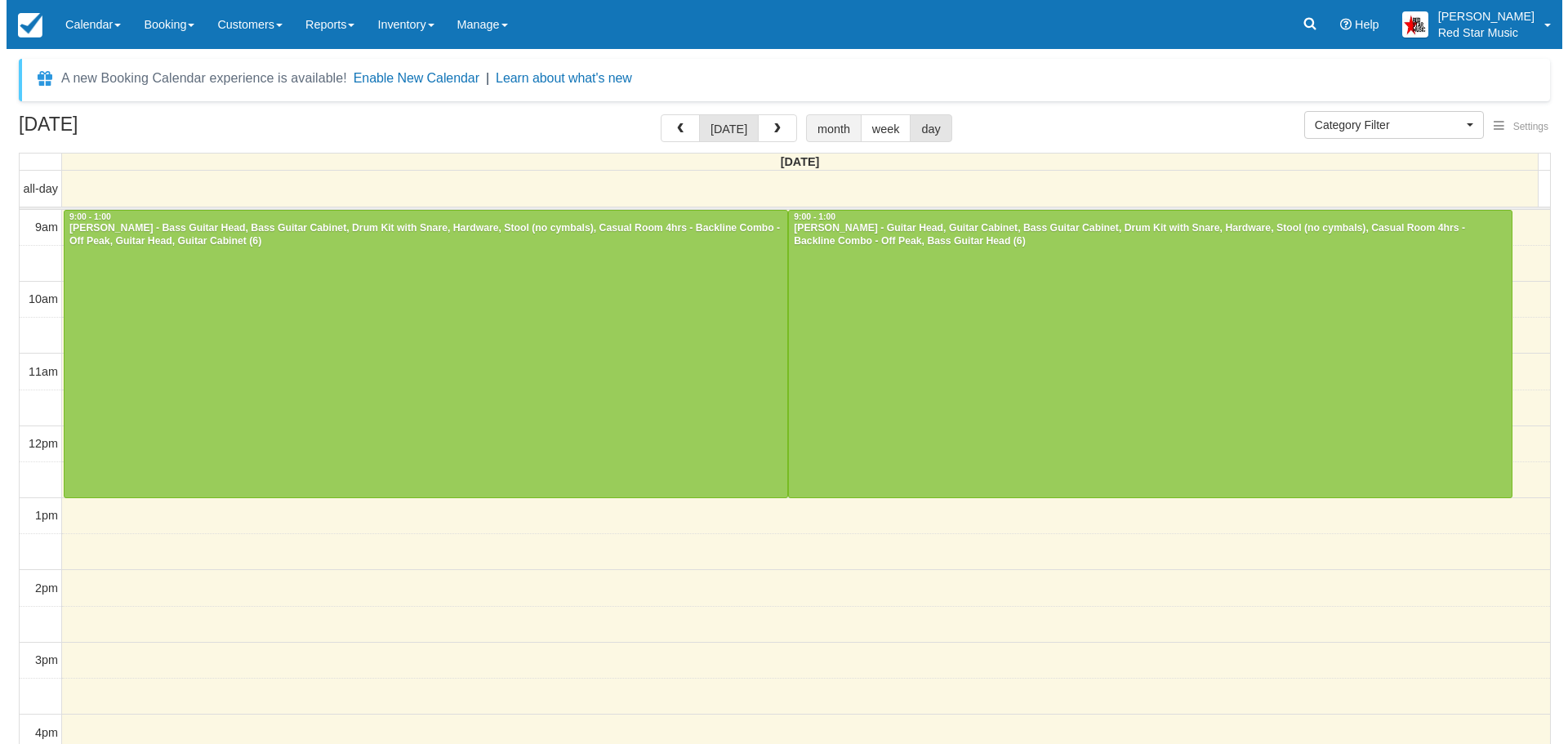
scroll to position [3, 0]
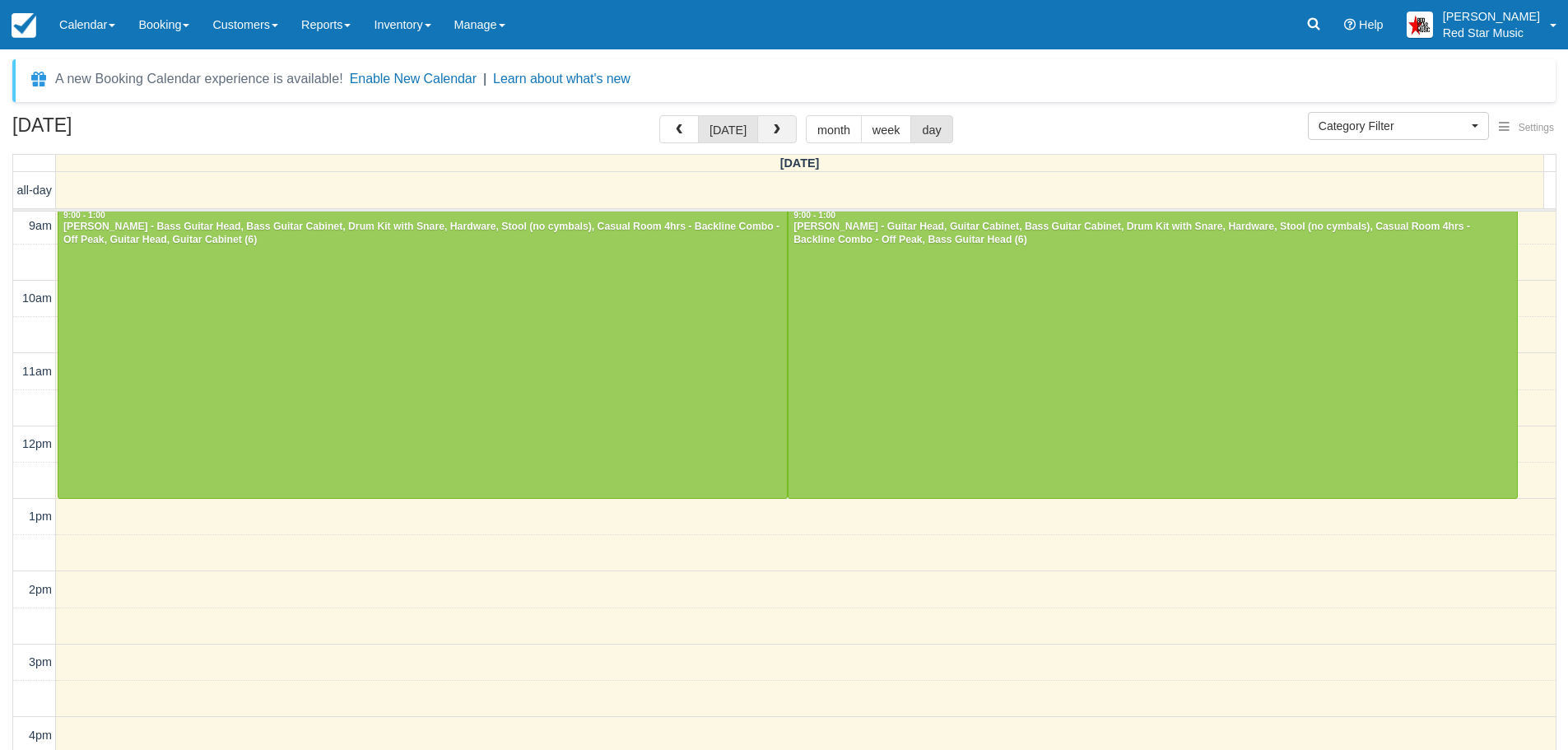
click at [771, 125] on span "button" at bounding box center [777, 130] width 12 height 12
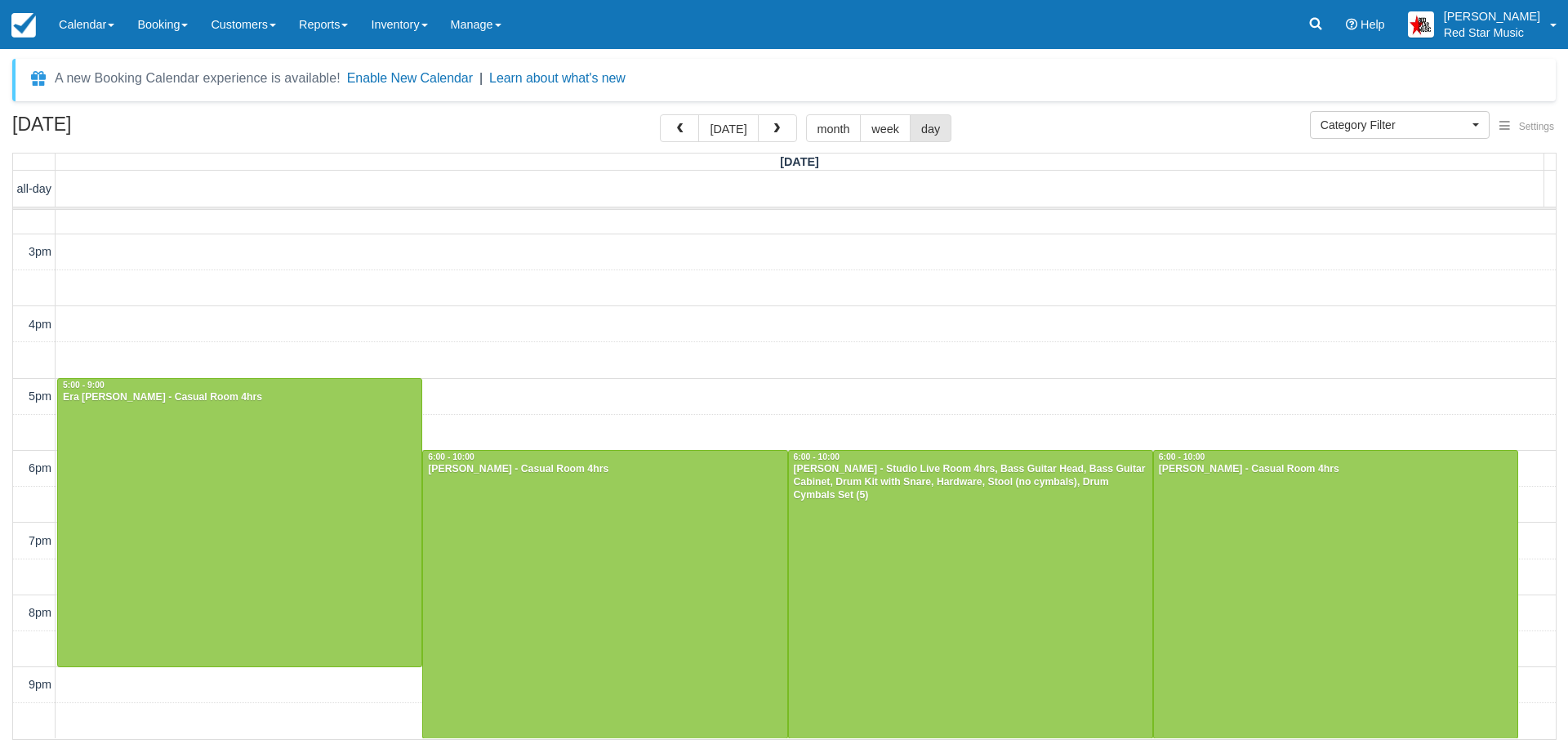
scroll to position [408, 0]
click at [1352, 520] on div at bounding box center [1335, 595] width 364 height 287
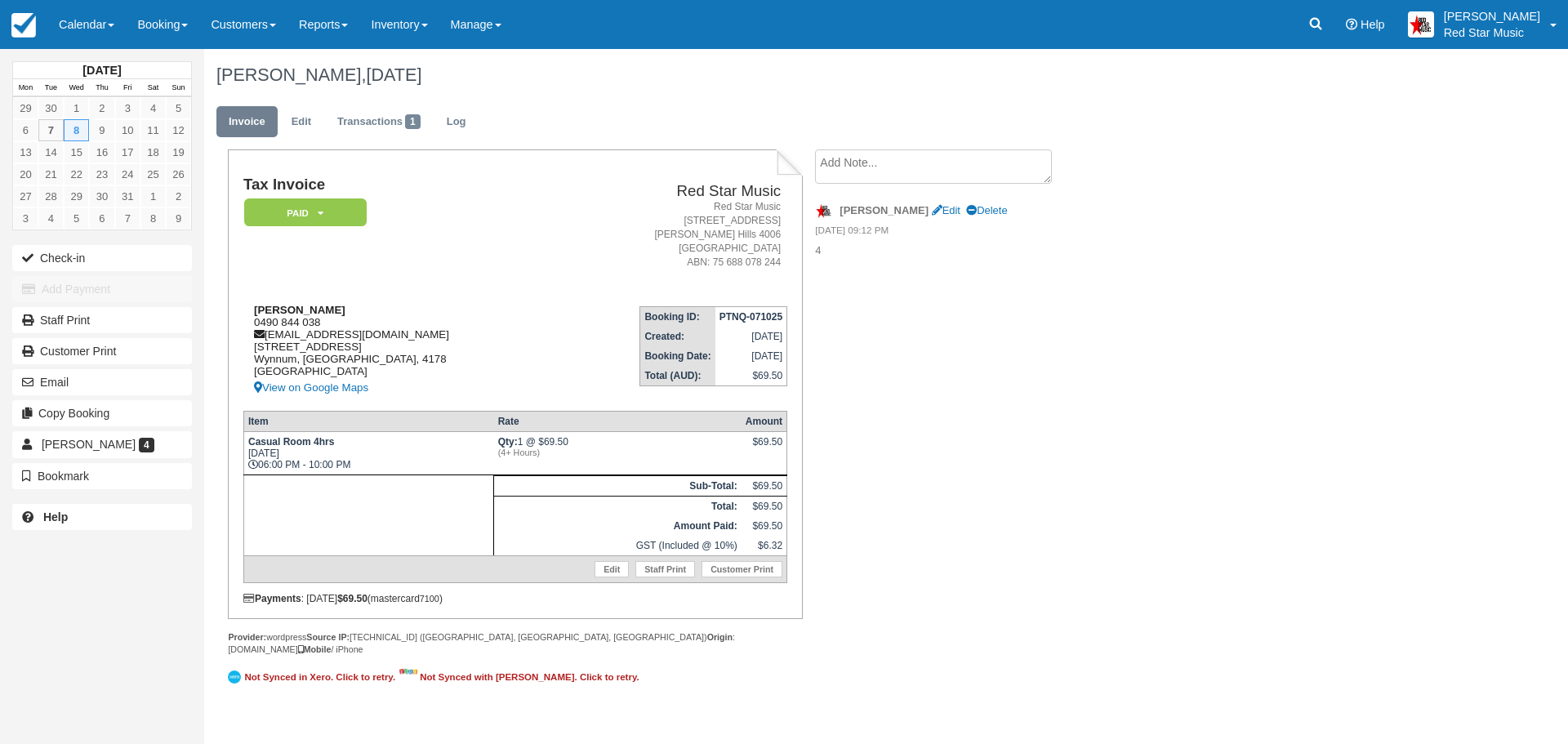
click at [262, 319] on div "[PERSON_NAME] 0490 844 038 [EMAIL_ADDRESS][DOMAIN_NAME] [STREET_ADDRESS] View o…" at bounding box center [402, 350] width 317 height 94
drag, startPoint x: 262, startPoint y: 319, endPoint x: 263, endPoint y: 331, distance: 12.0
click at [262, 319] on div "[PERSON_NAME] 0490 844 038 [EMAIL_ADDRESS][DOMAIN_NAME] [STREET_ADDRESS] View o…" at bounding box center [402, 350] width 317 height 94
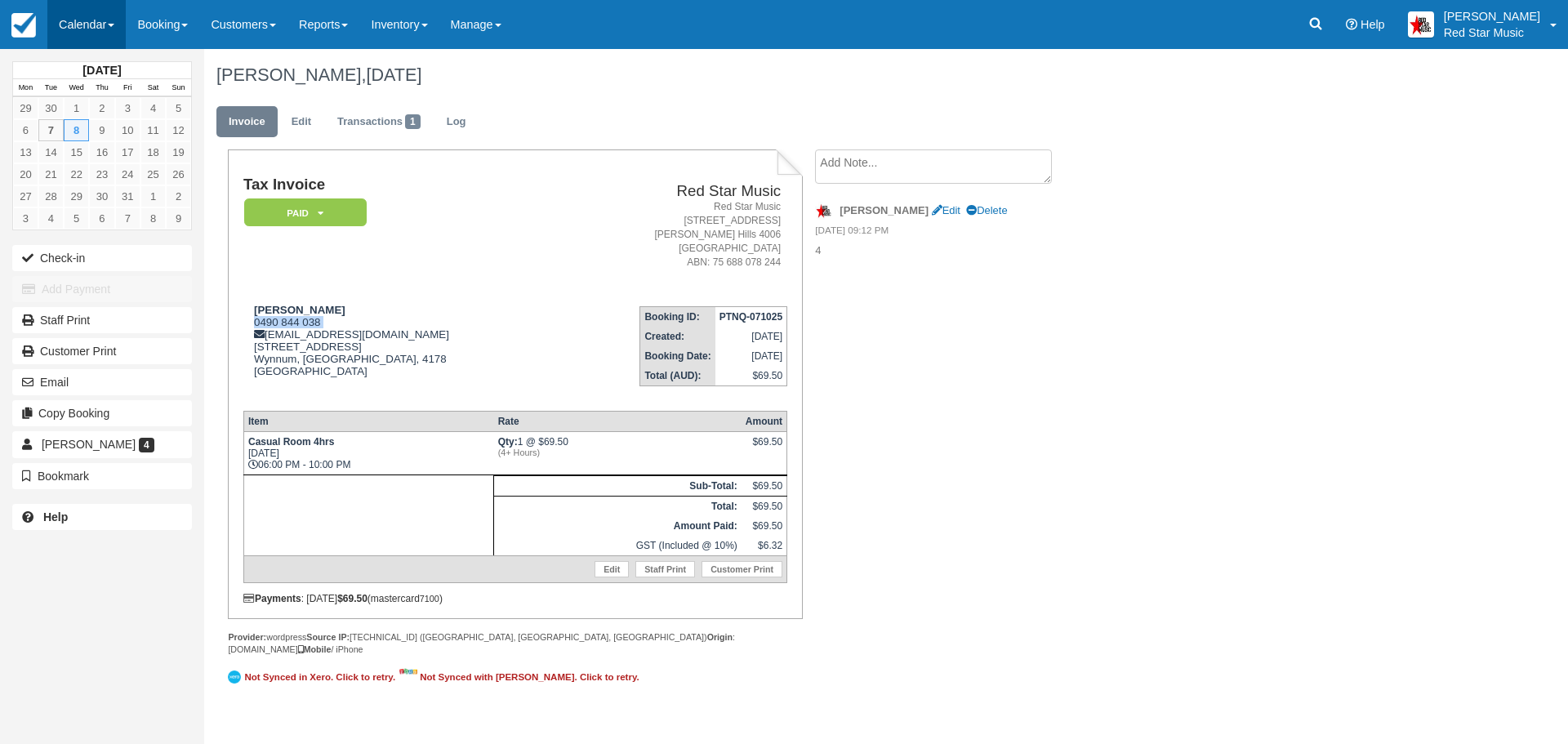
copy div "0490 844 038"
